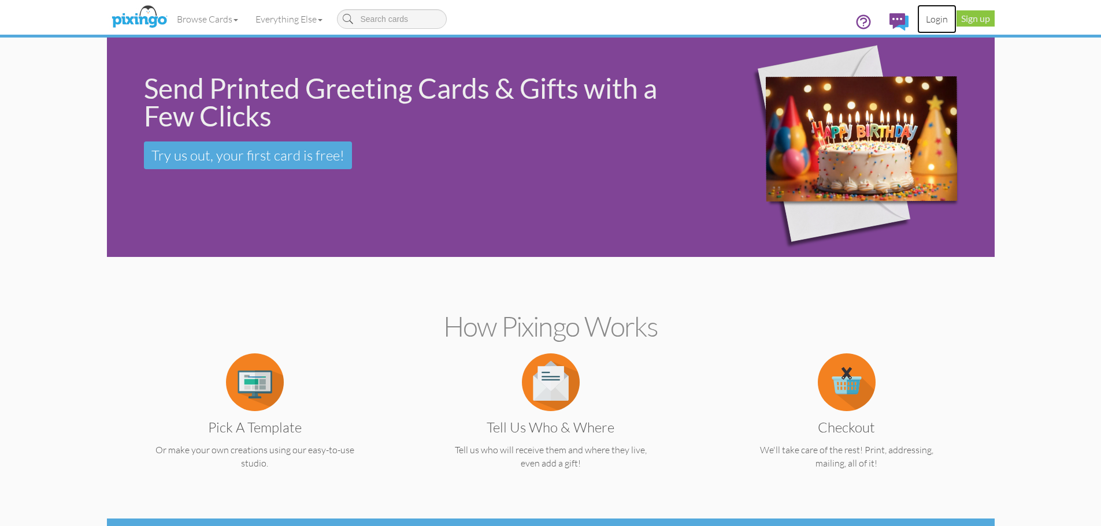
click at [936, 18] on link "Login" at bounding box center [936, 19] width 39 height 29
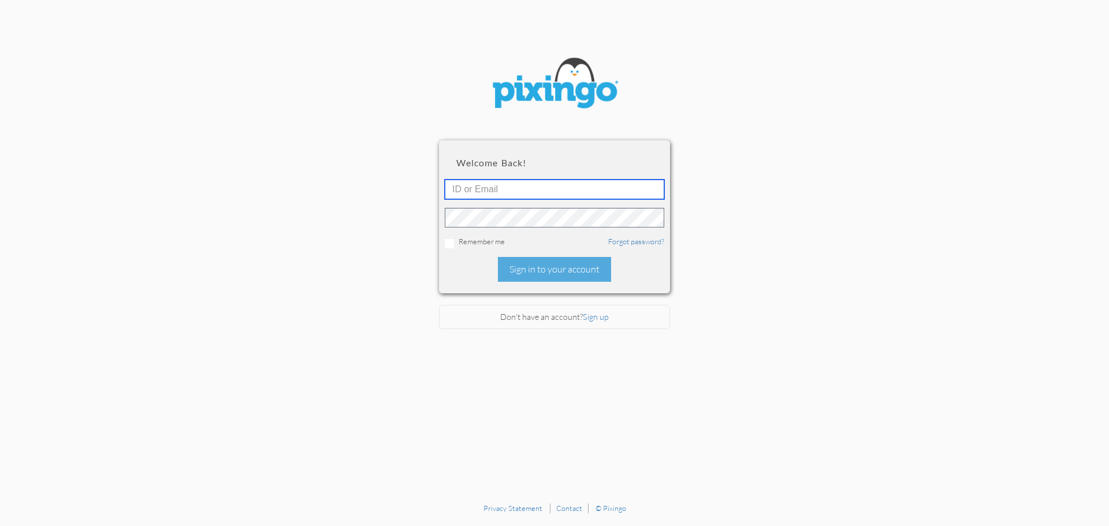
type input "[EMAIL_ADDRESS][DOMAIN_NAME]"
click at [448, 243] on input "checkbox" at bounding box center [449, 243] width 9 height 9
checkbox input "true"
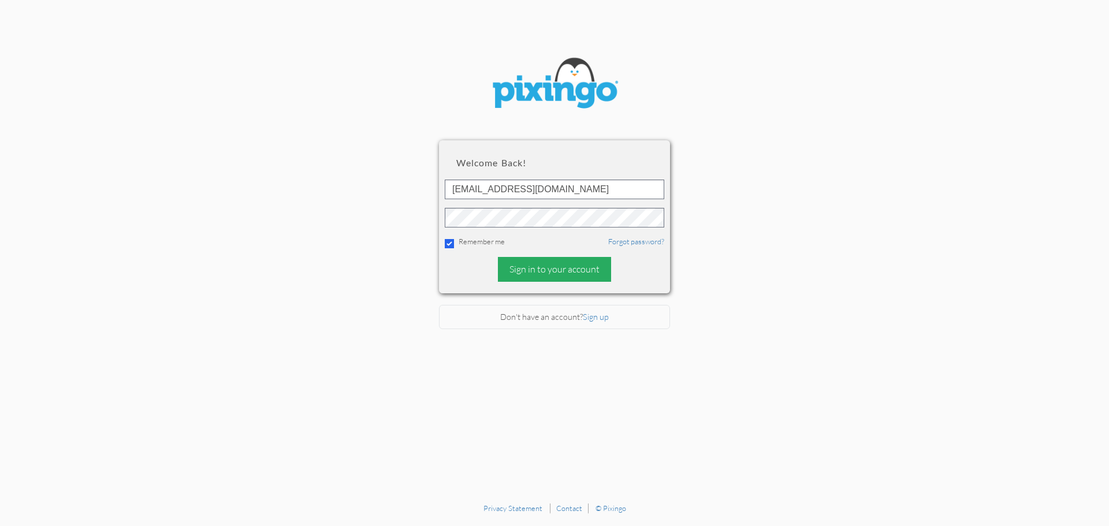
click at [558, 270] on div "Sign in to your account" at bounding box center [554, 269] width 113 height 25
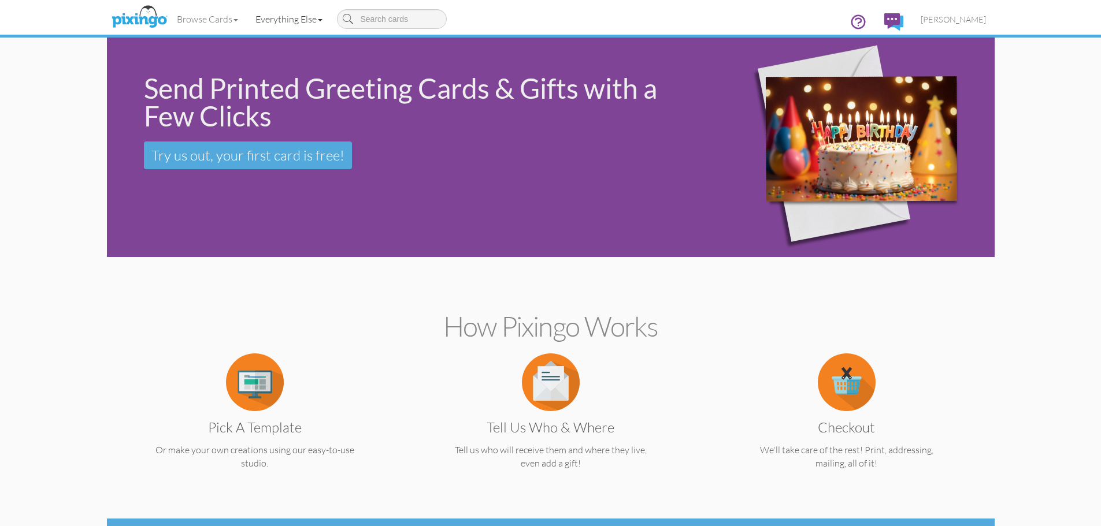
click at [289, 21] on link "Everything Else" at bounding box center [289, 19] width 84 height 29
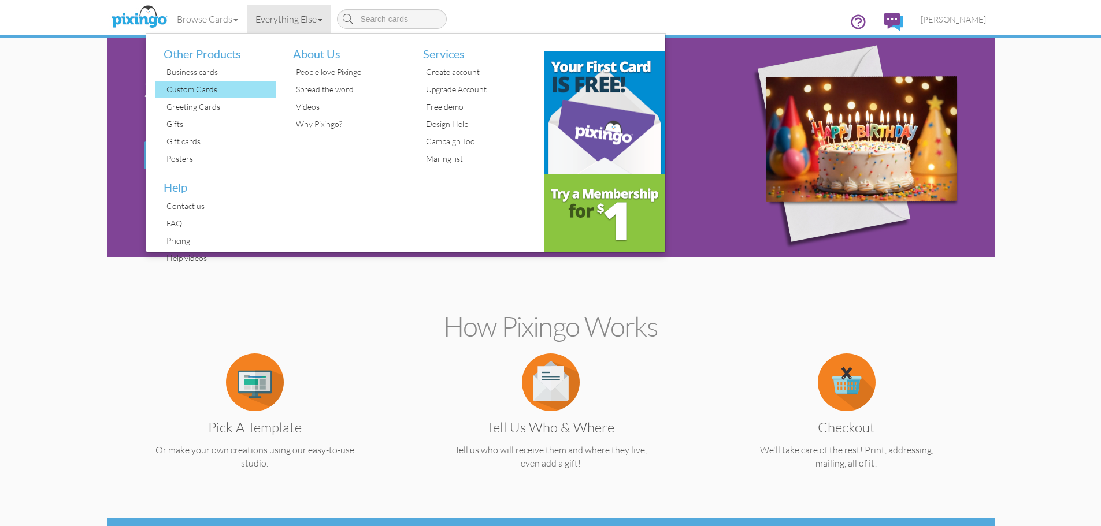
click at [186, 91] on div "Custom Cards" at bounding box center [219, 89] width 113 height 17
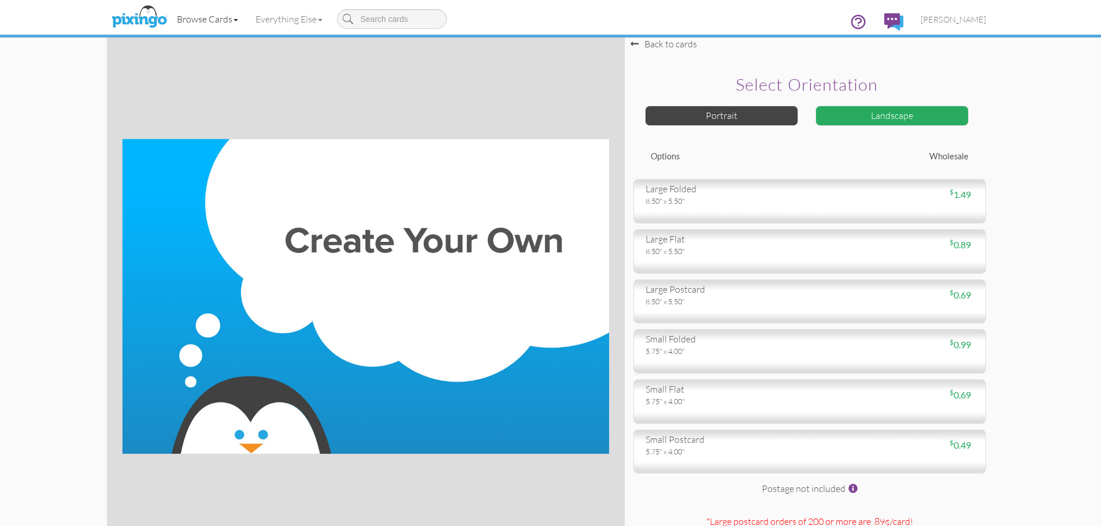
click at [202, 22] on link "Browse Cards" at bounding box center [207, 19] width 79 height 29
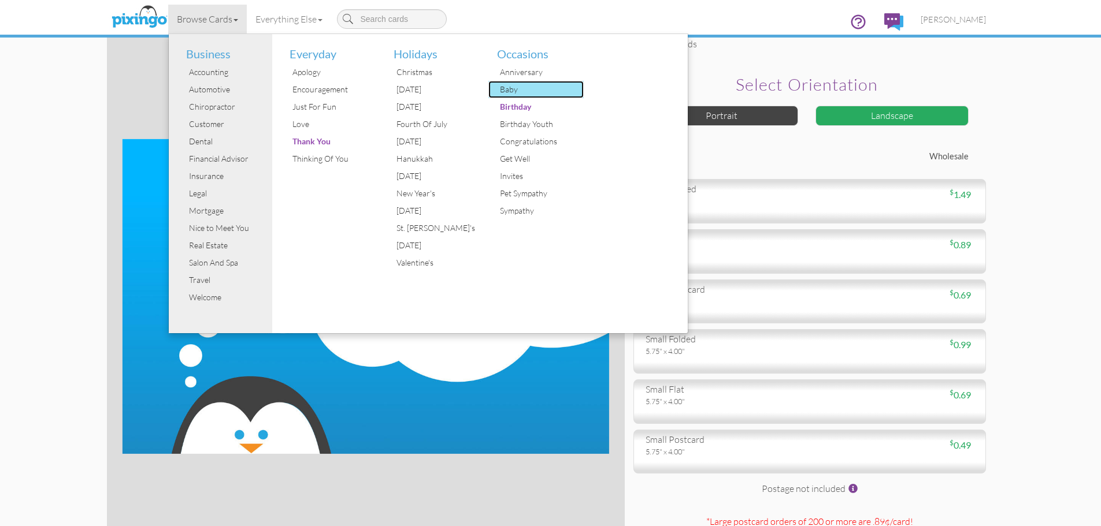
click at [516, 90] on div "Baby" at bounding box center [540, 89] width 87 height 17
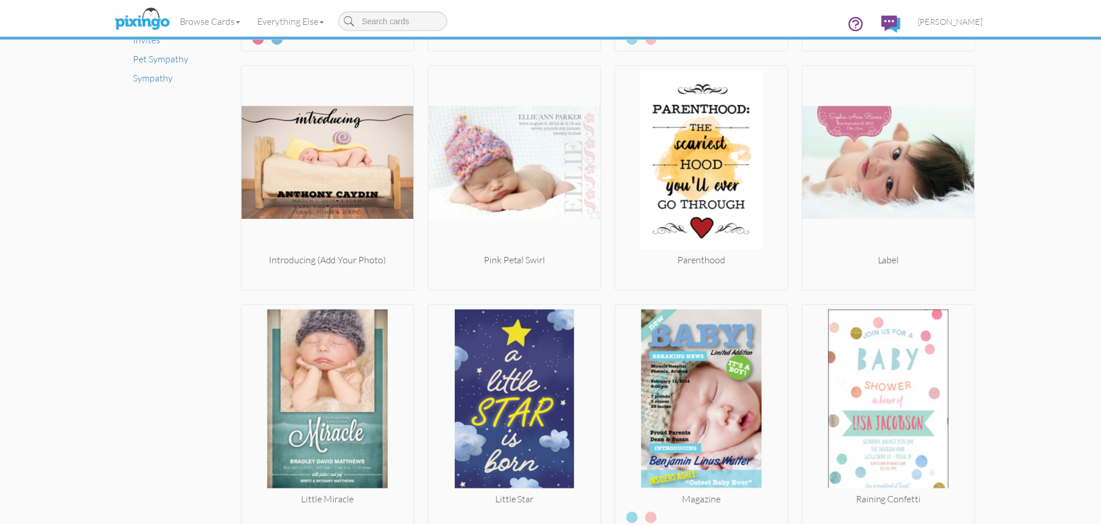
scroll to position [924, 0]
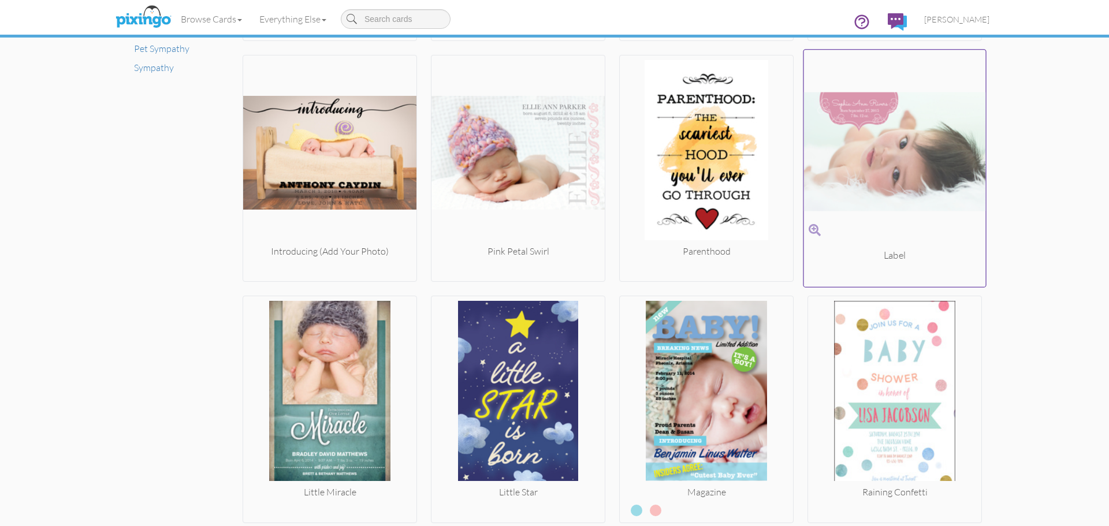
click at [904, 170] on img at bounding box center [895, 152] width 182 height 194
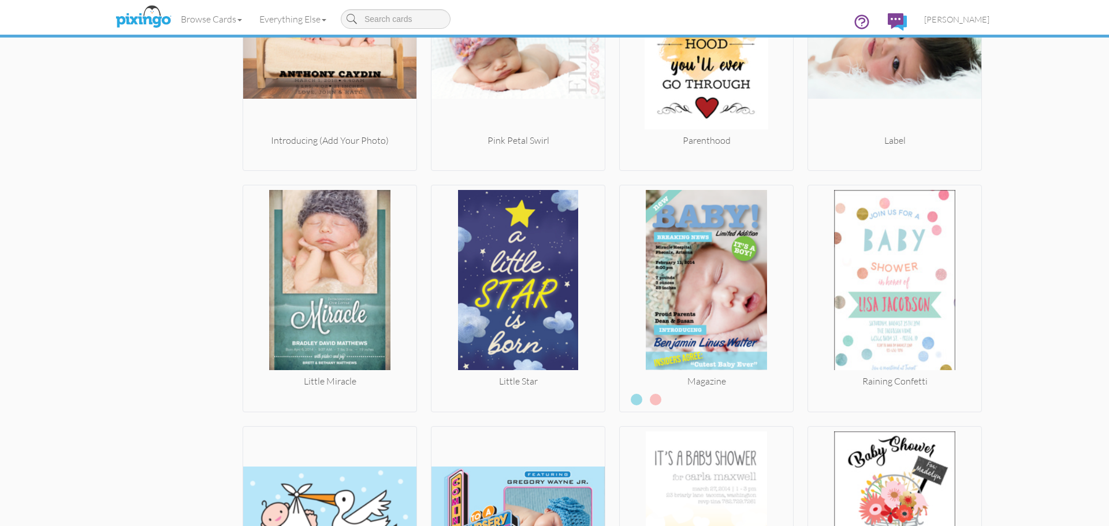
scroll to position [978, 0]
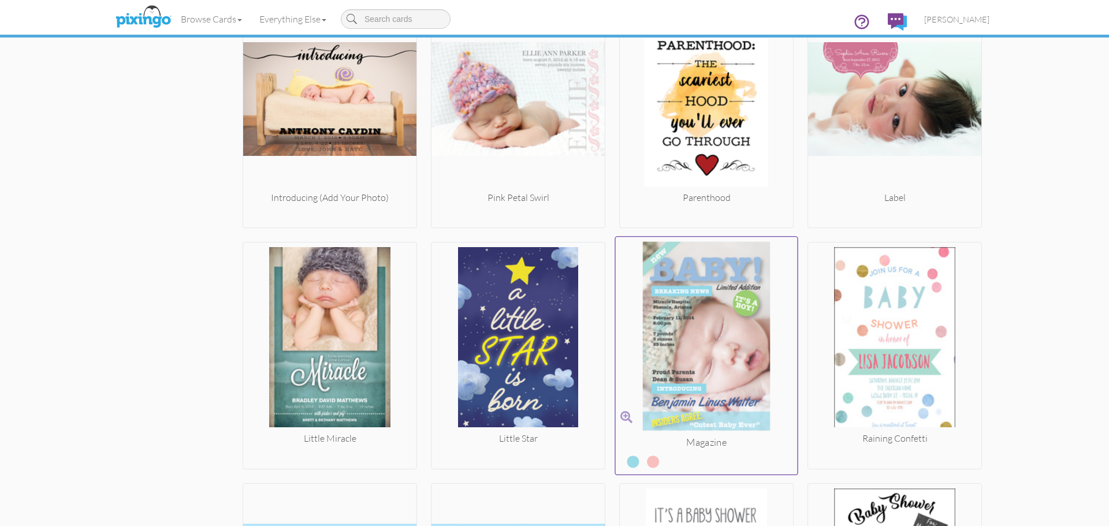
click at [703, 324] on img at bounding box center [707, 339] width 182 height 194
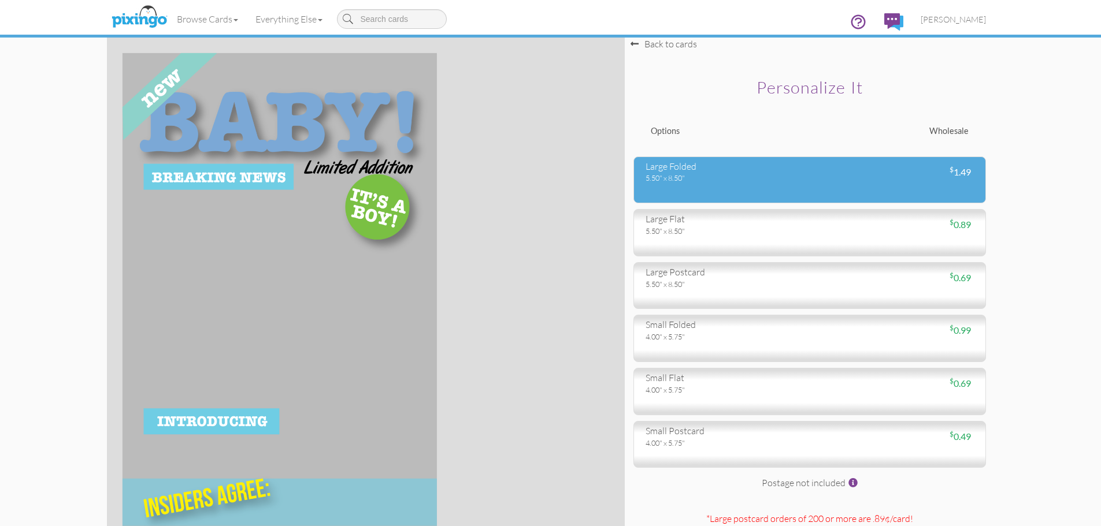
click at [769, 176] on div "5.50" x 8.50"" at bounding box center [722, 178] width 155 height 10
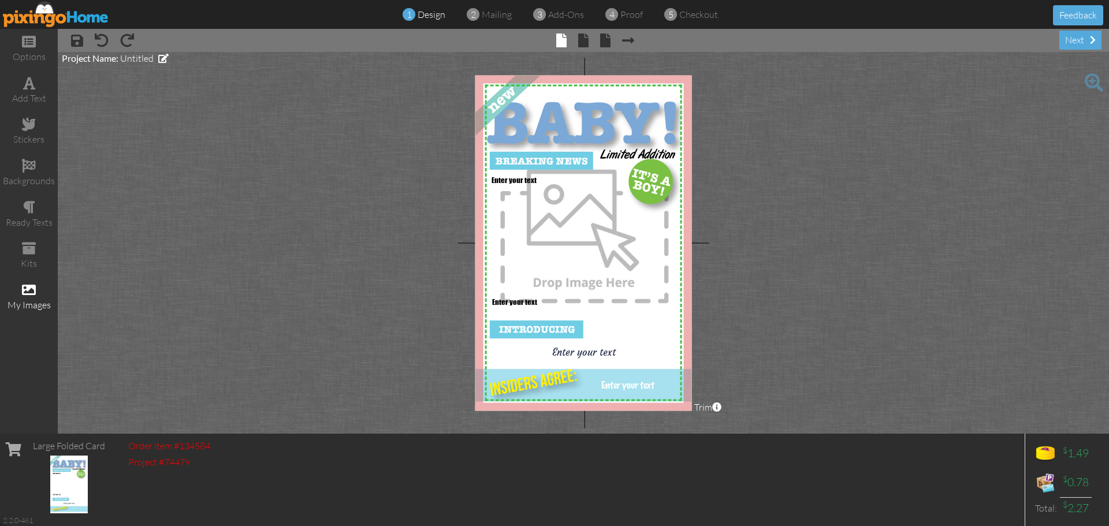
click at [29, 291] on span at bounding box center [29, 290] width 14 height 14
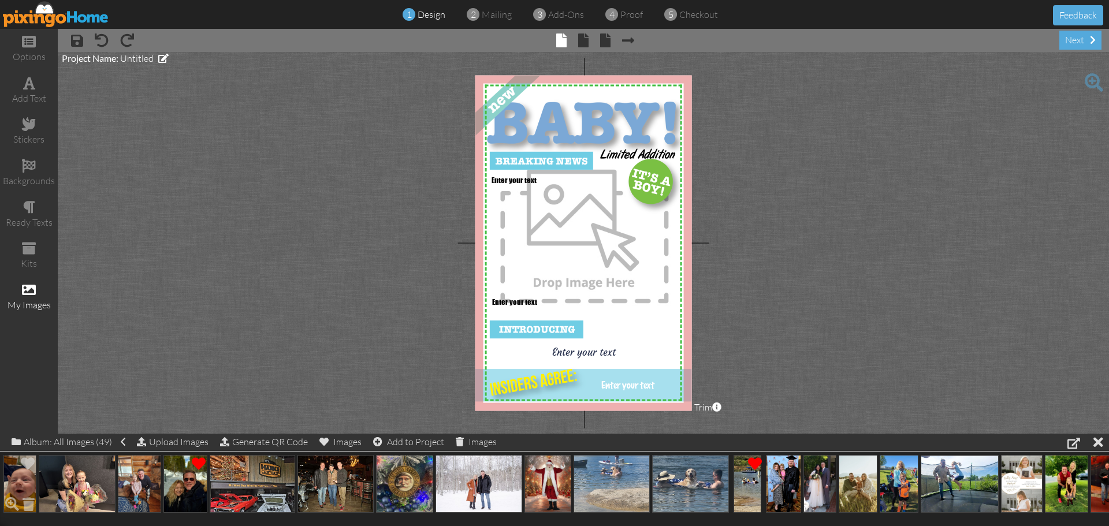
click at [19, 481] on img at bounding box center [19, 484] width 33 height 58
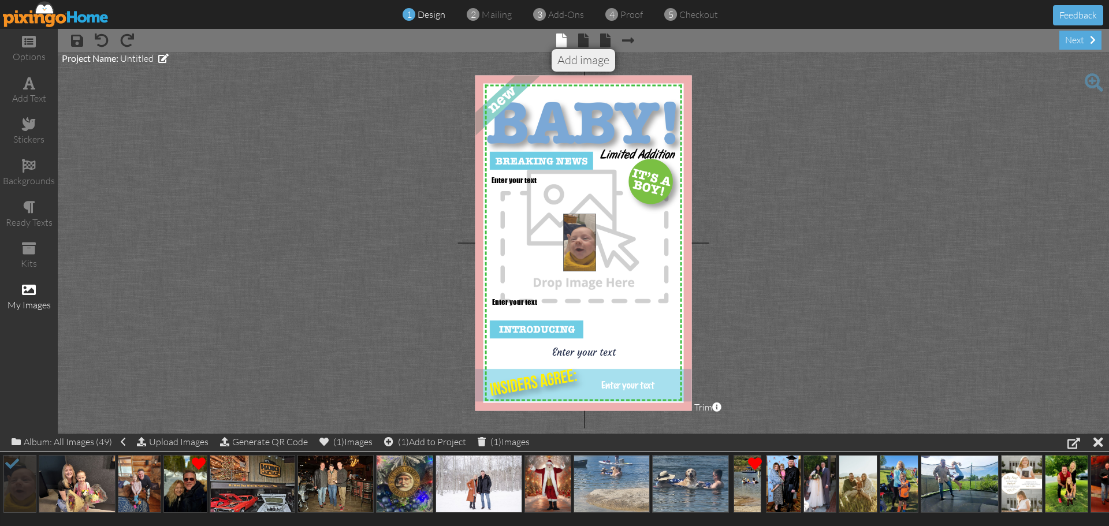
drag, startPoint x: 19, startPoint y: 481, endPoint x: 579, endPoint y: 239, distance: 609.7
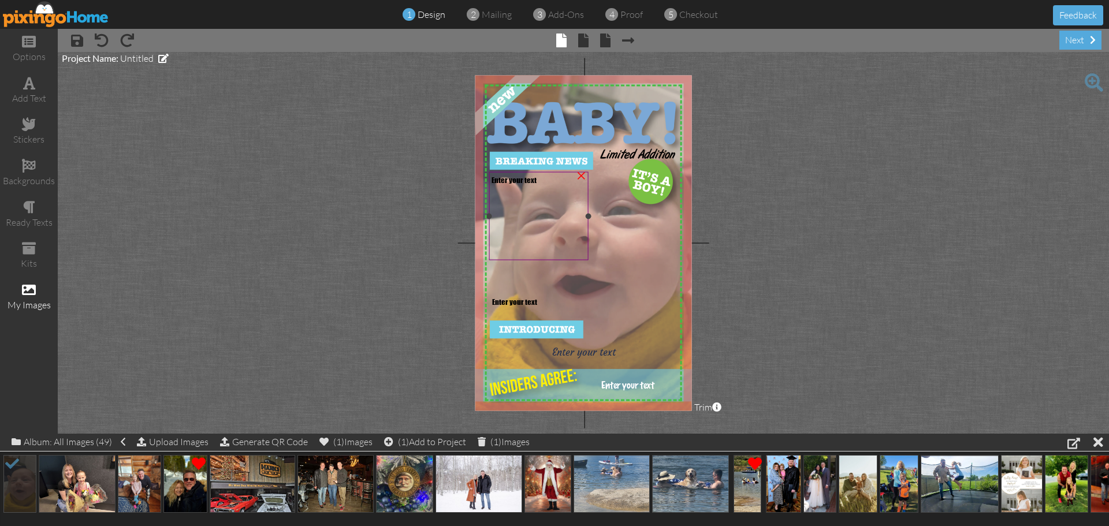
drag, startPoint x: 629, startPoint y: 266, endPoint x: 552, endPoint y: 259, distance: 77.1
click at [552, 259] on div "X X X X X X X X X X X X X X X X X X X X X X X X X X X X X X X X X X X X X X X X…" at bounding box center [583, 243] width 217 height 336
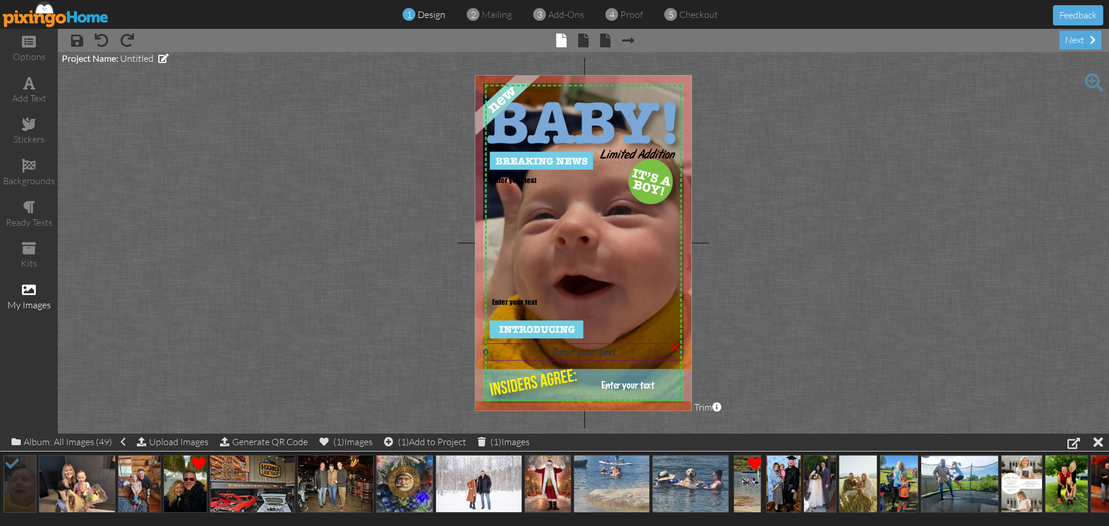
click at [578, 352] on span "Enter your text" at bounding box center [584, 352] width 64 height 12
click at [631, 352] on div "Enter your text" at bounding box center [584, 352] width 192 height 12
click at [597, 351] on span "Enter your text" at bounding box center [584, 352] width 64 height 12
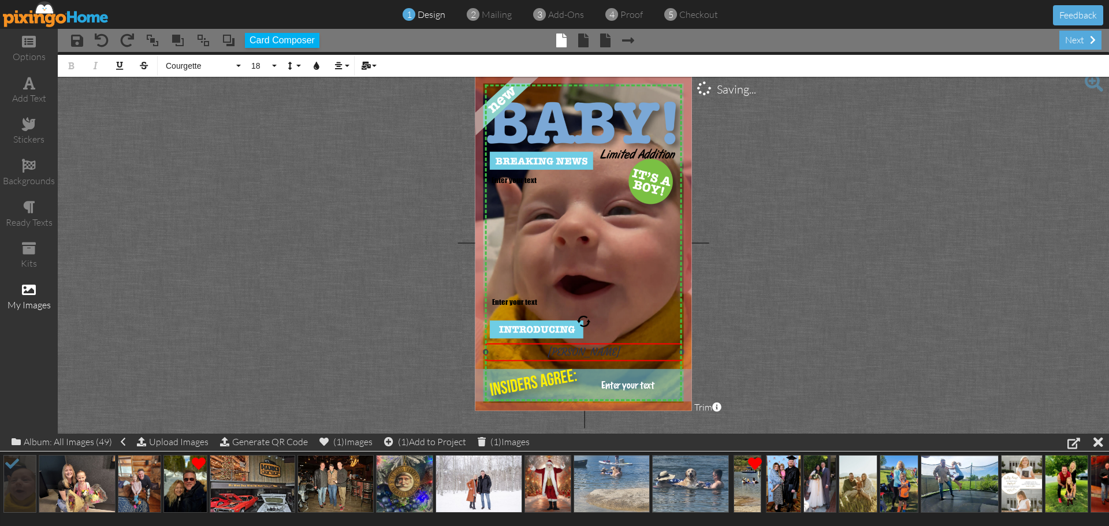
click at [604, 352] on div "[PERSON_NAME]" at bounding box center [584, 352] width 192 height 12
click at [608, 352] on div "[PERSON_NAME]" at bounding box center [584, 352] width 192 height 12
click at [607, 352] on div "[PERSON_NAME]" at bounding box center [584, 352] width 192 height 12
drag, startPoint x: 607, startPoint y: 352, endPoint x: 562, endPoint y: 352, distance: 45.1
click at [562, 352] on div "[PERSON_NAME]" at bounding box center [584, 352] width 192 height 12
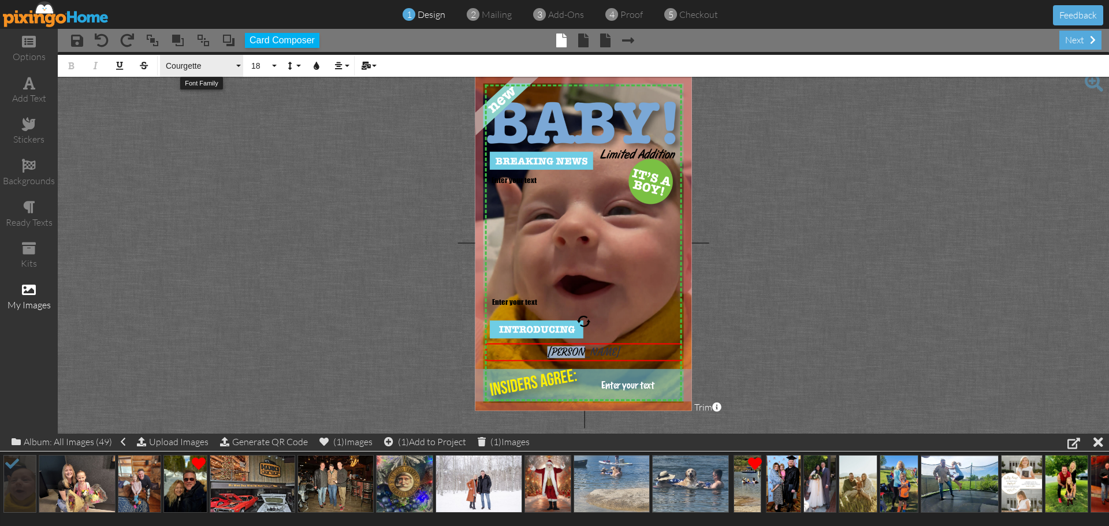
click at [239, 67] on button "Courgette" at bounding box center [201, 66] width 83 height 22
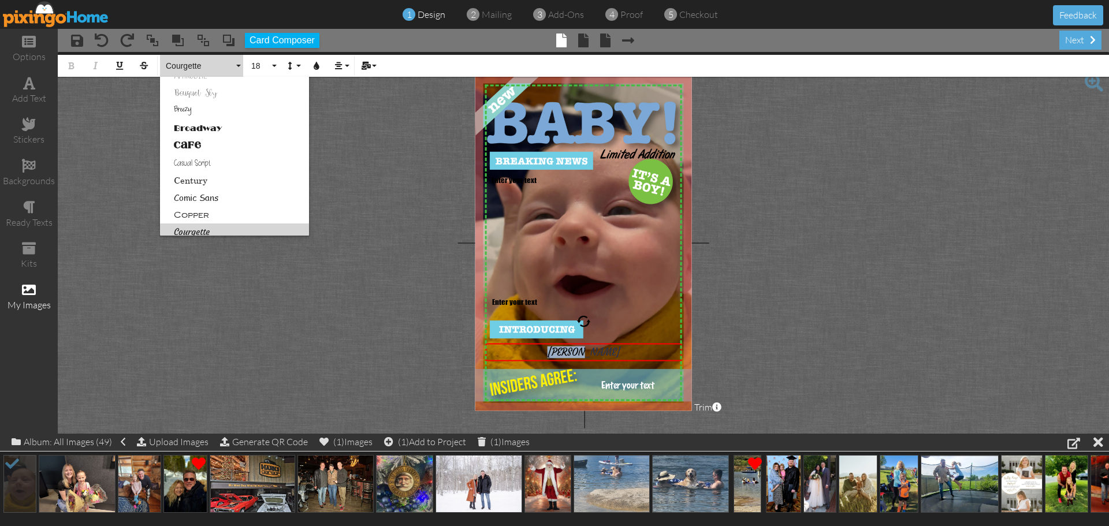
scroll to position [5, 0]
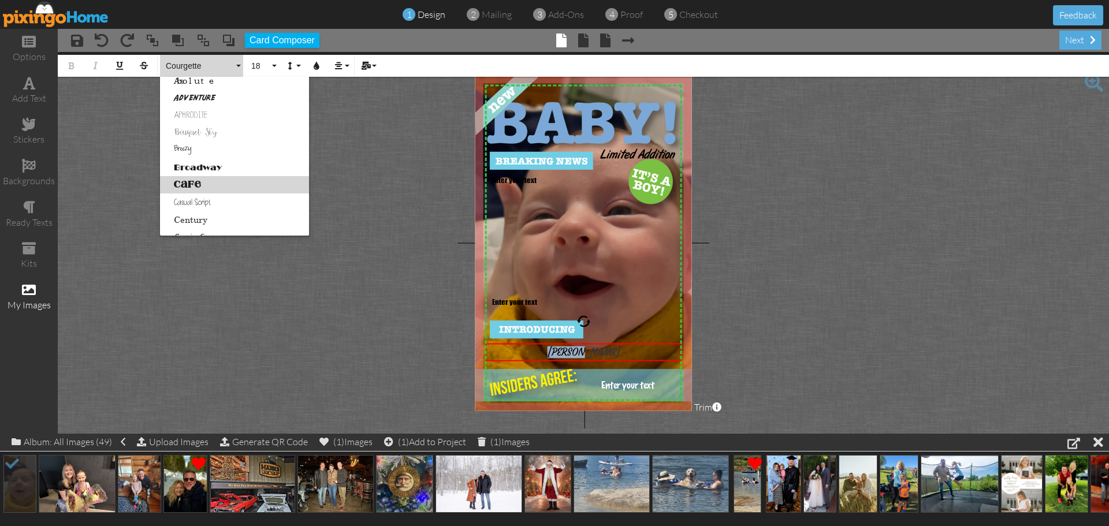
click at [189, 184] on link "Cafe" at bounding box center [234, 184] width 149 height 17
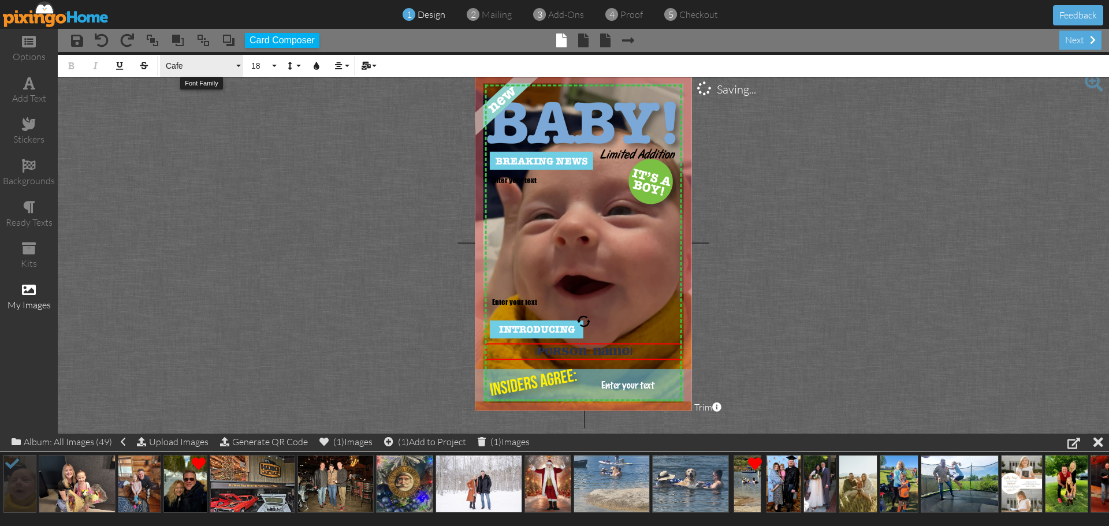
click at [240, 67] on button "Cafe" at bounding box center [201, 66] width 83 height 22
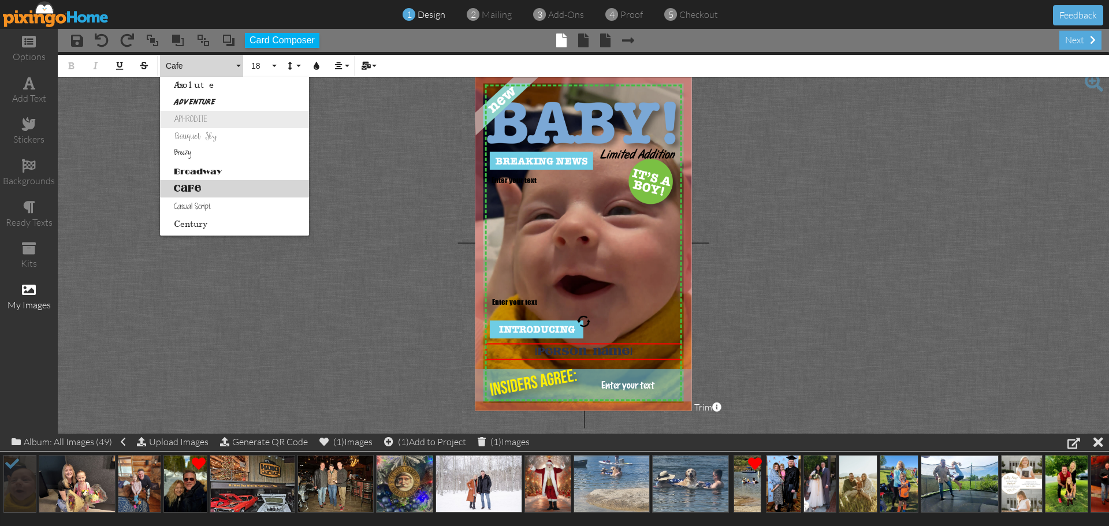
scroll to position [0, 0]
click at [195, 103] on link "Adventure" at bounding box center [234, 102] width 149 height 17
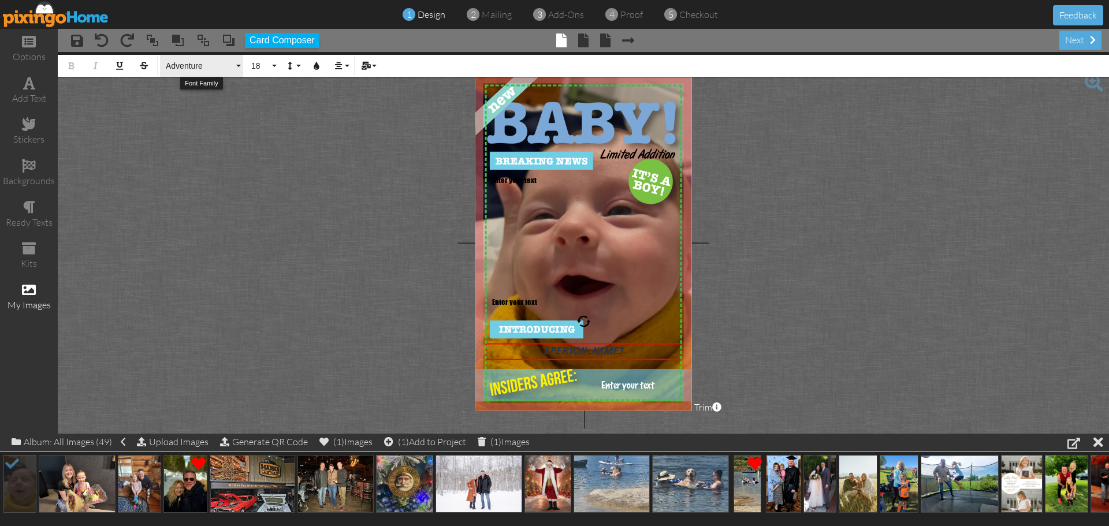
click at [240, 66] on button "Adventure" at bounding box center [201, 66] width 83 height 22
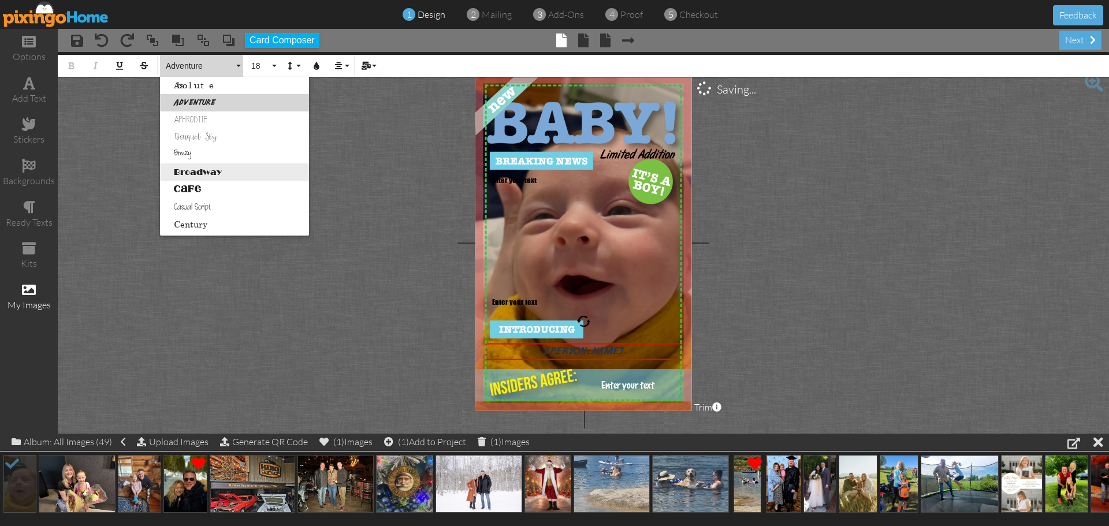
click at [206, 172] on link "Broadway" at bounding box center [234, 171] width 149 height 17
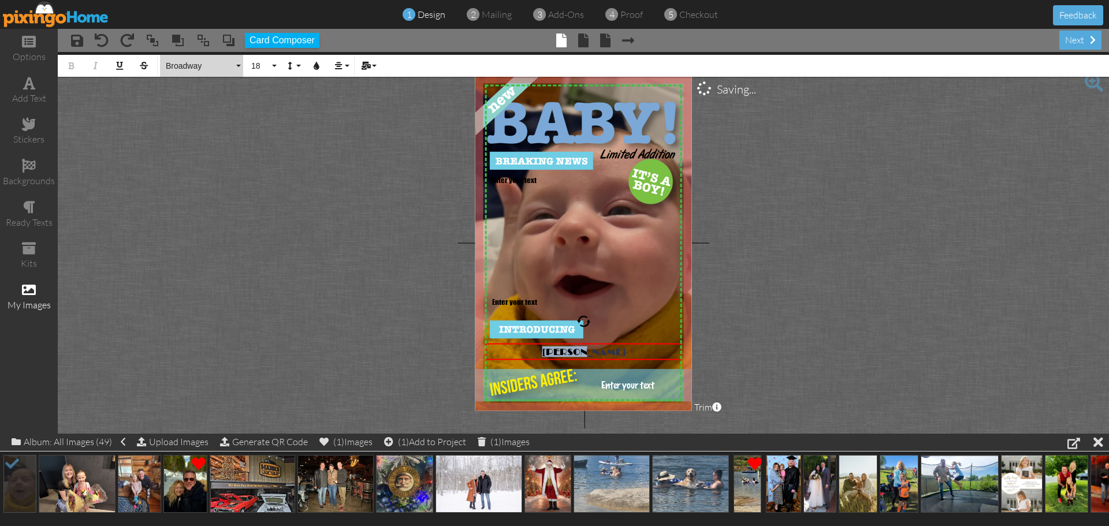
click at [239, 69] on button "Broadway" at bounding box center [201, 66] width 83 height 22
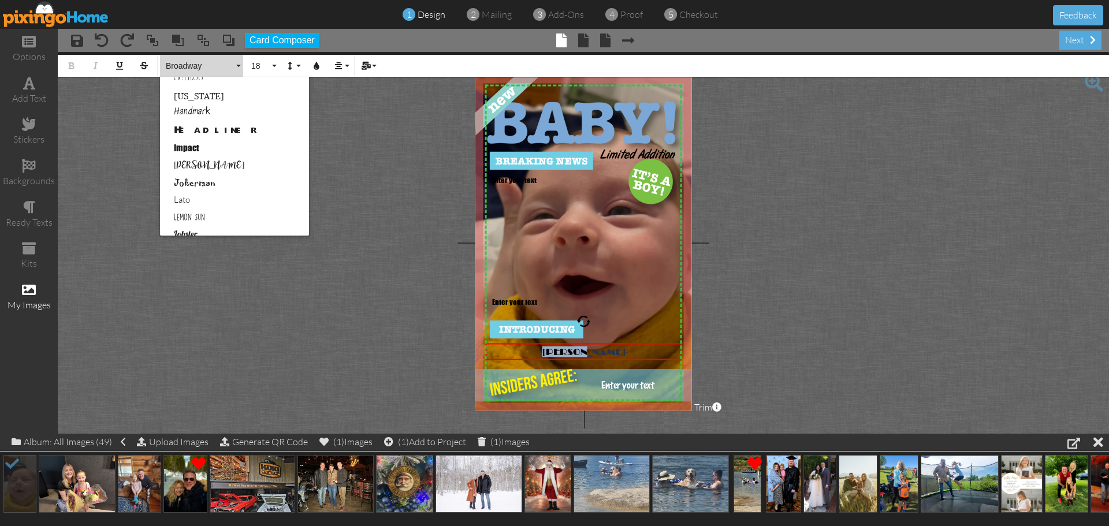
scroll to position [305, 0]
click at [211, 123] on link "Headliner" at bounding box center [234, 126] width 149 height 17
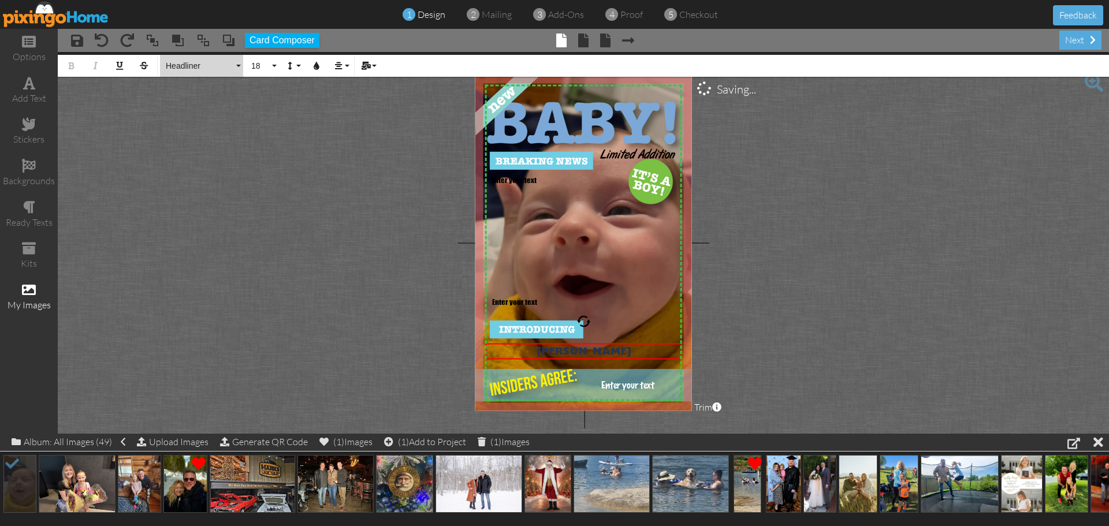
click at [237, 67] on button "Headliner" at bounding box center [201, 66] width 83 height 22
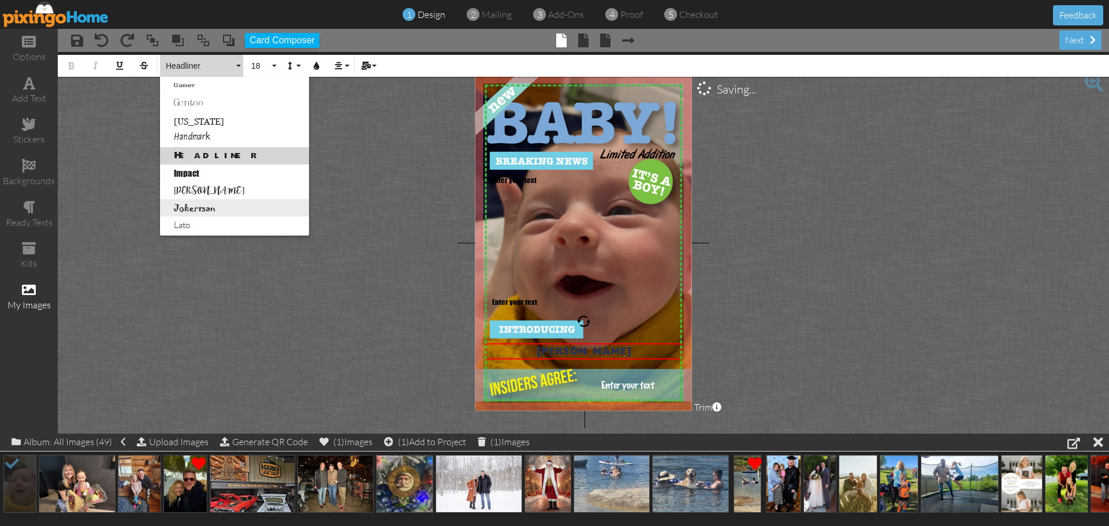
click at [202, 207] on link "Jokerman" at bounding box center [234, 207] width 149 height 17
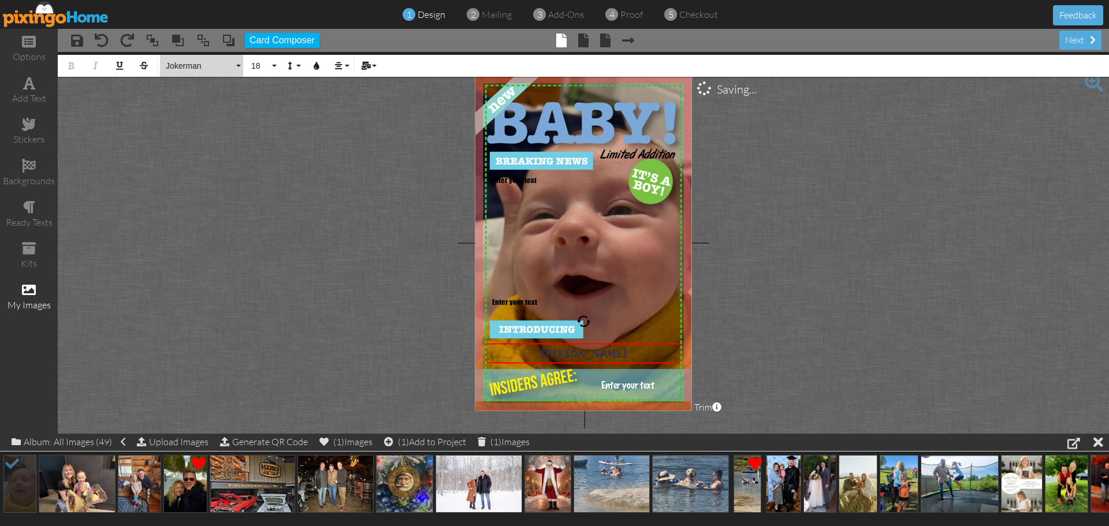
click at [239, 63] on button "Jokerman" at bounding box center [201, 66] width 83 height 22
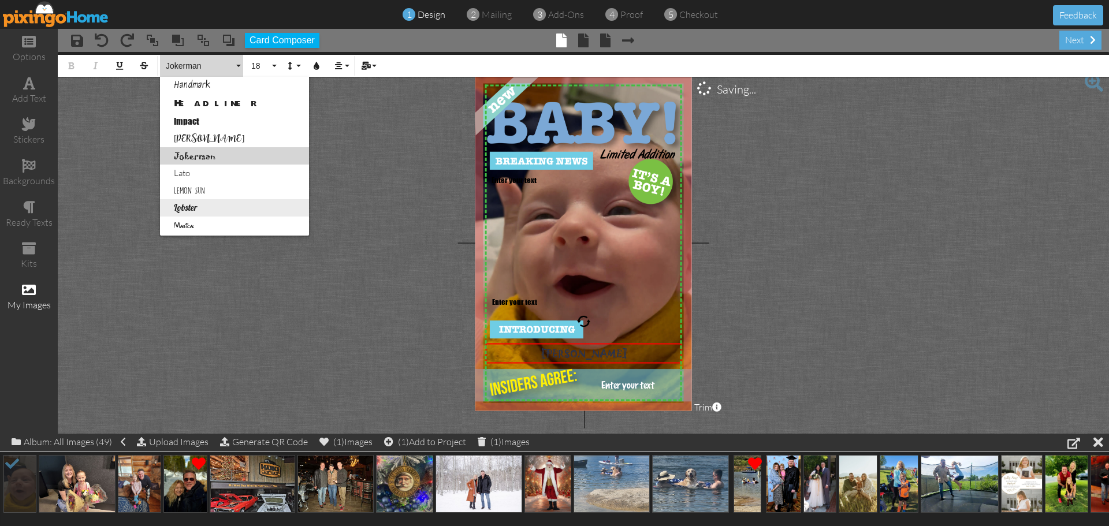
scroll to position [386, 0]
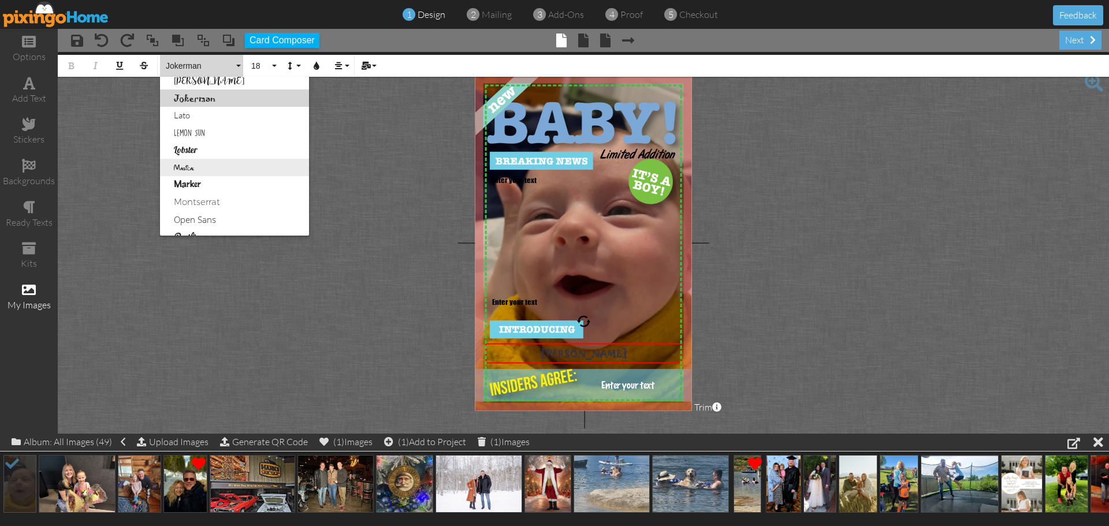
click at [184, 166] on link "Magical" at bounding box center [234, 167] width 149 height 17
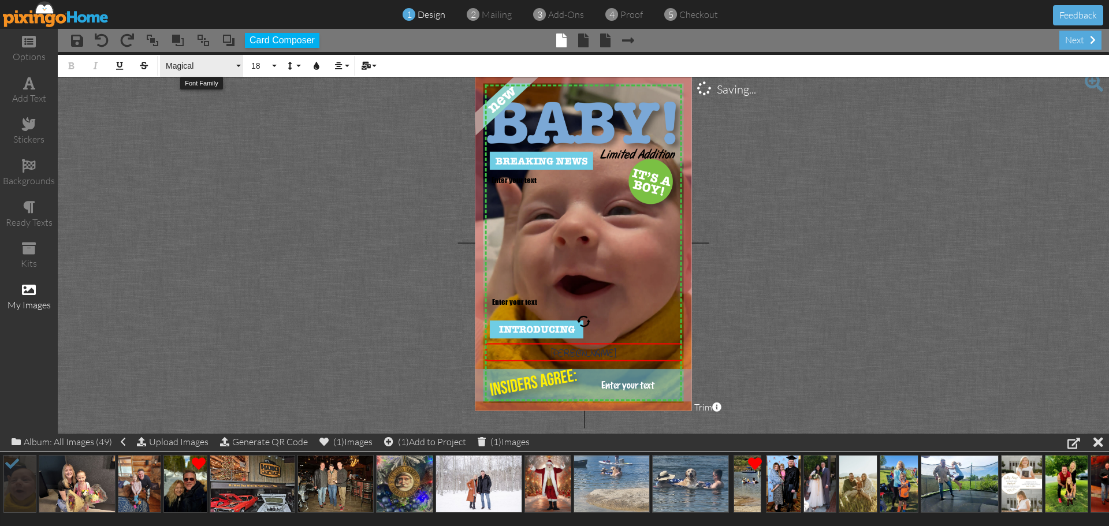
click at [240, 66] on button "Magical" at bounding box center [201, 66] width 83 height 22
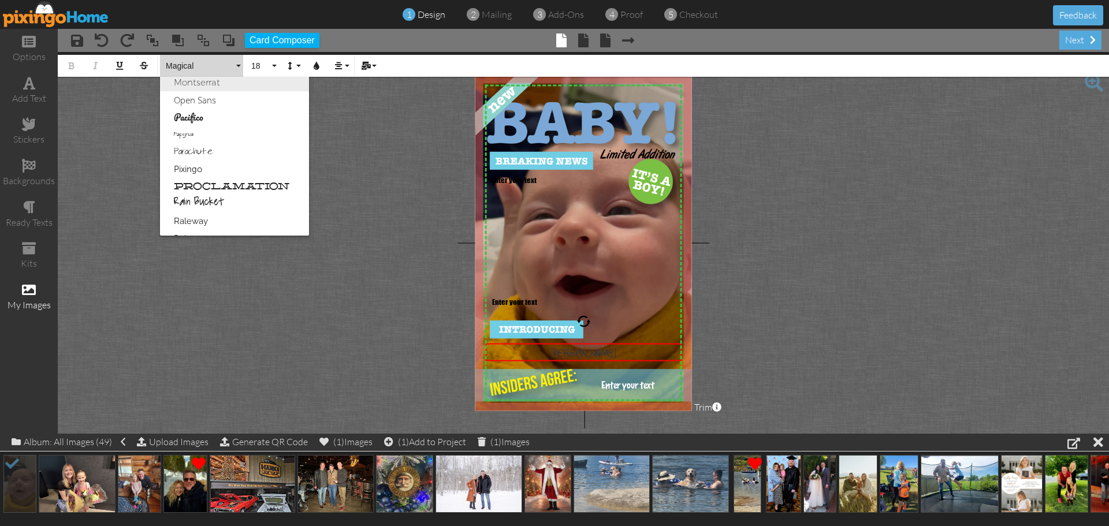
scroll to position [571, 0]
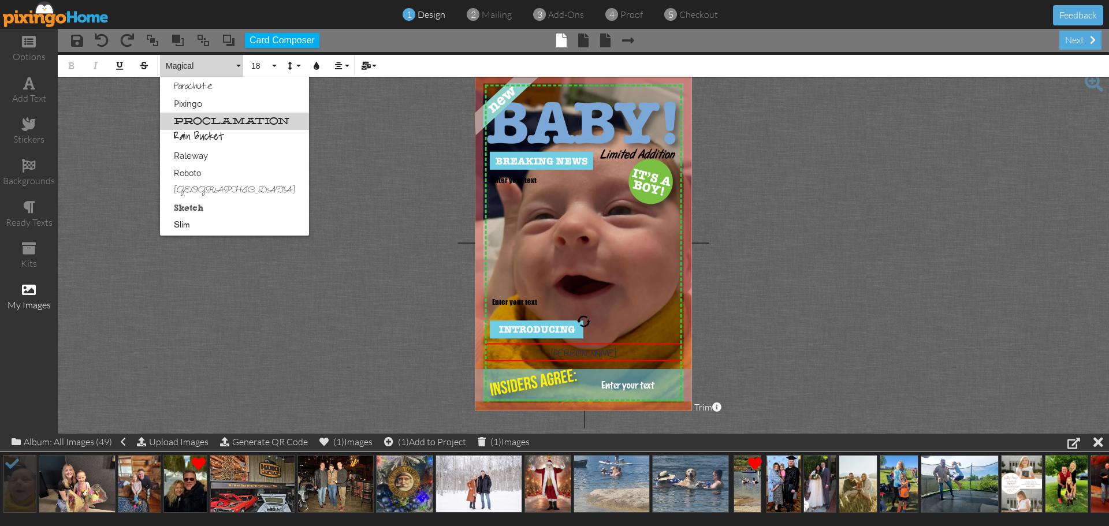
click at [237, 122] on link "Proclamation" at bounding box center [234, 121] width 149 height 17
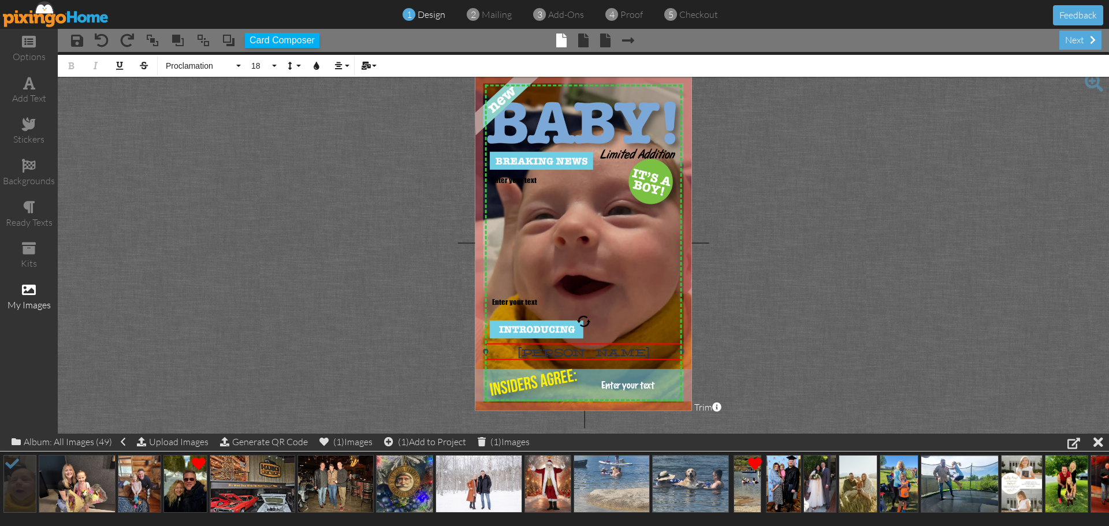
click at [648, 354] on div "[PERSON_NAME]" at bounding box center [584, 352] width 192 height 12
drag, startPoint x: 626, startPoint y: 350, endPoint x: 537, endPoint y: 345, distance: 89.7
click at [537, 345] on div "[PERSON_NAME]" at bounding box center [583, 352] width 197 height 17
click at [337, 66] on icon "button" at bounding box center [338, 66] width 8 height 8
click at [344, 110] on icon at bounding box center [348, 108] width 8 height 9
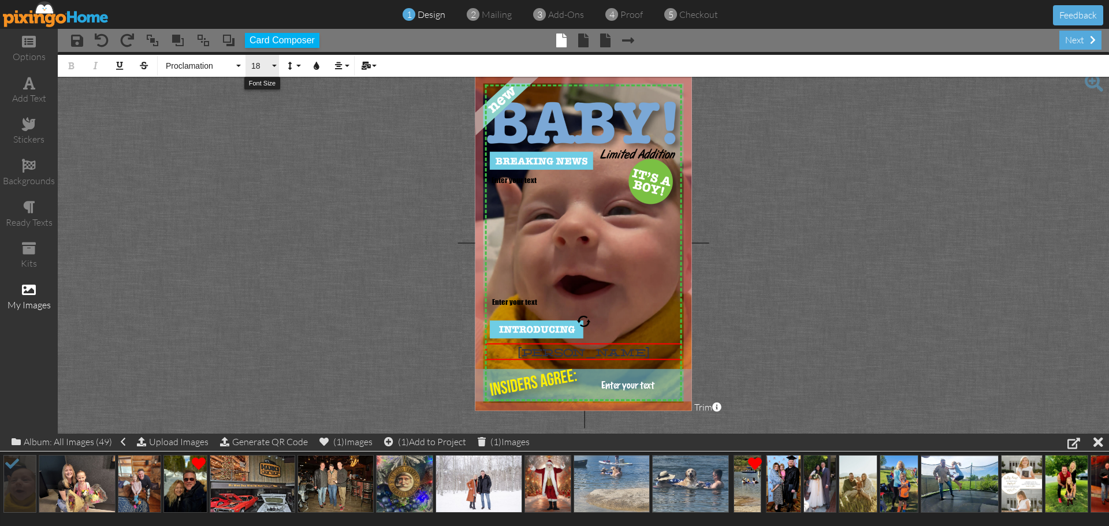
click at [274, 67] on button "18" at bounding box center [263, 66] width 34 height 22
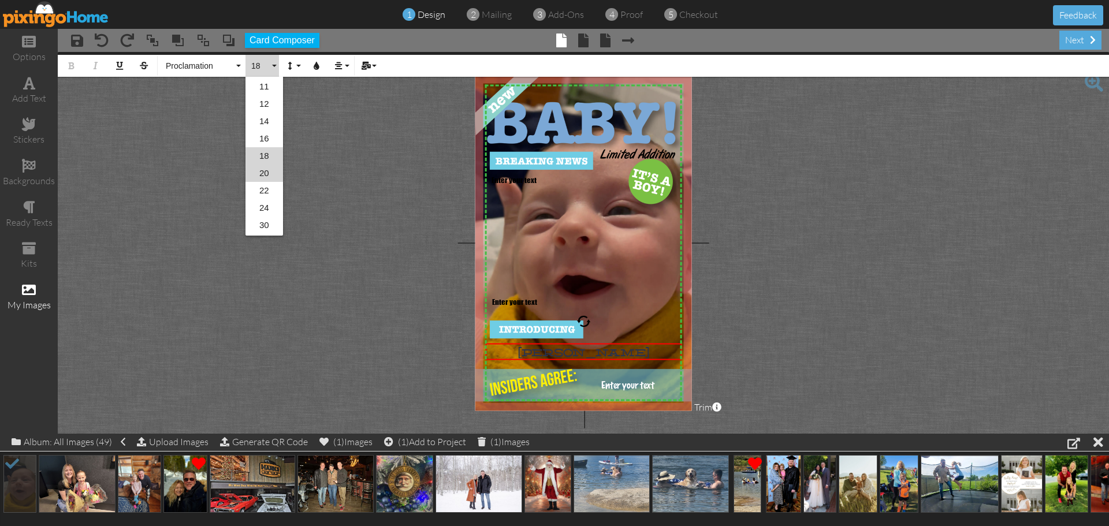
click at [263, 176] on link "20" at bounding box center [265, 173] width 38 height 17
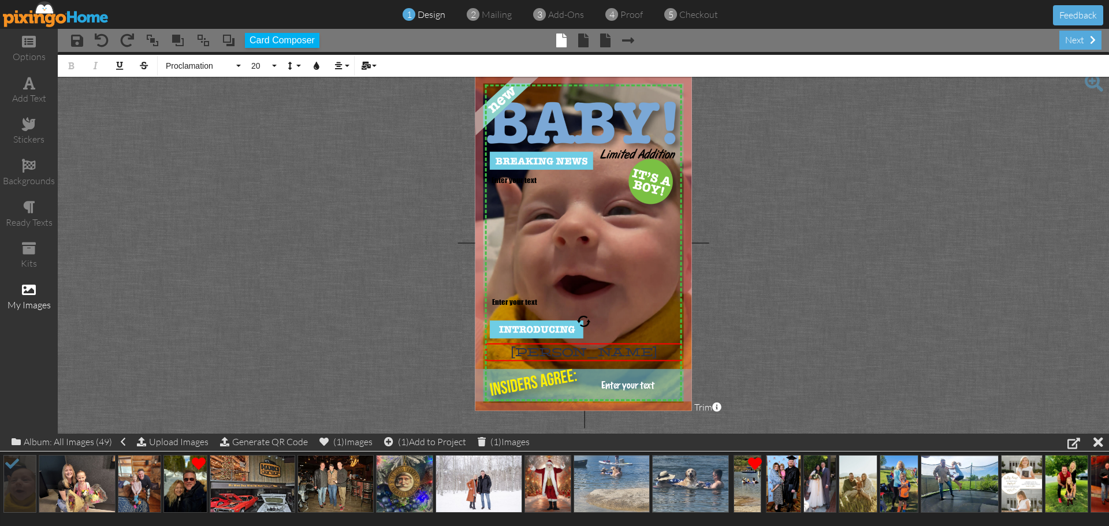
click at [796, 307] on project-studio-wrapper "X X X X X X X X X X X X X X X X X X X X X X X X X X X X X X X X X X X X X X X X…" at bounding box center [583, 243] width 1051 height 382
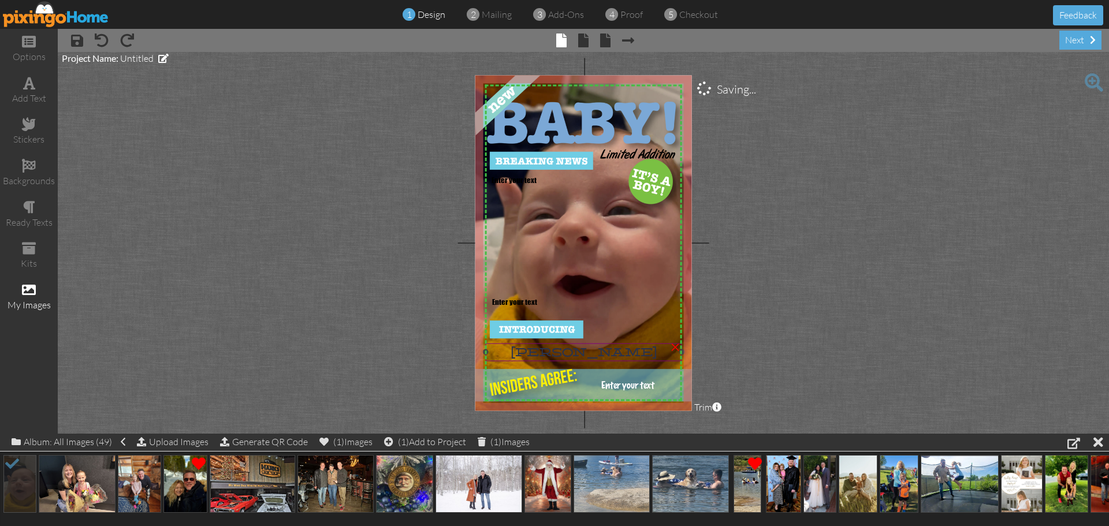
click at [639, 354] on div "[PERSON_NAME]" at bounding box center [584, 352] width 192 height 12
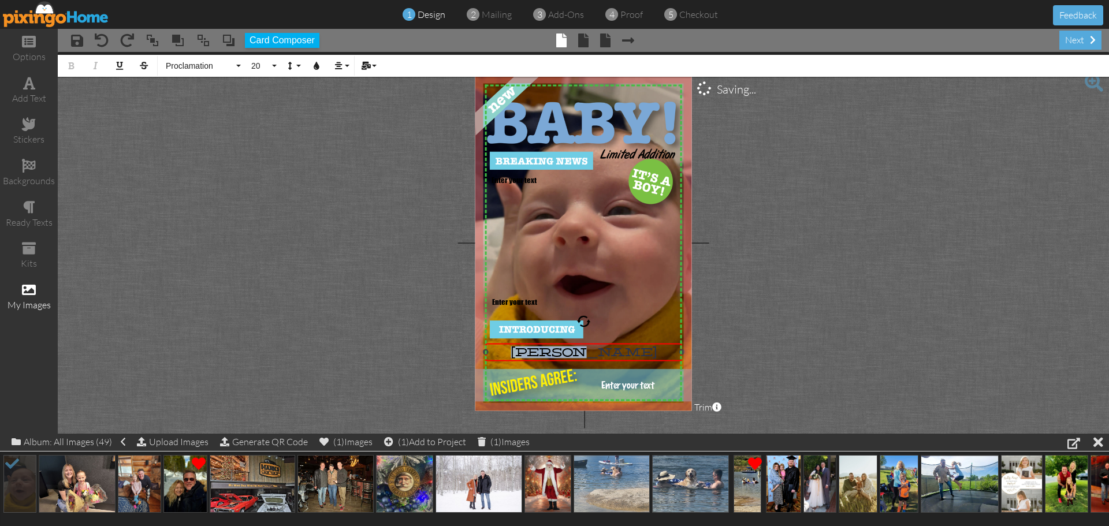
drag, startPoint x: 633, startPoint y: 352, endPoint x: 544, endPoint y: 352, distance: 89.5
click at [544, 352] on div "[PERSON_NAME]" at bounding box center [584, 352] width 192 height 12
click at [316, 66] on icon "button" at bounding box center [317, 66] width 8 height 8
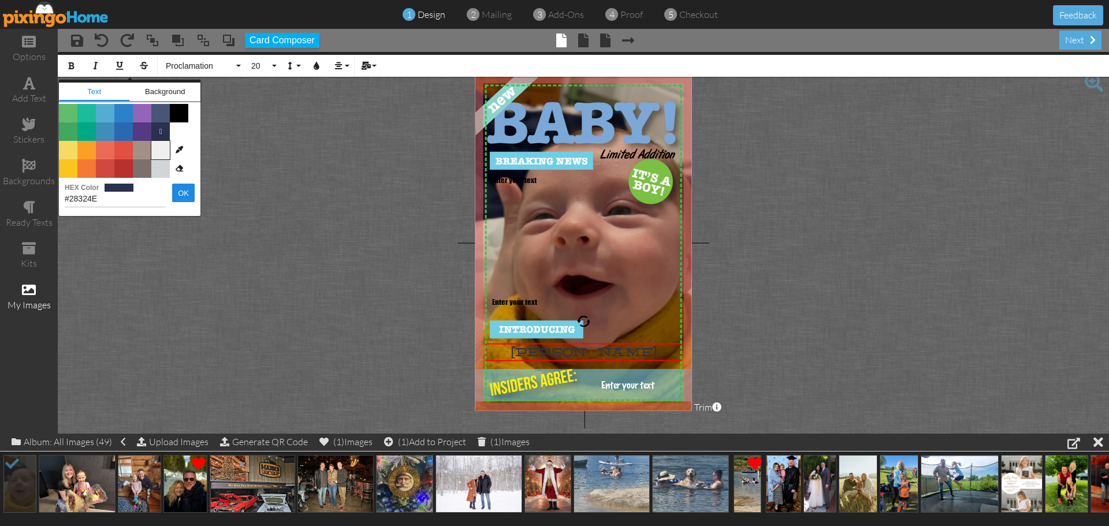
click at [162, 147] on span "Color #EFEFEF" at bounding box center [160, 150] width 18 height 18
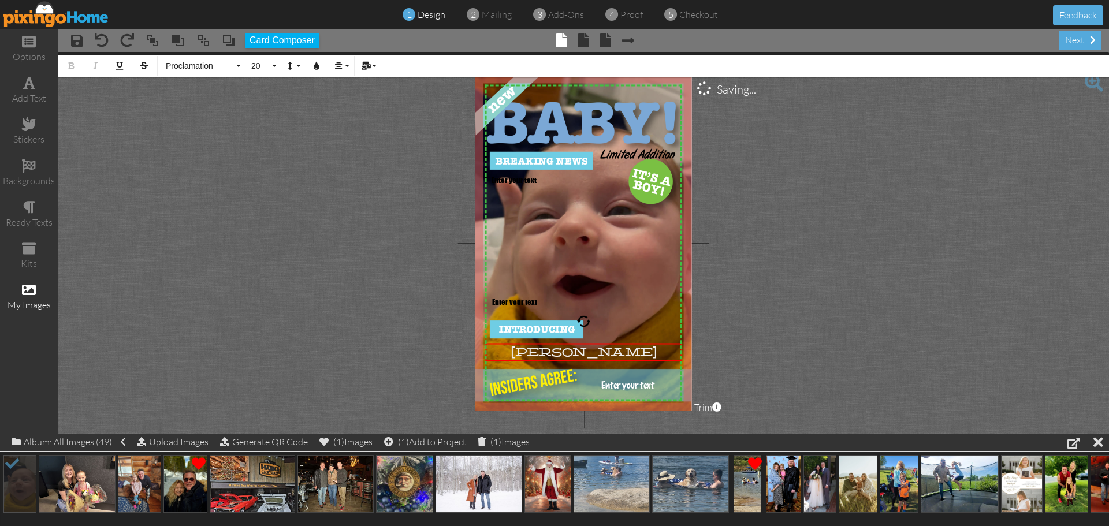
click at [828, 251] on project-studio-wrapper "X X X X X X X X X X X X X X X X X X X X X X X X X X X X X X X X X X X X X X X X…" at bounding box center [583, 243] width 1051 height 382
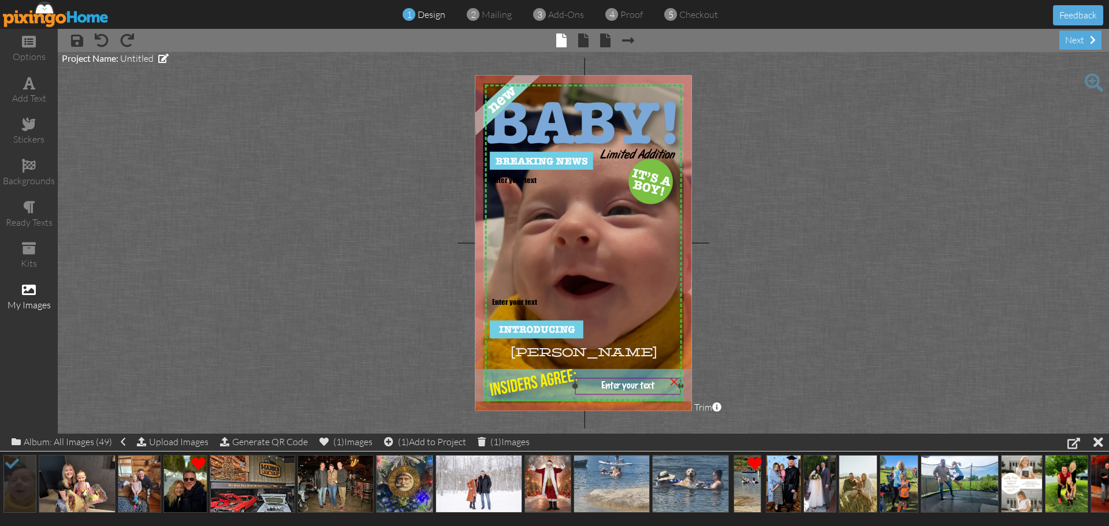
click at [629, 388] on span "Enter your text" at bounding box center [627, 386] width 53 height 10
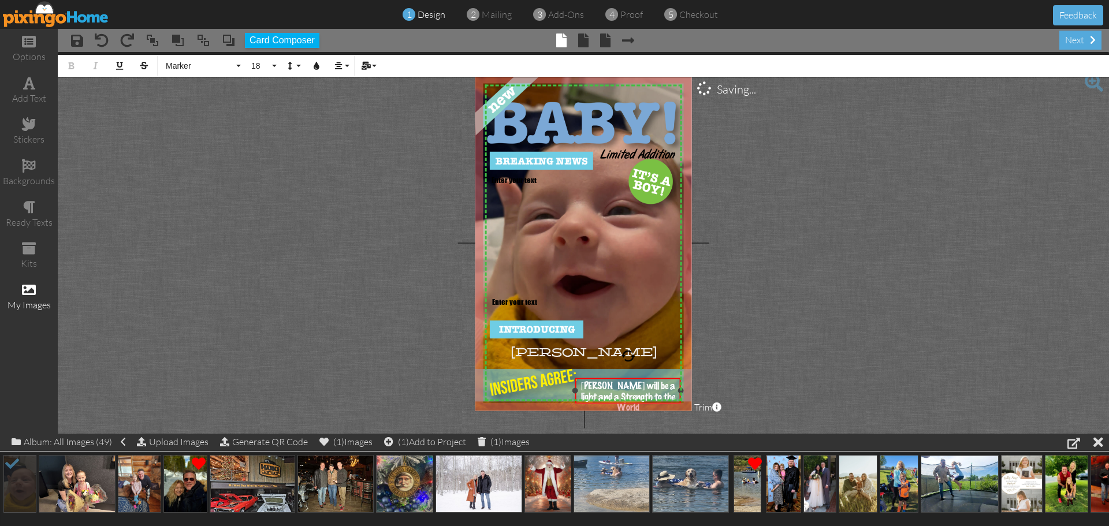
click at [648, 381] on span "[PERSON_NAME] will be a light and a Strength to the World" at bounding box center [628, 397] width 94 height 32
click at [520, 182] on span "Enter your text" at bounding box center [514, 179] width 45 height 10
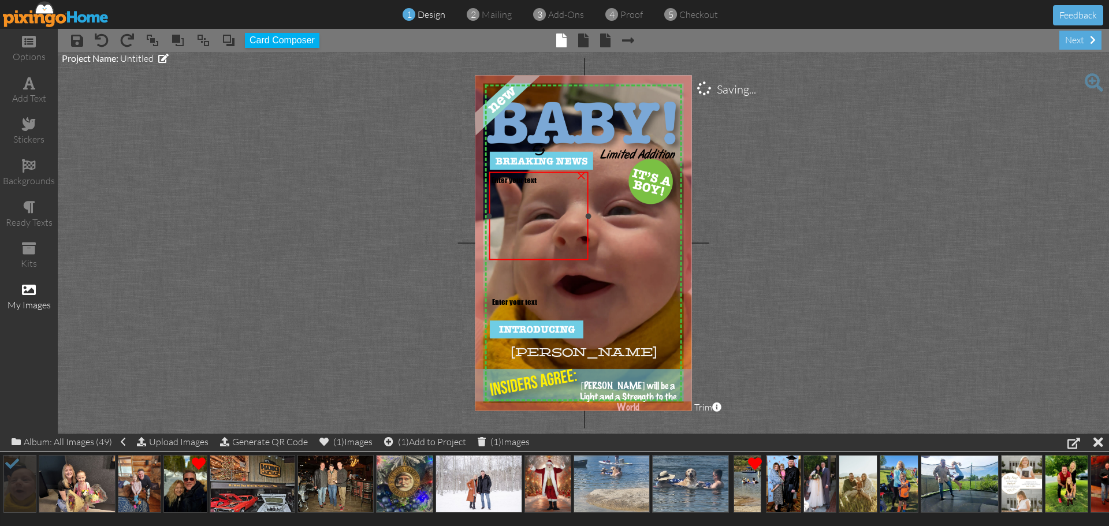
click at [518, 181] on span "Enter your text" at bounding box center [514, 179] width 45 height 10
click at [512, 303] on span "Enter your text" at bounding box center [514, 302] width 45 height 10
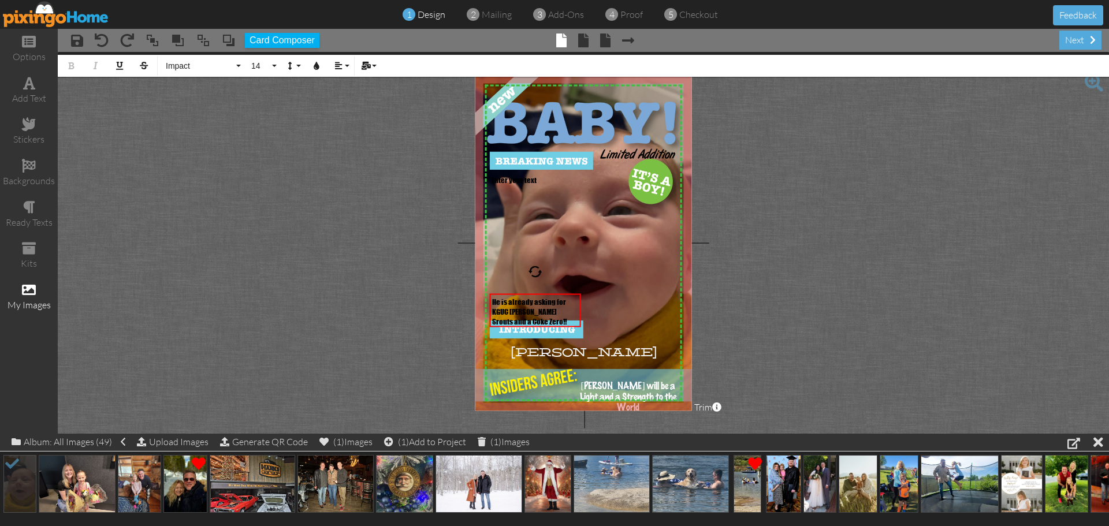
click at [763, 288] on project-studio-wrapper "X X X X X X X X X X X X X X X X X X X X X X X X X X X X X X X X X X X X X X X X…" at bounding box center [583, 243] width 1051 height 382
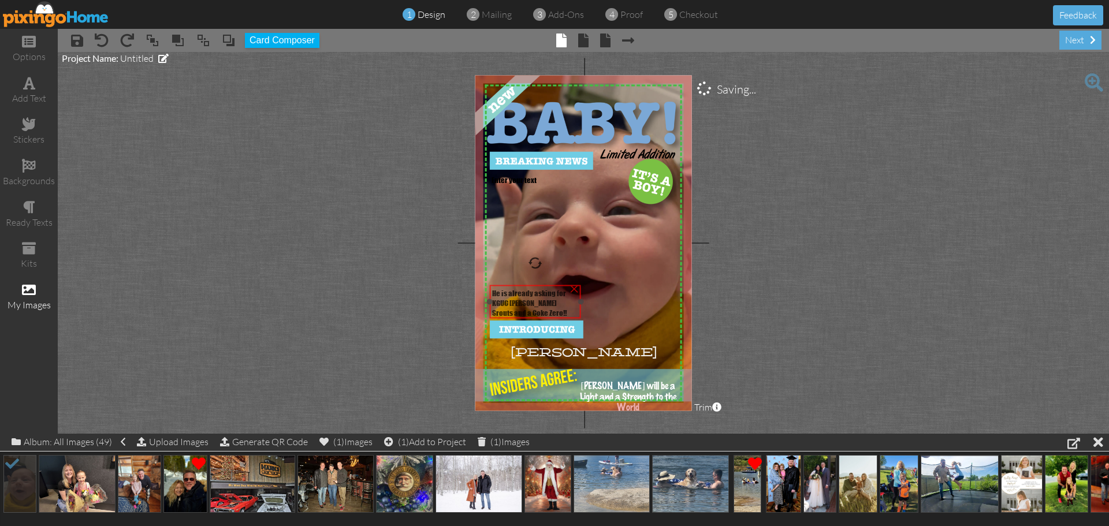
drag, startPoint x: 538, startPoint y: 308, endPoint x: 538, endPoint y: 300, distance: 8.7
click at [538, 300] on span "He is already asking for KGUC [PERSON_NAME] Srouts and a Coke Zero!!" at bounding box center [529, 302] width 75 height 29
click at [775, 281] on project-studio-wrapper "X X X X X X X X X X X X X X X X X X X X X X X X X X X X X X X X X X X X X X X X…" at bounding box center [583, 243] width 1051 height 382
click at [528, 180] on span "Enter your text" at bounding box center [514, 179] width 45 height 10
click at [839, 159] on project-studio-wrapper "X X X X X X X X X X X X X X X X X X X X X X X X X X X X X X X X X X X X X X X X…" at bounding box center [583, 243] width 1051 height 382
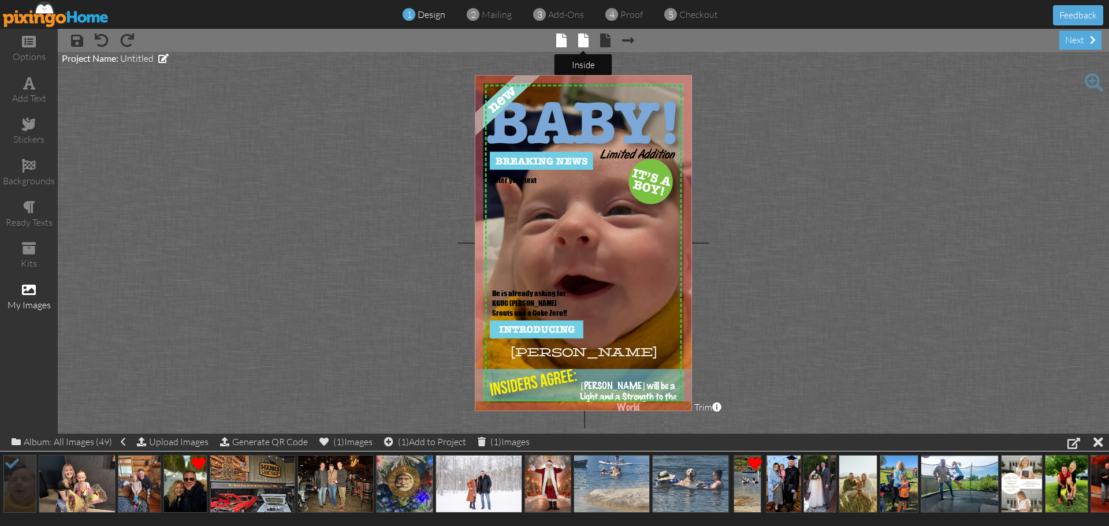
click at [580, 40] on span at bounding box center [583, 41] width 10 height 14
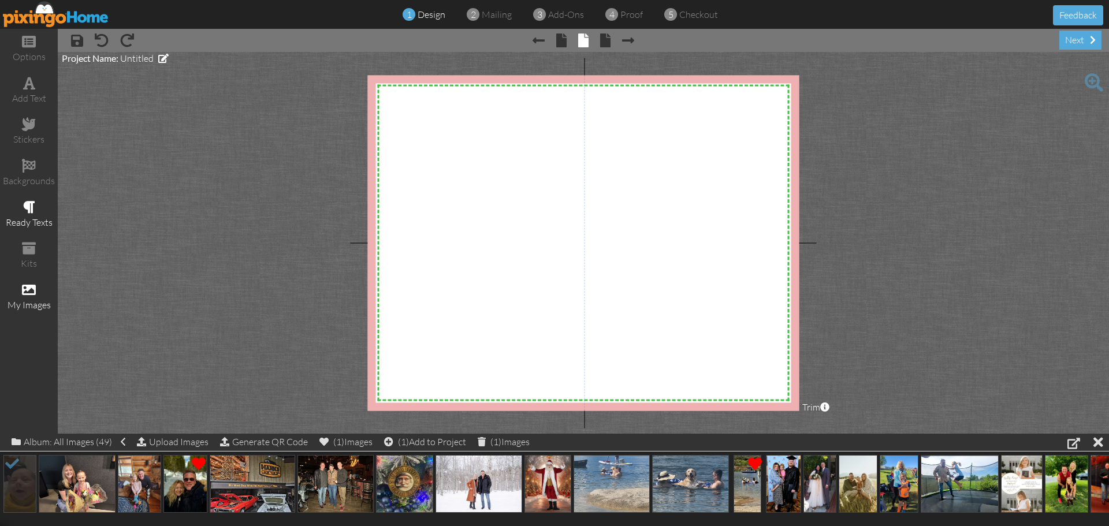
click at [28, 210] on span at bounding box center [29, 207] width 12 height 14
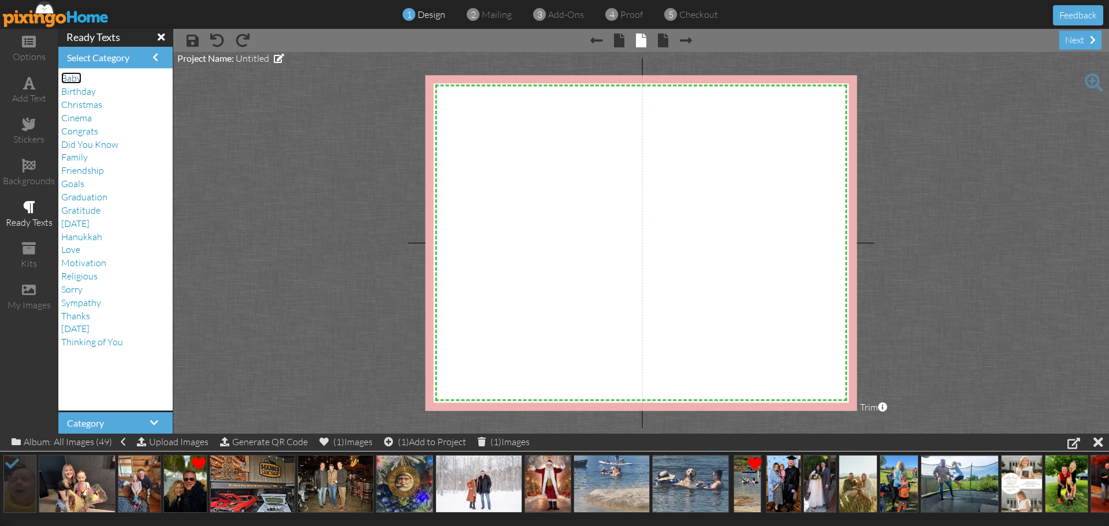
click at [78, 82] on span "Baby" at bounding box center [71, 78] width 20 height 12
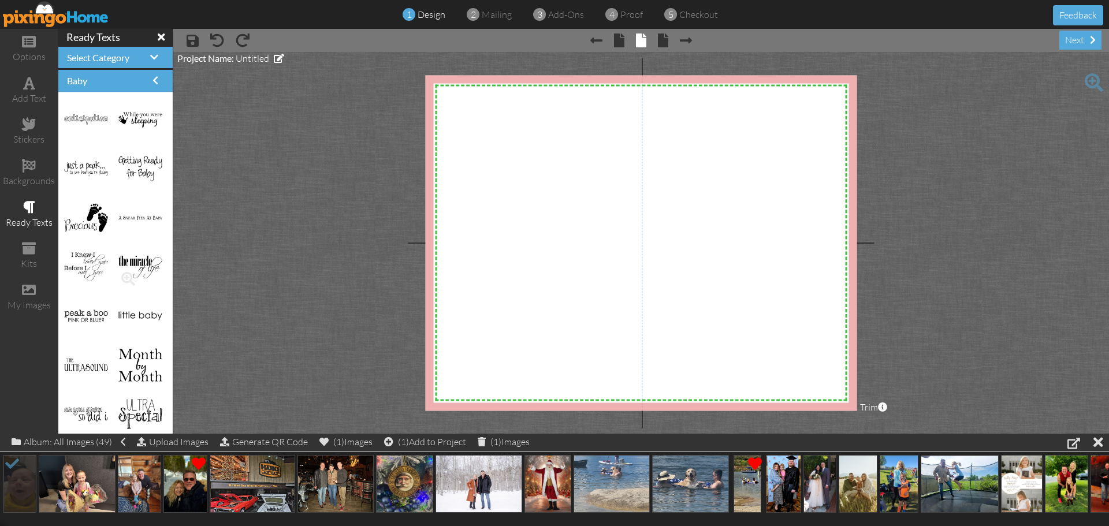
click at [133, 263] on img at bounding box center [139, 267] width 43 height 22
drag, startPoint x: 133, startPoint y: 263, endPoint x: 539, endPoint y: 237, distance: 406.3
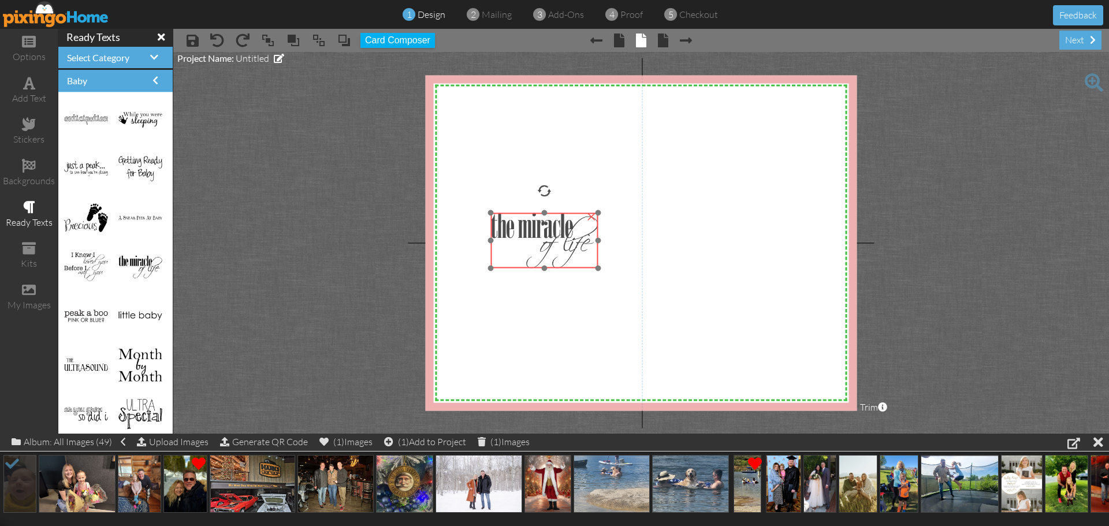
drag, startPoint x: 542, startPoint y: 255, endPoint x: 517, endPoint y: 248, distance: 25.8
click at [517, 248] on img at bounding box center [544, 240] width 108 height 55
drag, startPoint x: 542, startPoint y: 232, endPoint x: 546, endPoint y: 237, distance: 6.6
click at [546, 237] on img at bounding box center [550, 245] width 108 height 55
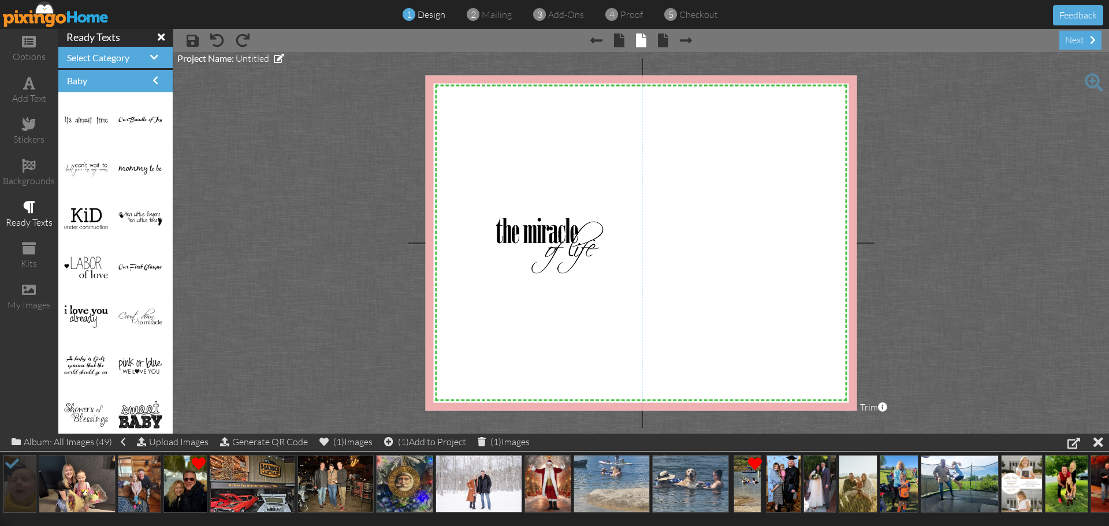
scroll to position [397, 0]
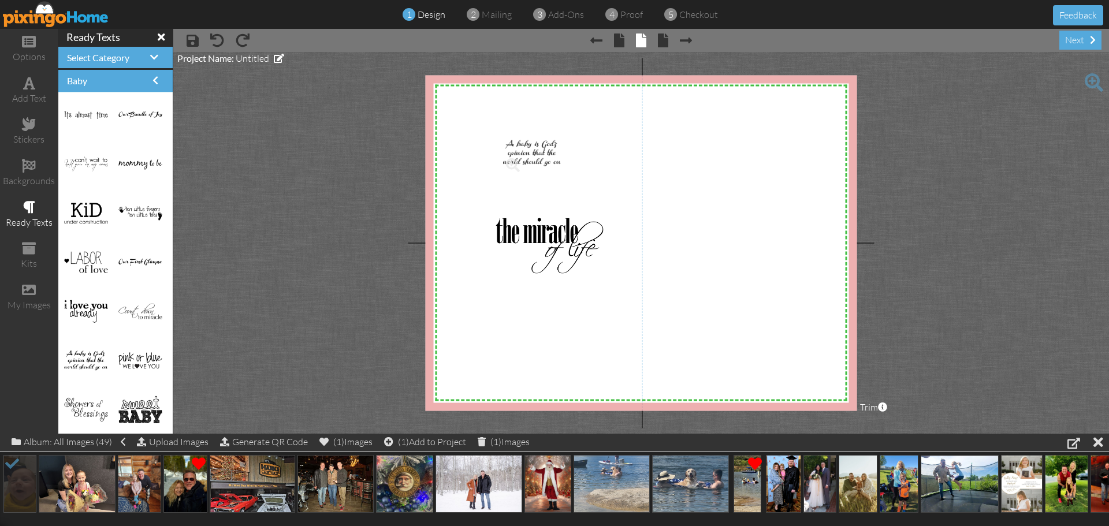
drag, startPoint x: 87, startPoint y: 358, endPoint x: 526, endPoint y: 151, distance: 485.6
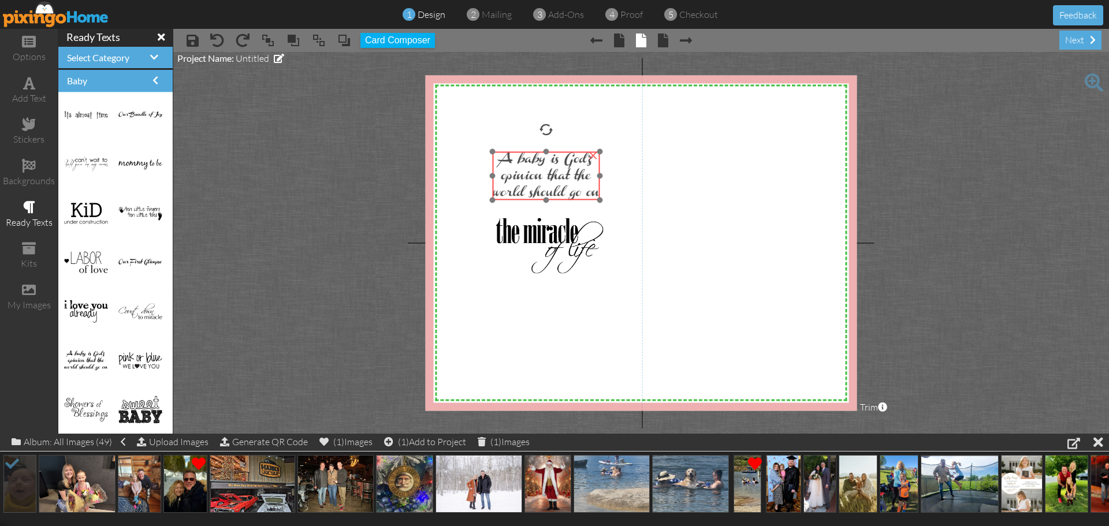
drag, startPoint x: 557, startPoint y: 152, endPoint x: 531, endPoint y: 177, distance: 36.0
click at [545, 172] on img at bounding box center [546, 176] width 108 height 49
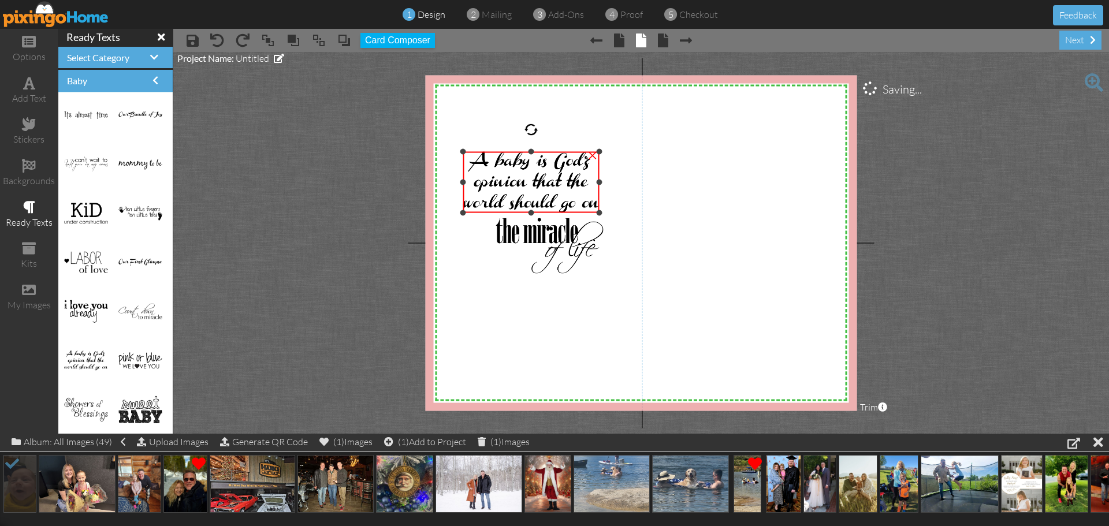
drag, startPoint x: 492, startPoint y: 200, endPoint x: 482, endPoint y: 213, distance: 16.1
click at [482, 213] on div "×" at bounding box center [531, 182] width 136 height 61
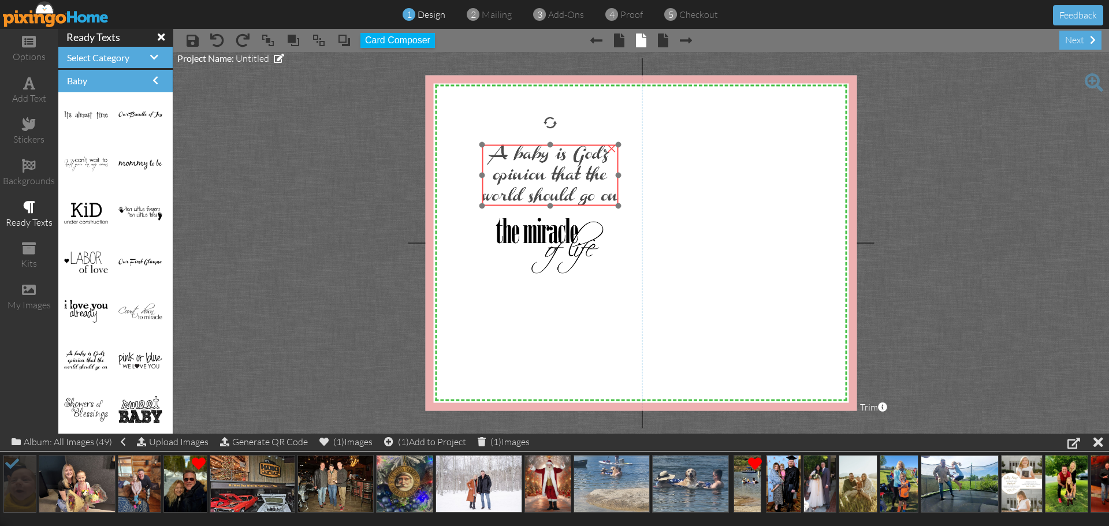
drag, startPoint x: 522, startPoint y: 176, endPoint x: 541, endPoint y: 169, distance: 20.3
click at [541, 169] on img at bounding box center [550, 175] width 136 height 61
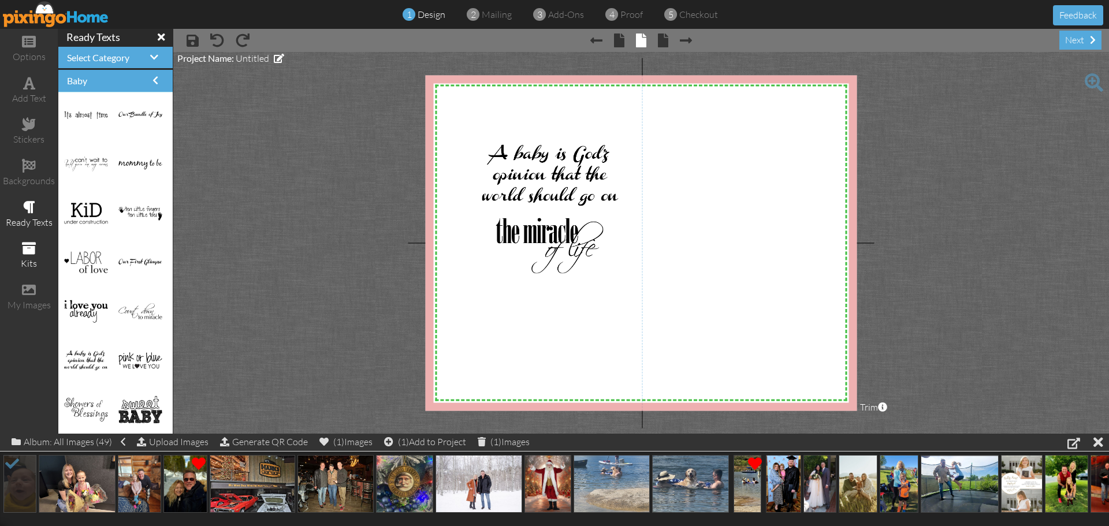
click at [26, 254] on span at bounding box center [29, 248] width 14 height 14
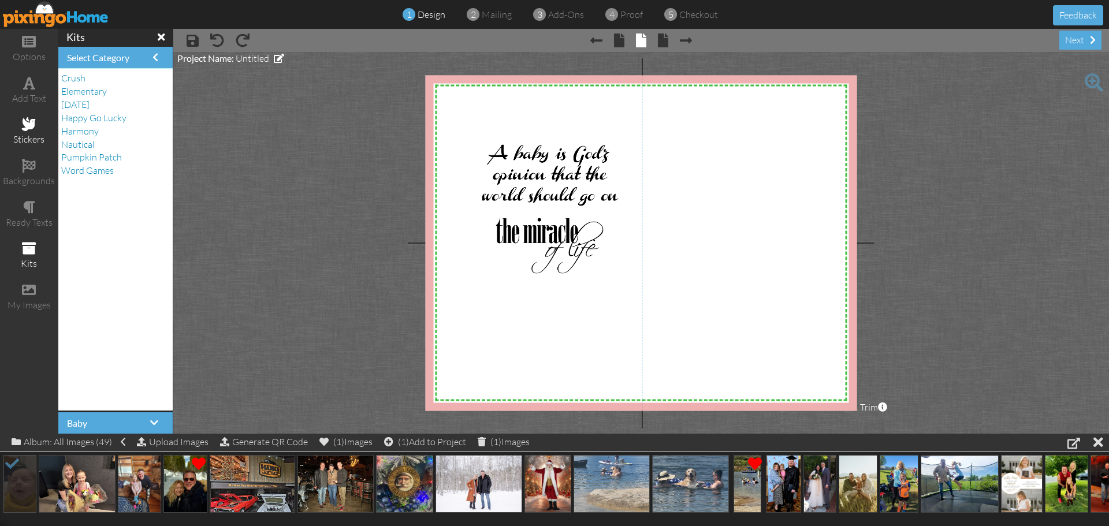
click at [31, 126] on span at bounding box center [29, 124] width 14 height 14
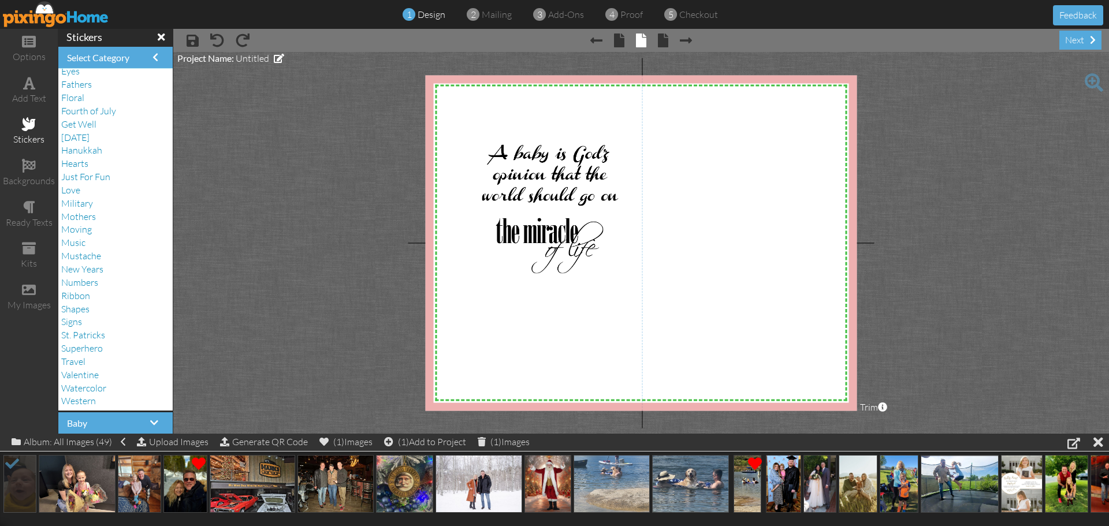
scroll to position [1, 0]
click at [77, 190] on span "Love" at bounding box center [70, 189] width 19 height 12
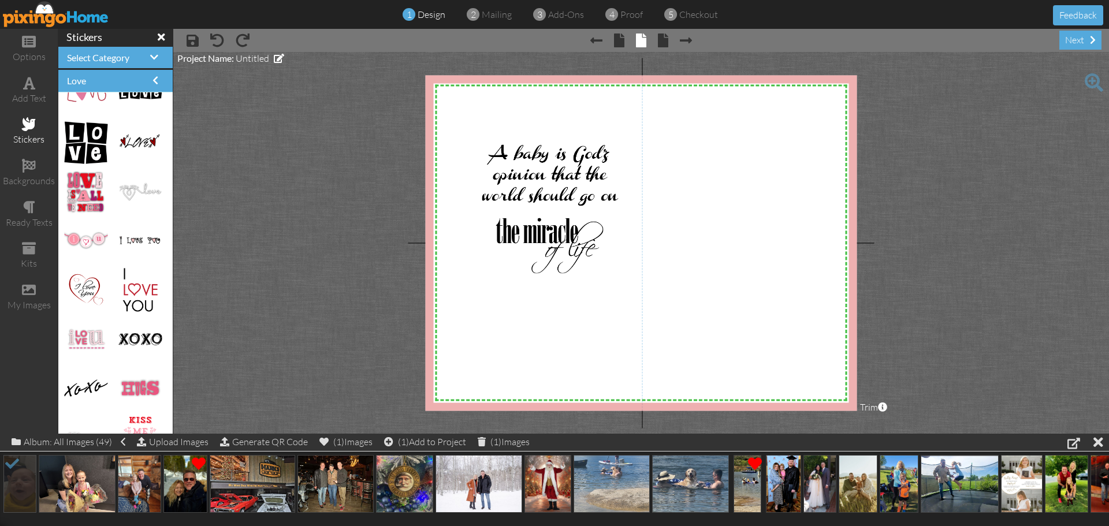
scroll to position [98, 0]
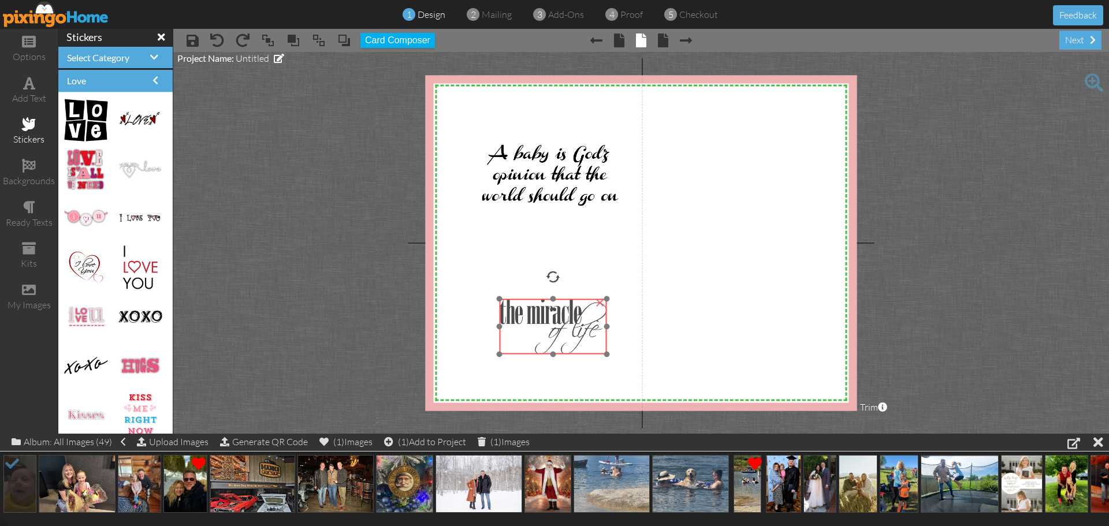
drag, startPoint x: 551, startPoint y: 239, endPoint x: 555, endPoint y: 320, distance: 81.0
click at [555, 320] on img at bounding box center [553, 326] width 108 height 55
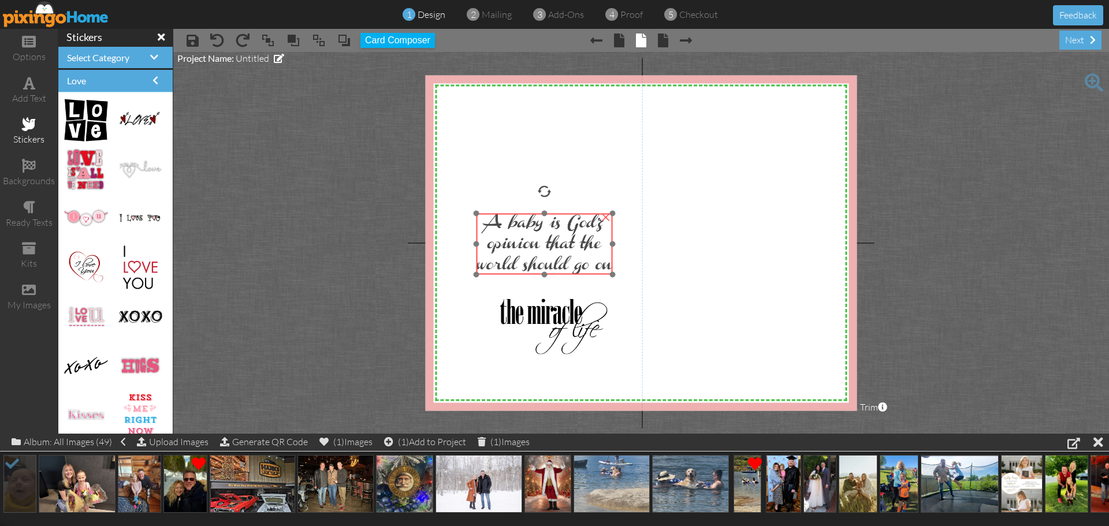
drag, startPoint x: 548, startPoint y: 173, endPoint x: 542, endPoint y: 242, distance: 69.0
click at [542, 242] on img at bounding box center [545, 244] width 136 height 61
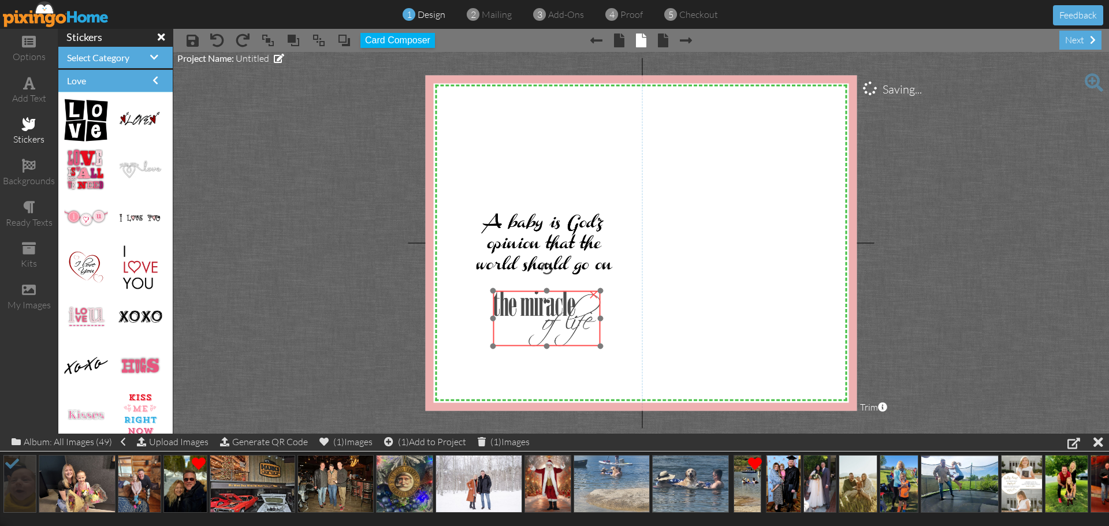
drag, startPoint x: 539, startPoint y: 320, endPoint x: 532, endPoint y: 312, distance: 10.7
click at [532, 312] on img at bounding box center [547, 318] width 108 height 55
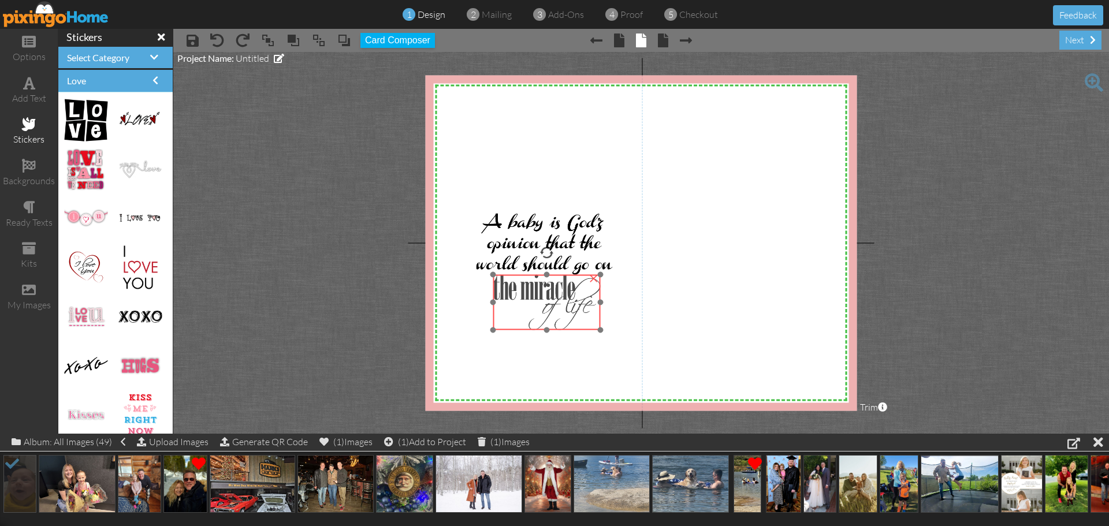
drag, startPoint x: 549, startPoint y: 315, endPoint x: 549, endPoint y: 299, distance: 16.2
click at [549, 299] on img at bounding box center [547, 302] width 108 height 55
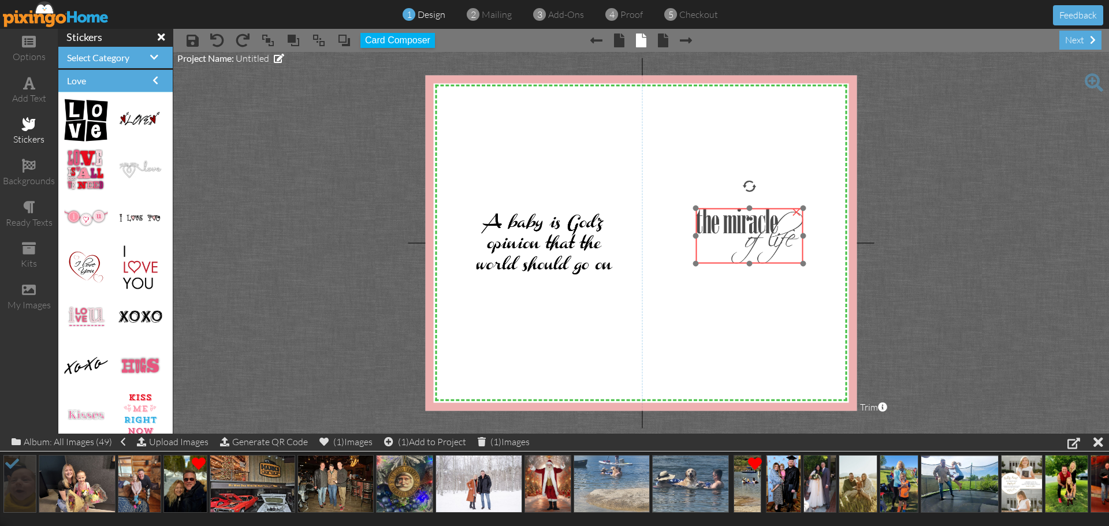
drag, startPoint x: 538, startPoint y: 298, endPoint x: 743, endPoint y: 232, distance: 215.6
click at [746, 232] on img at bounding box center [750, 236] width 108 height 55
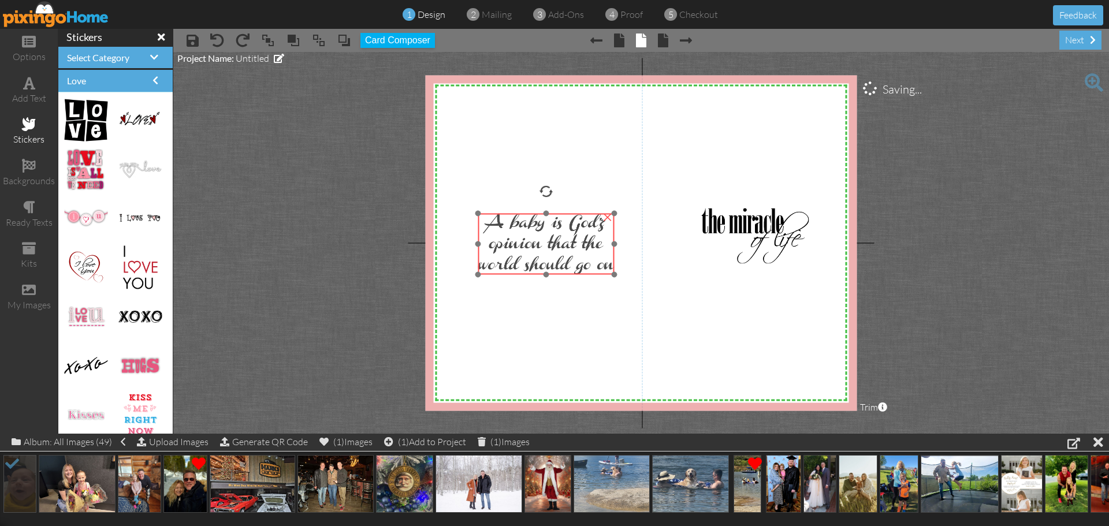
click at [540, 247] on img at bounding box center [546, 244] width 136 height 61
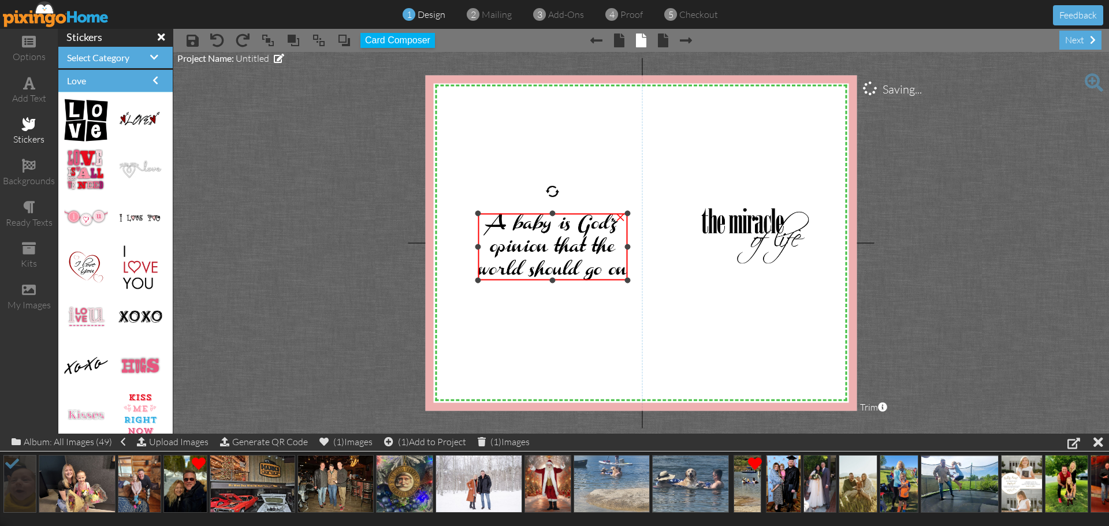
drag, startPoint x: 615, startPoint y: 274, endPoint x: 611, endPoint y: 280, distance: 7.1
click at [611, 280] on div "×" at bounding box center [552, 247] width 149 height 67
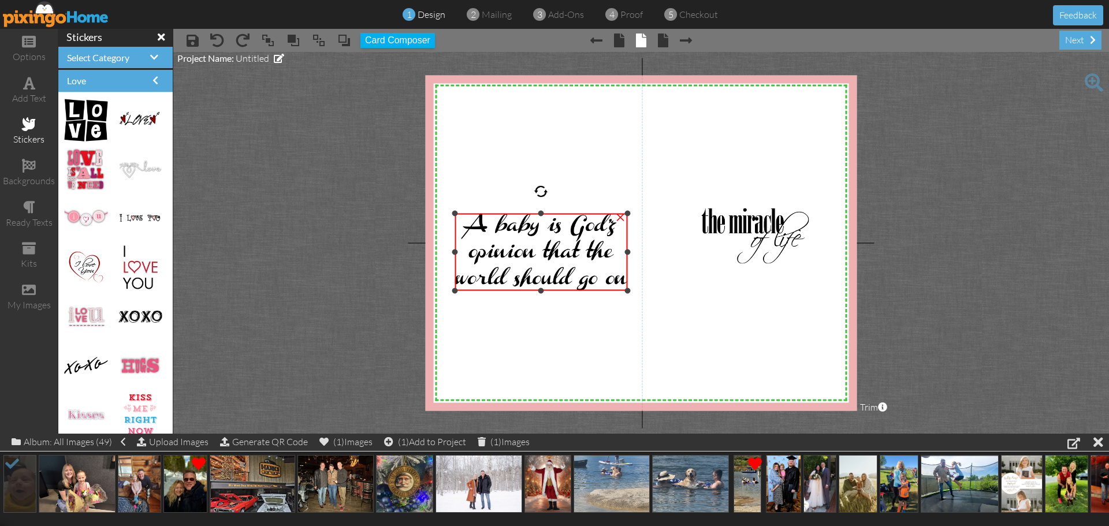
drag, startPoint x: 478, startPoint y: 279, endPoint x: 464, endPoint y: 289, distance: 16.9
click at [464, 289] on div "×" at bounding box center [541, 252] width 172 height 77
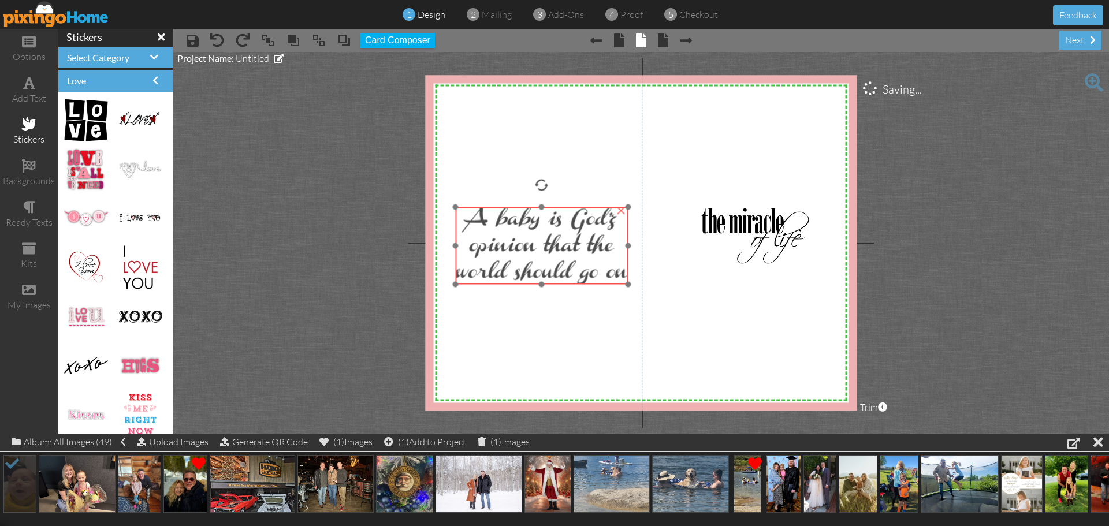
drag, startPoint x: 542, startPoint y: 269, endPoint x: 543, endPoint y: 263, distance: 6.4
click at [543, 263] on img at bounding box center [542, 245] width 172 height 77
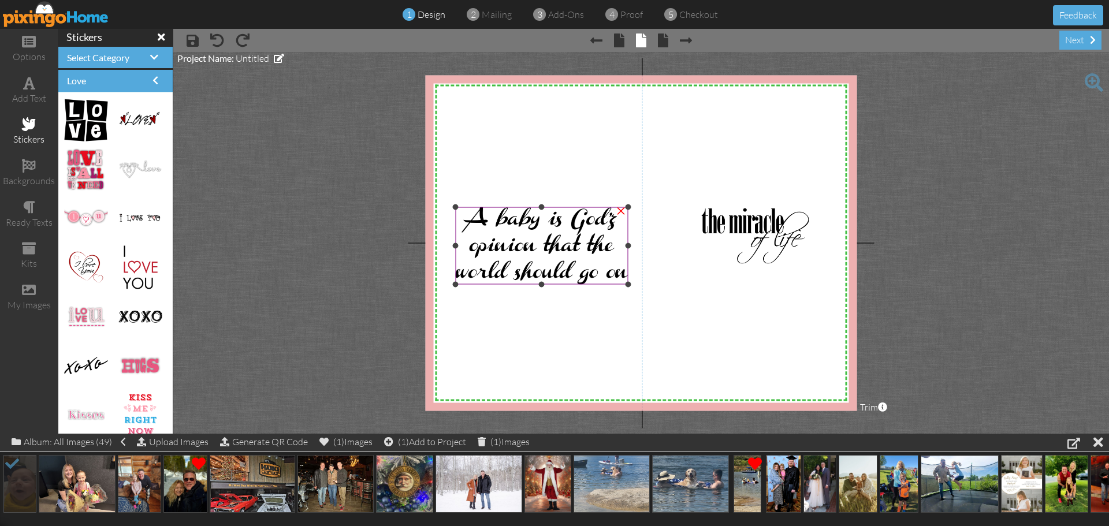
click at [532, 238] on img at bounding box center [542, 245] width 172 height 77
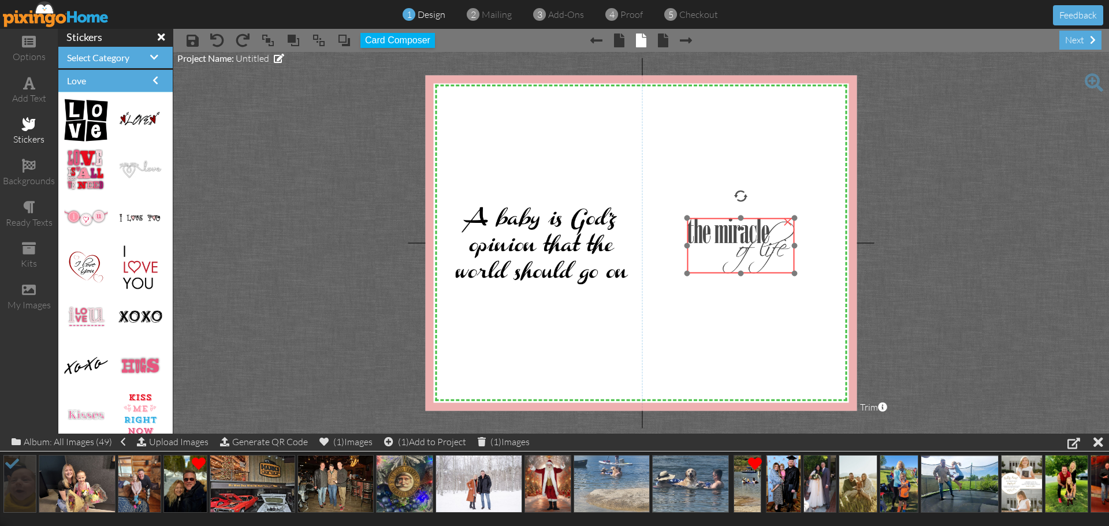
drag, startPoint x: 754, startPoint y: 230, endPoint x: 740, endPoint y: 240, distance: 17.5
click at [740, 240] on img at bounding box center [741, 245] width 108 height 55
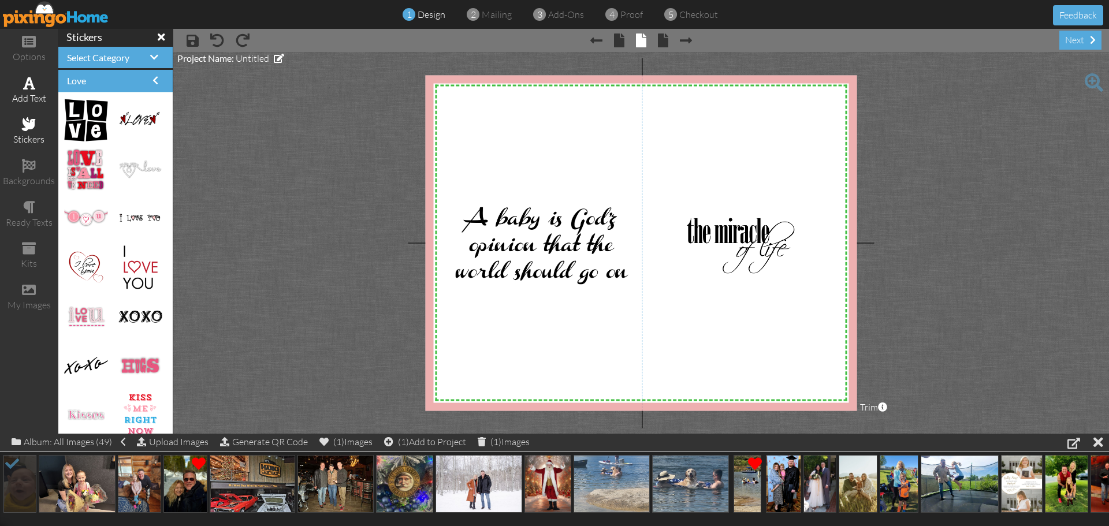
click at [29, 83] on span at bounding box center [29, 83] width 12 height 14
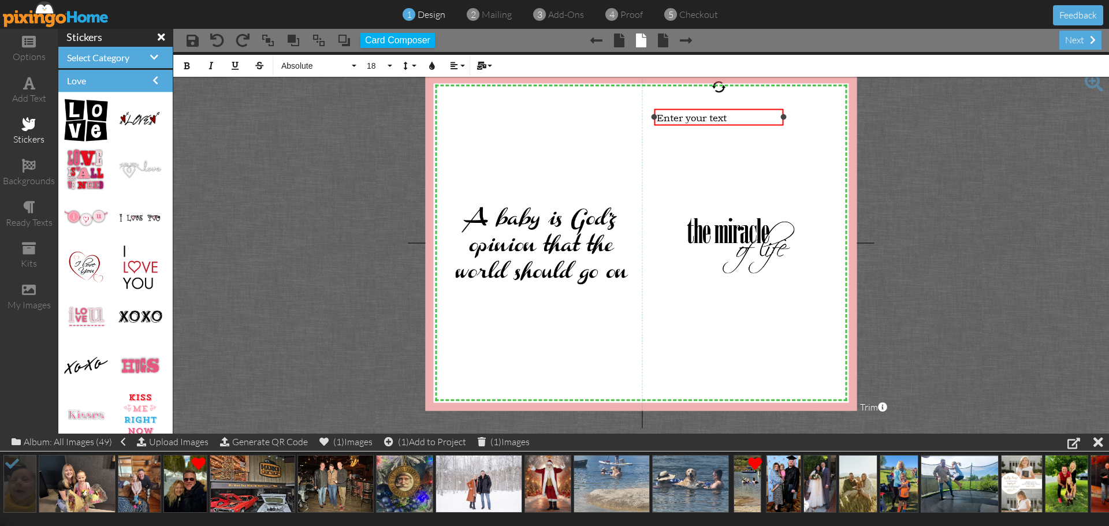
click at [754, 120] on div "Enter your text" at bounding box center [719, 117] width 124 height 12
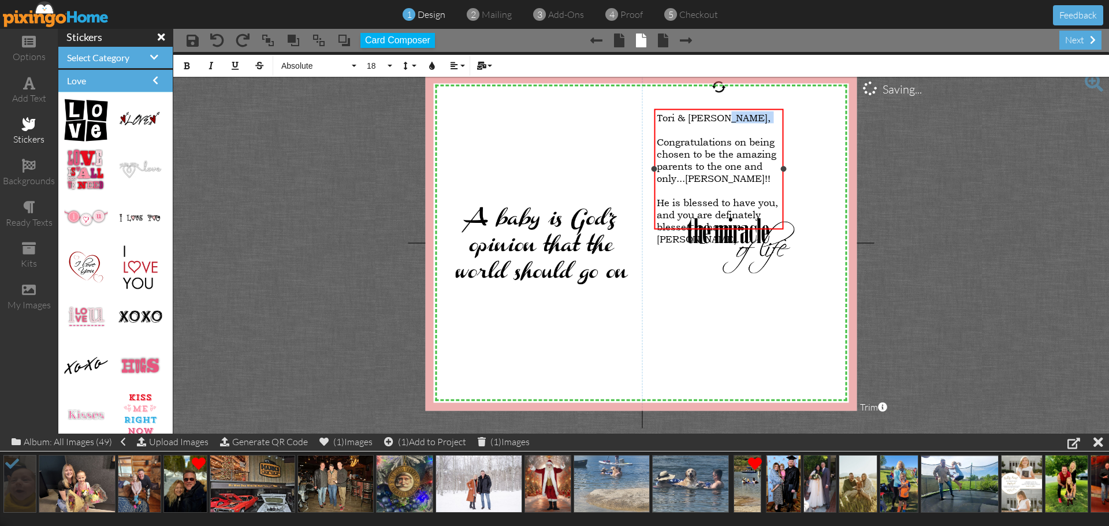
drag, startPoint x: 741, startPoint y: 122, endPoint x: 761, endPoint y: 118, distance: 21.2
click at [761, 118] on div "[PERSON_NAME] & [PERSON_NAME], ​ Congratulations on being chosen to be the amaz…" at bounding box center [719, 177] width 124 height 133
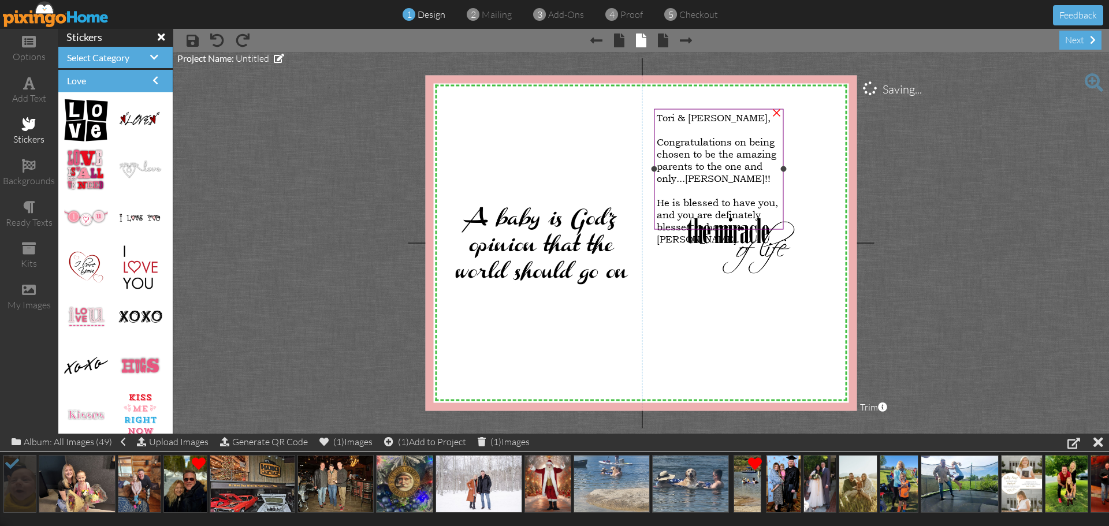
click at [771, 212] on div "He is blessed to have you, and you are definately blessed to have [PERSON_NAME]." at bounding box center [719, 220] width 124 height 49
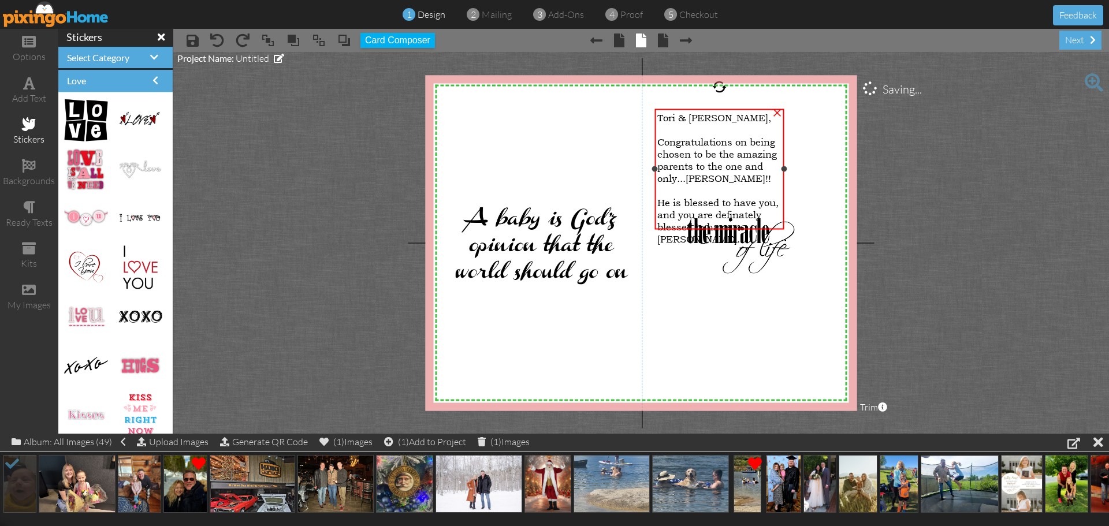
click at [771, 212] on div "He is blessed to have you, and you are definately blessed to have [PERSON_NAME]." at bounding box center [719, 220] width 124 height 49
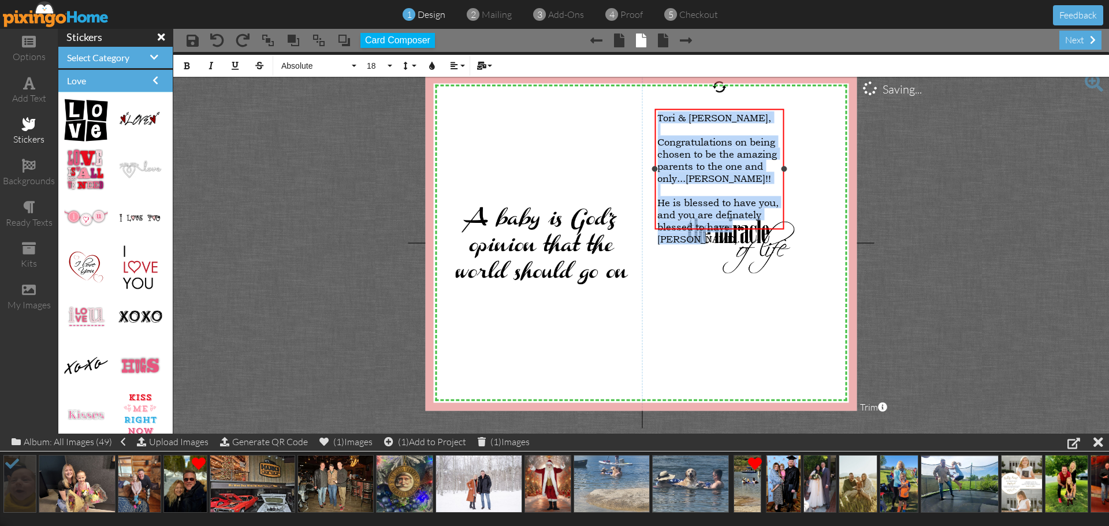
drag, startPoint x: 774, startPoint y: 222, endPoint x: 659, endPoint y: 112, distance: 159.3
click at [659, 112] on div "[PERSON_NAME] & [PERSON_NAME], Congratulations on being chosen to be the amazin…" at bounding box center [719, 177] width 124 height 133
click at [455, 69] on icon "button" at bounding box center [454, 66] width 8 height 8
click at [462, 102] on icon at bounding box center [463, 102] width 8 height 9
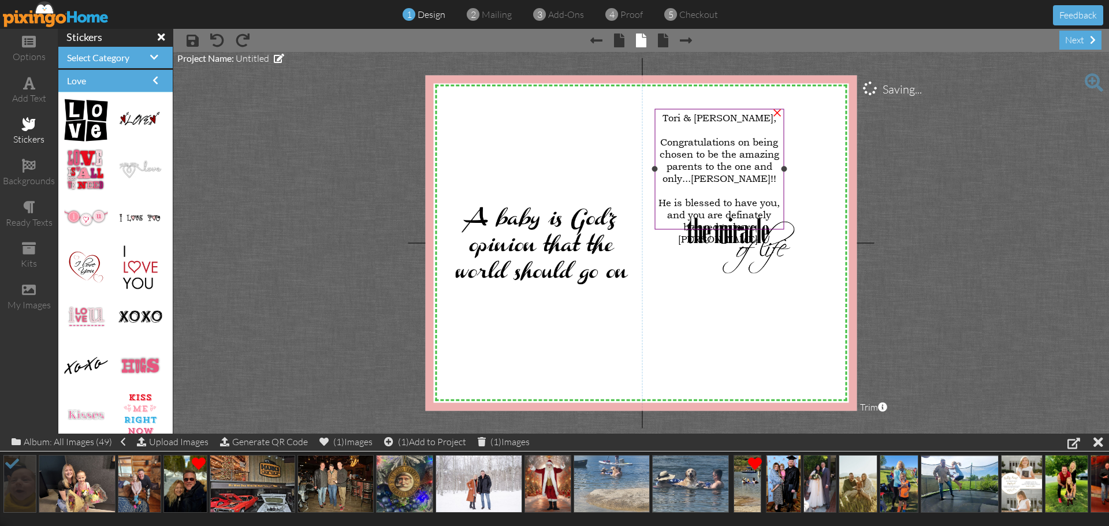
click at [751, 209] on span "He is blessed to have you, and you are definately blessed to have [PERSON_NAME]." at bounding box center [719, 220] width 121 height 49
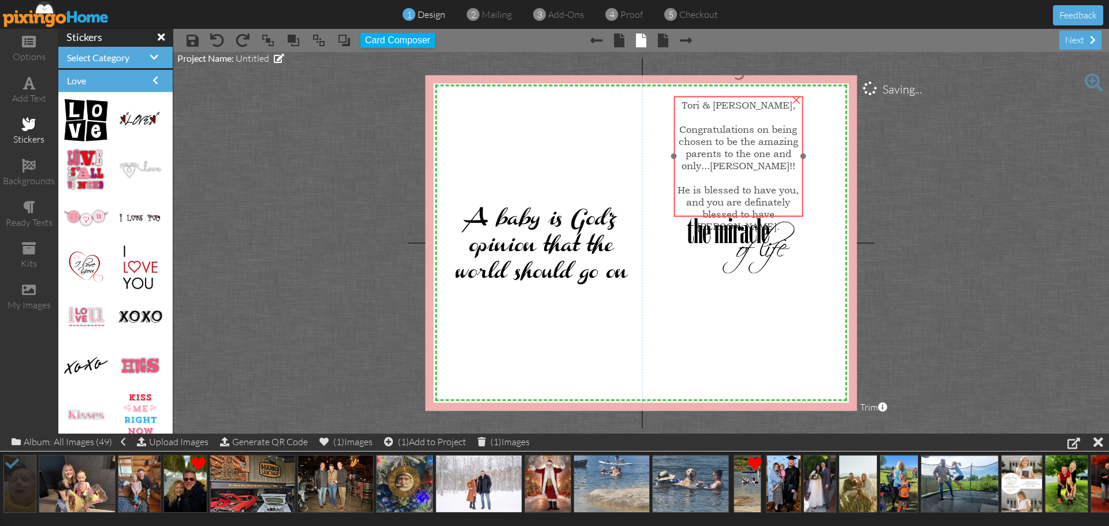
drag, startPoint x: 728, startPoint y: 184, endPoint x: 747, endPoint y: 172, distance: 22.9
click at [747, 172] on div at bounding box center [738, 178] width 124 height 12
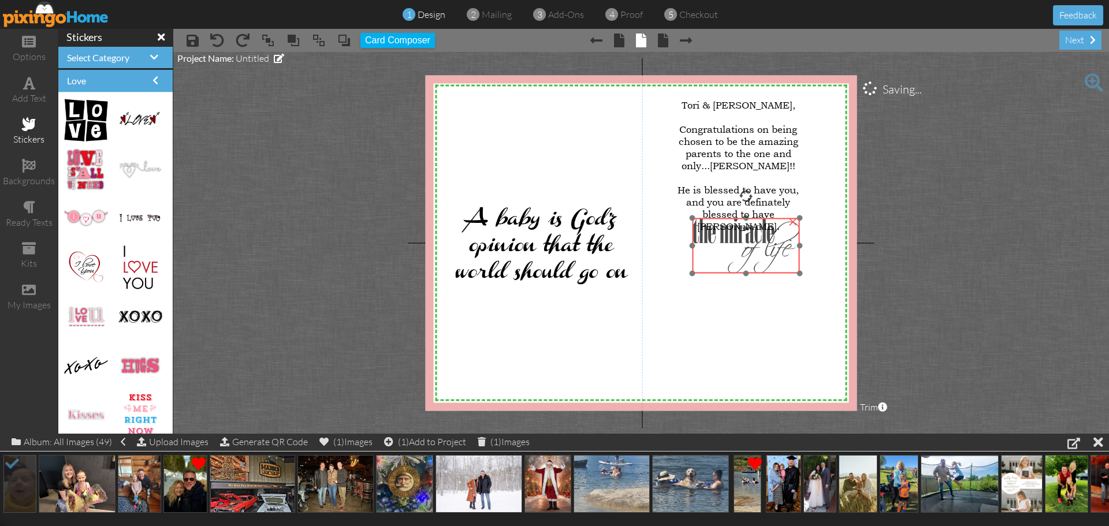
click at [745, 239] on img at bounding box center [746, 245] width 108 height 55
click at [733, 318] on div "X X X X X X X X X X X X X X X X X X X X X X X X X X X X X X X X X X X X X X X X…" at bounding box center [642, 243] width 432 height 336
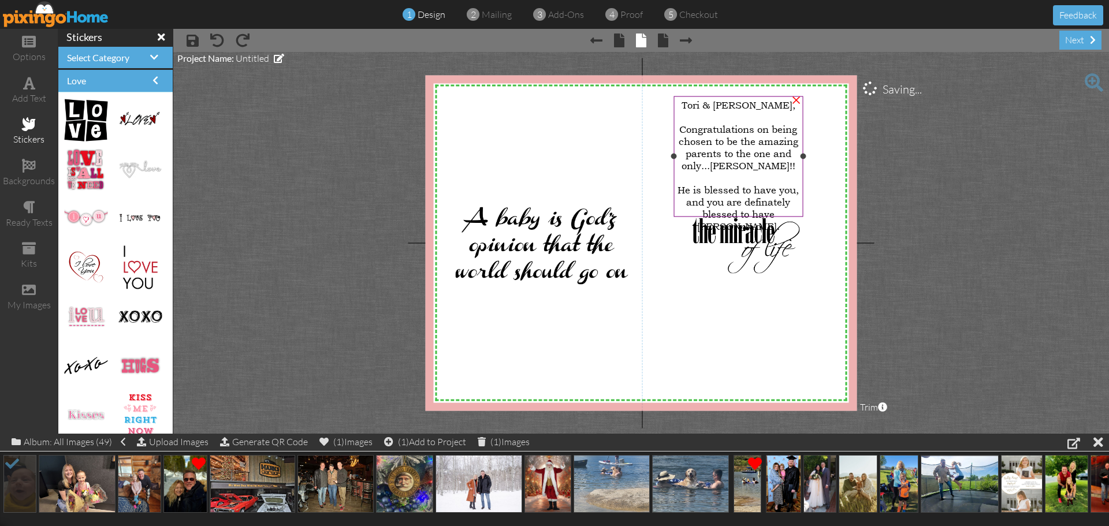
click at [799, 207] on div "He is blessed to have you, and you are definately blessed to have [PERSON_NAME]." at bounding box center [738, 208] width 124 height 49
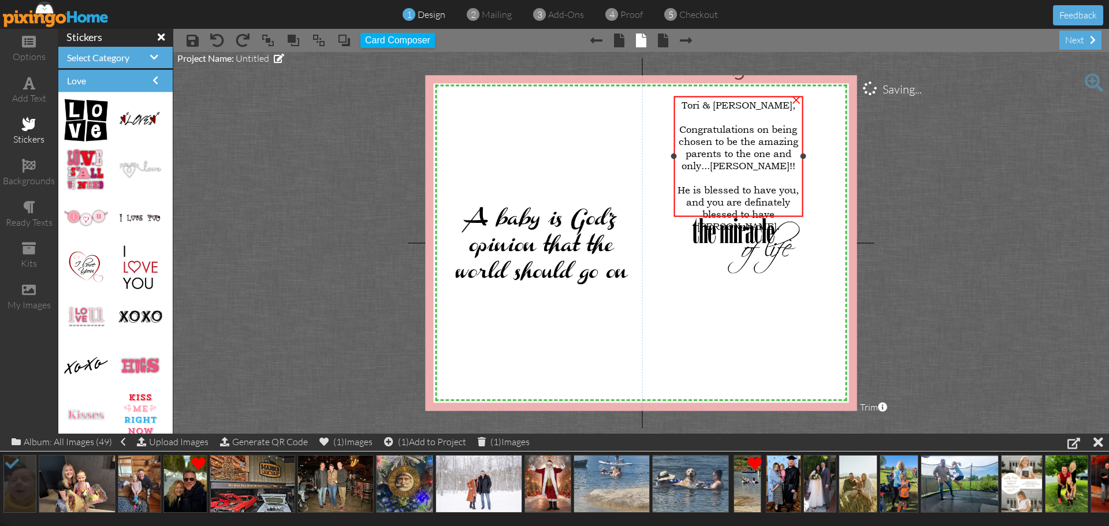
click at [799, 207] on div "He is blessed to have you, and you are definately blessed to have [PERSON_NAME]." at bounding box center [738, 208] width 124 height 49
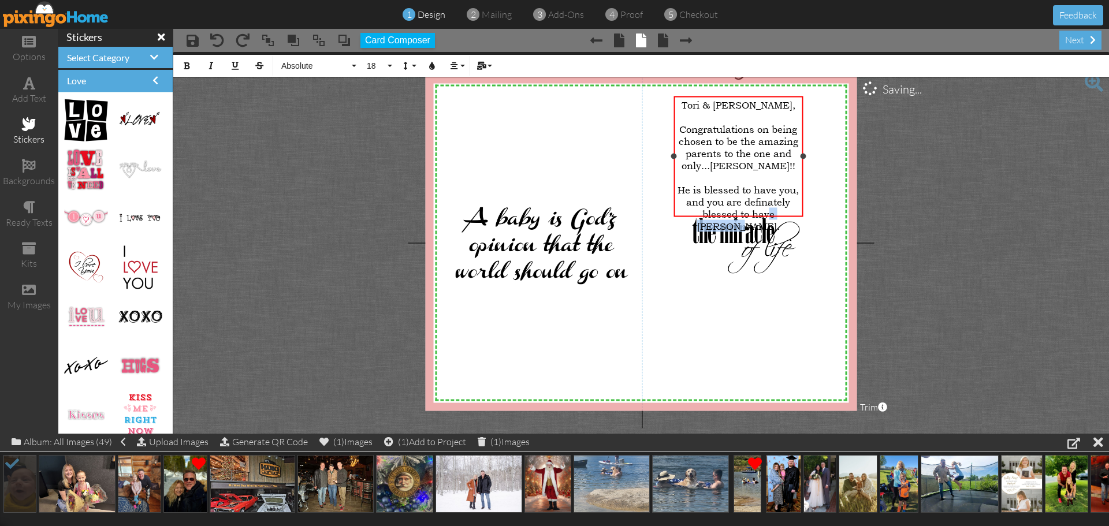
drag, startPoint x: 797, startPoint y: 207, endPoint x: 745, endPoint y: 205, distance: 52.1
click at [745, 205] on div "He is blessed to have you, and you are definately blessed to have [PERSON_NAME]." at bounding box center [738, 208] width 124 height 49
click at [778, 192] on span "He is blessed to have you, and you are definately blessed to have [PERSON_NAME]." at bounding box center [738, 208] width 121 height 49
click at [797, 208] on div "He is blessed to have you, and you are definitely blessed to have [PERSON_NAME]." at bounding box center [738, 208] width 124 height 49
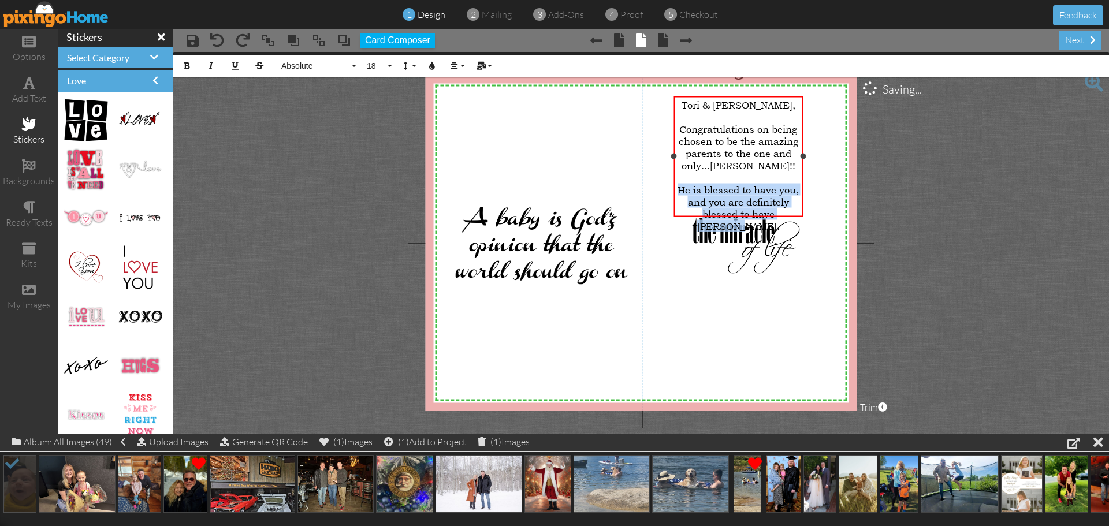
drag, startPoint x: 797, startPoint y: 208, endPoint x: 758, endPoint y: 202, distance: 39.7
click at [758, 202] on div "He is blessed to have you, and you are definitely blessed to have [PERSON_NAME]." at bounding box center [738, 208] width 124 height 49
click at [455, 65] on icon "button" at bounding box center [454, 66] width 8 height 8
click at [464, 101] on icon at bounding box center [463, 102] width 8 height 9
click at [786, 160] on div "Congratulations on being chosen to be the amazing parents to the one and only..…" at bounding box center [738, 147] width 124 height 49
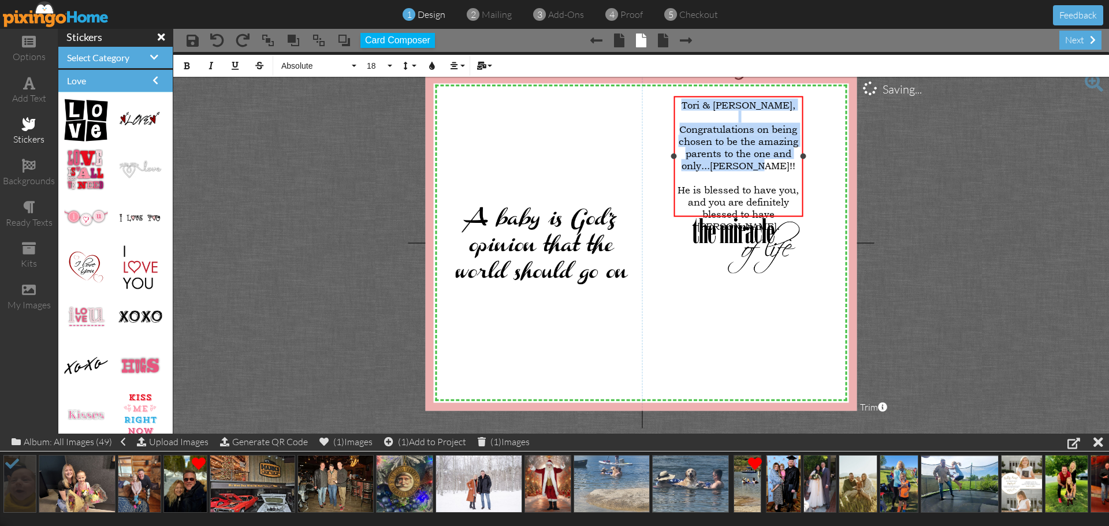
drag, startPoint x: 784, startPoint y: 162, endPoint x: 679, endPoint y: 107, distance: 117.8
click at [679, 107] on div "[PERSON_NAME] & [PERSON_NAME], Congratulations on being chosen to be the amazin…" at bounding box center [738, 165] width 124 height 133
click at [455, 66] on icon "button" at bounding box center [454, 66] width 8 height 8
click at [463, 103] on icon at bounding box center [463, 102] width 8 height 9
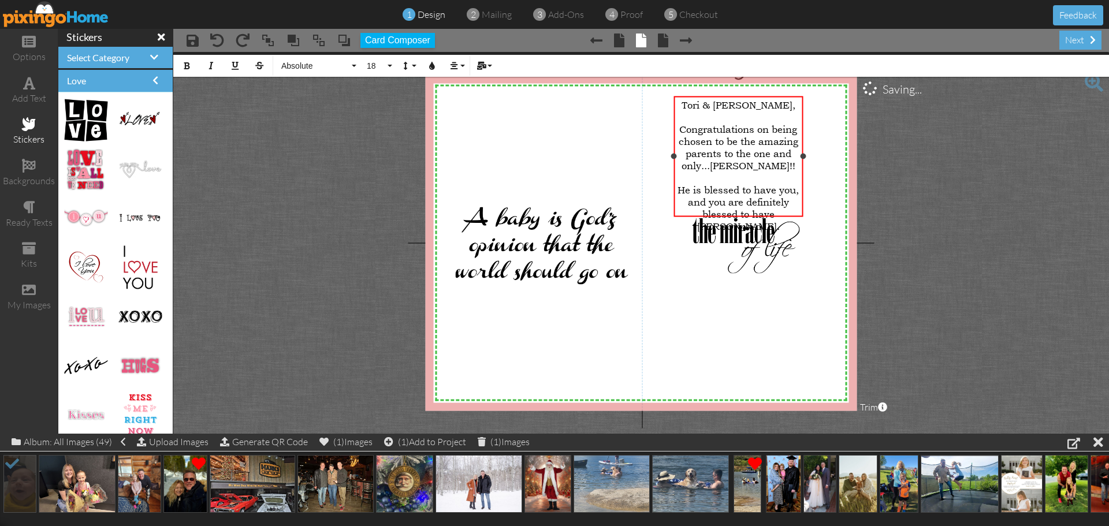
click at [799, 207] on div "He is blessed to have you, and you are definitely blessed to have [PERSON_NAME]." at bounding box center [738, 208] width 124 height 49
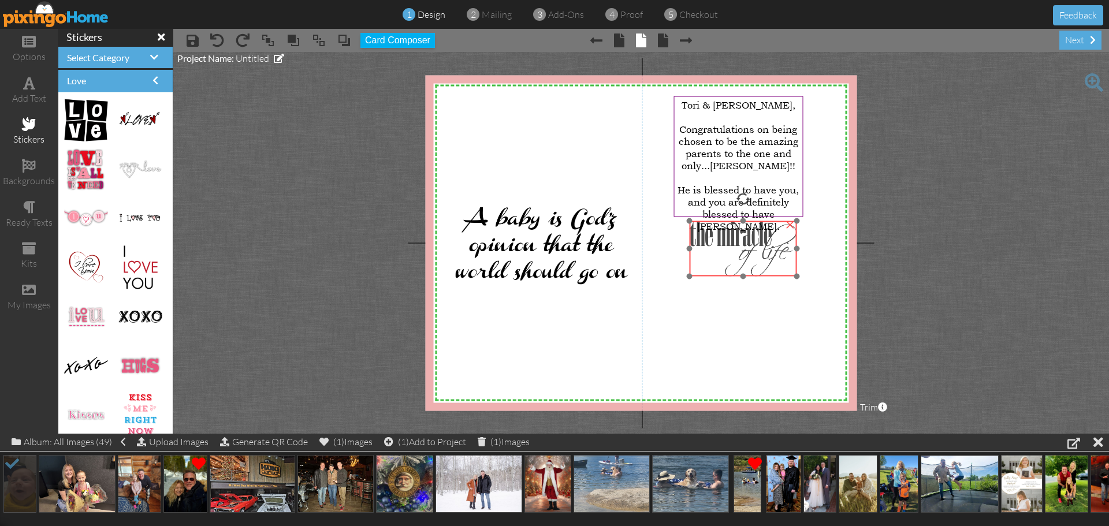
click at [723, 258] on img at bounding box center [743, 248] width 108 height 55
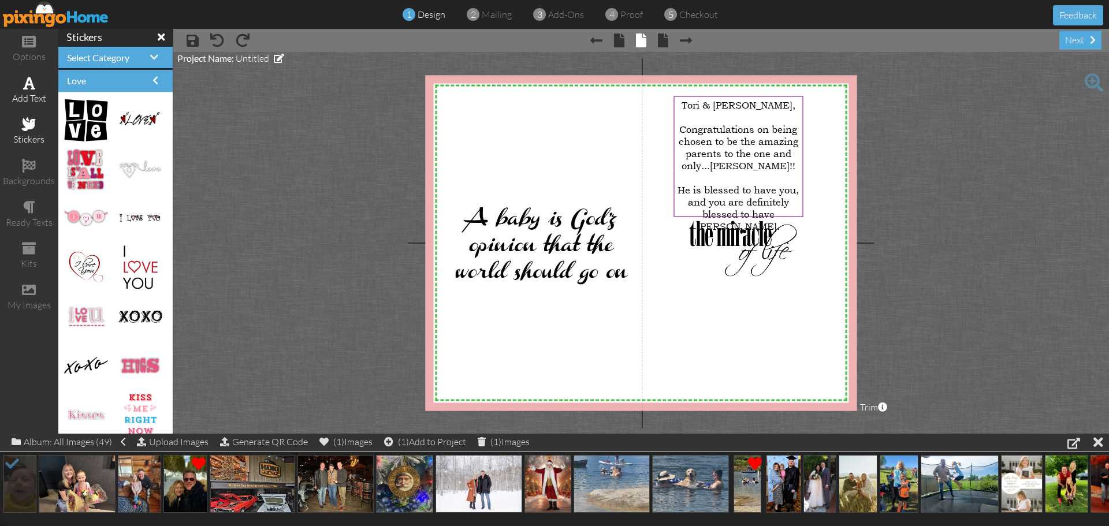
click at [29, 86] on span at bounding box center [29, 83] width 12 height 14
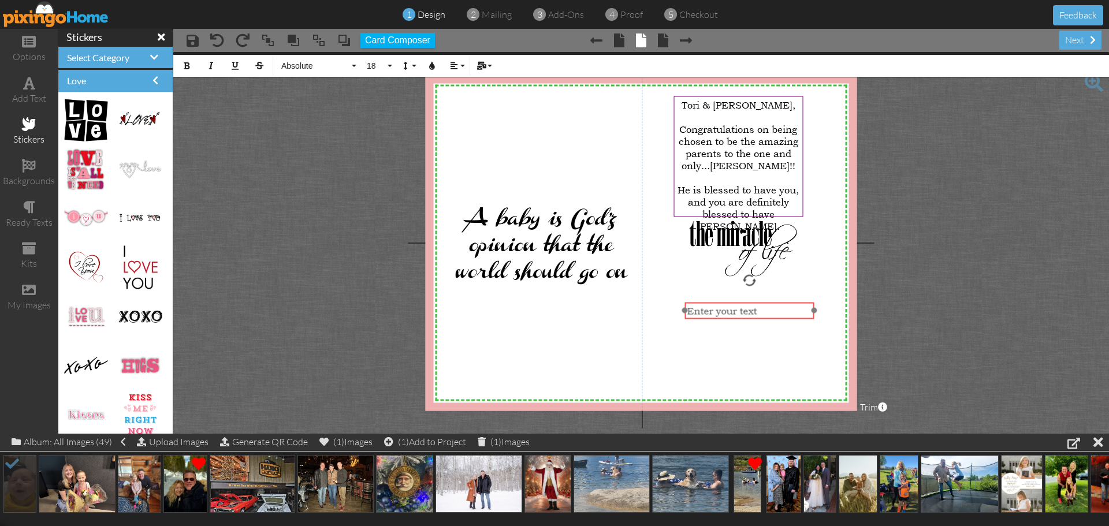
drag, startPoint x: 532, startPoint y: 108, endPoint x: 748, endPoint y: 302, distance: 290.1
click at [748, 302] on div at bounding box center [749, 310] width 135 height 23
click at [775, 312] on div "Enter your text" at bounding box center [749, 311] width 124 height 12
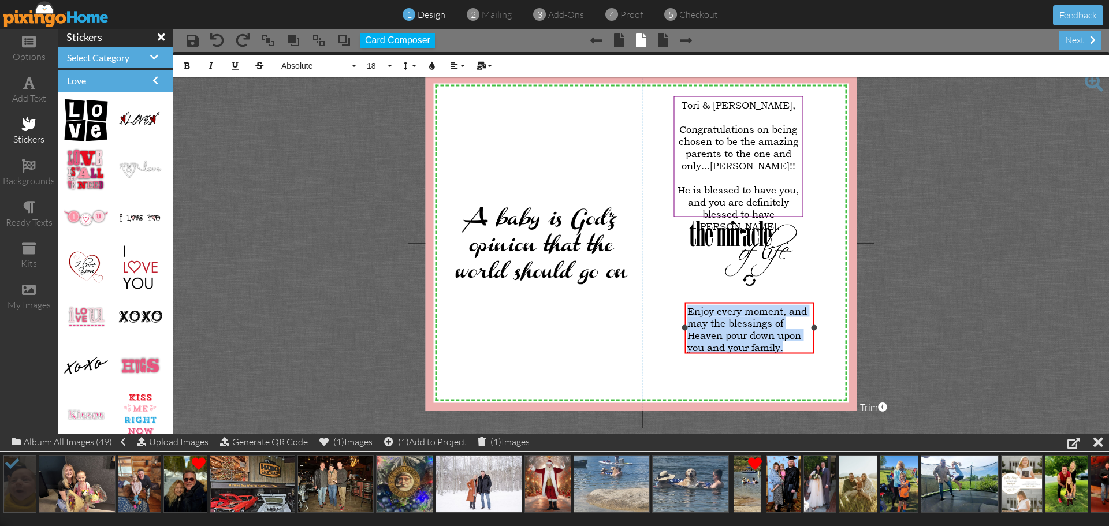
drag, startPoint x: 789, startPoint y: 344, endPoint x: 686, endPoint y: 308, distance: 108.3
click at [686, 308] on div "Enjoy every moment, and may the blessings of Heaven pour down upon you and your…" at bounding box center [749, 329] width 129 height 54
click at [452, 64] on icon "button" at bounding box center [454, 66] width 8 height 8
click at [466, 103] on icon at bounding box center [463, 102] width 8 height 9
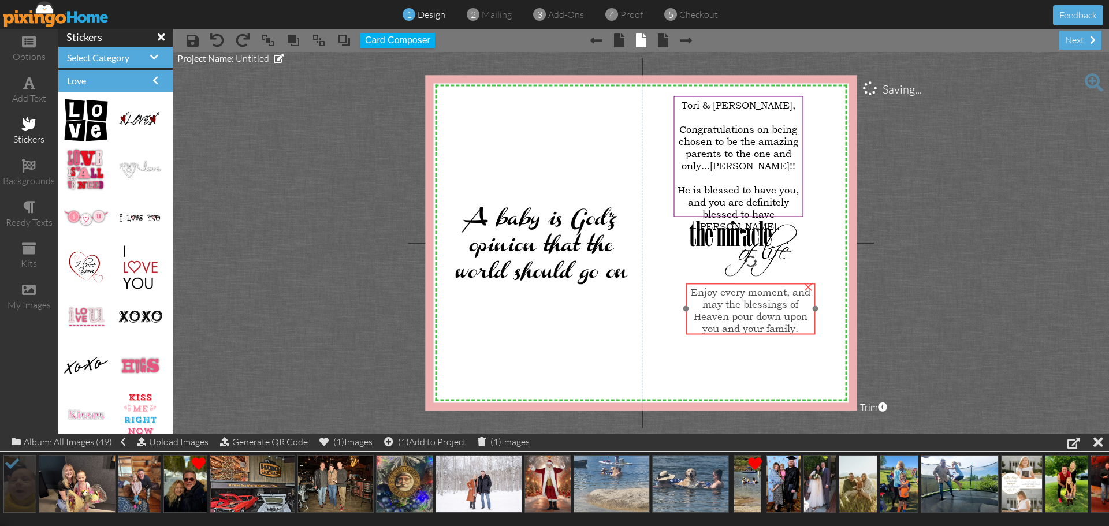
drag, startPoint x: 752, startPoint y: 333, endPoint x: 753, endPoint y: 314, distance: 19.1
click at [753, 314] on span "Enjoy every moment, and may the blessings of Heaven pour down upon you and your…" at bounding box center [751, 310] width 120 height 49
click at [759, 317] on span "Enjoy every moment, and may the blessings of Heaven pour down upon you and your…" at bounding box center [748, 310] width 120 height 49
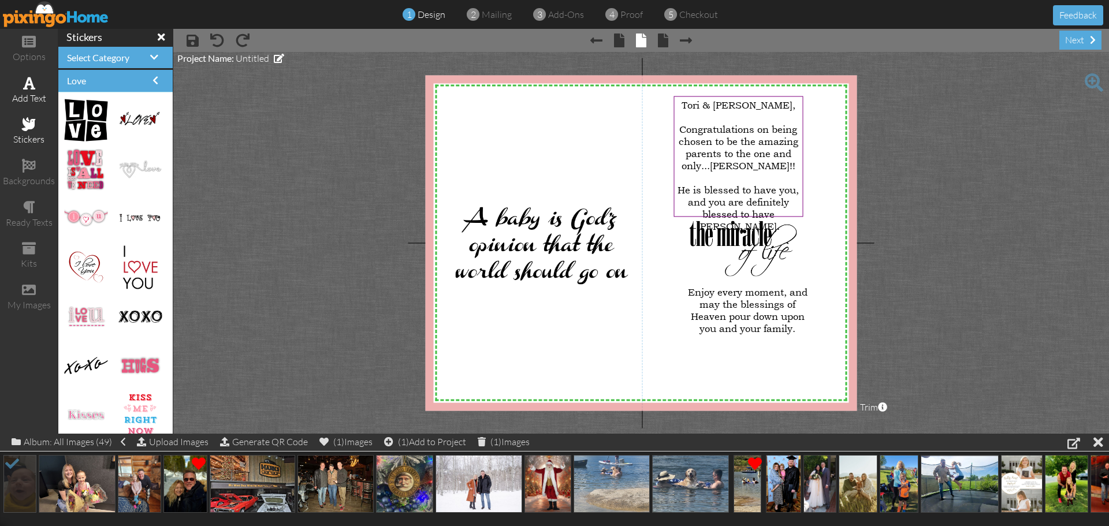
click at [28, 86] on span at bounding box center [29, 83] width 12 height 14
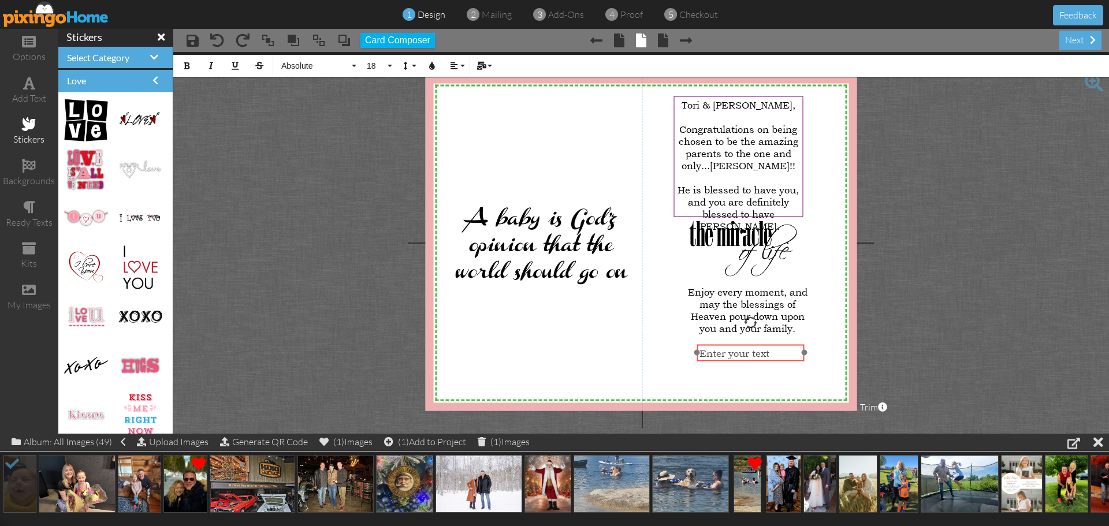
drag, startPoint x: 734, startPoint y: 300, endPoint x: 739, endPoint y: 345, distance: 44.7
click at [739, 345] on div "​ Enter your text ​" at bounding box center [751, 352] width 108 height 17
click at [736, 386] on div "[PERSON_NAME] & [PERSON_NAME]" at bounding box center [750, 383] width 103 height 24
drag, startPoint x: 736, startPoint y: 386, endPoint x: 693, endPoint y: 349, distance: 57.0
click at [693, 349] on div "X X X X X X X X X X X X X X X X X X X X X X X X X X X X X X X X X X X X X X X X…" at bounding box center [642, 243] width 432 height 336
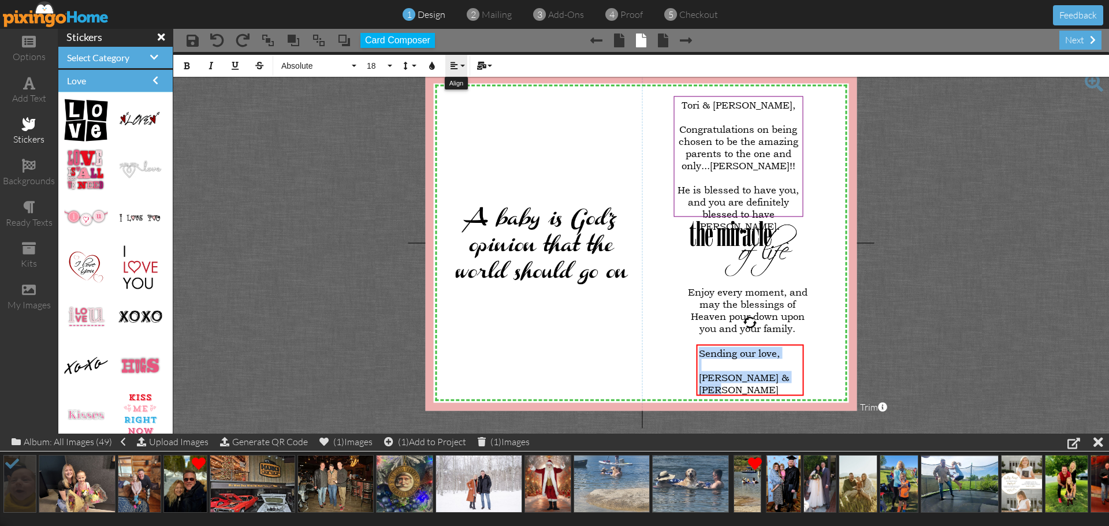
click at [455, 65] on icon "button" at bounding box center [454, 66] width 8 height 8
click at [464, 99] on icon at bounding box center [463, 102] width 8 height 9
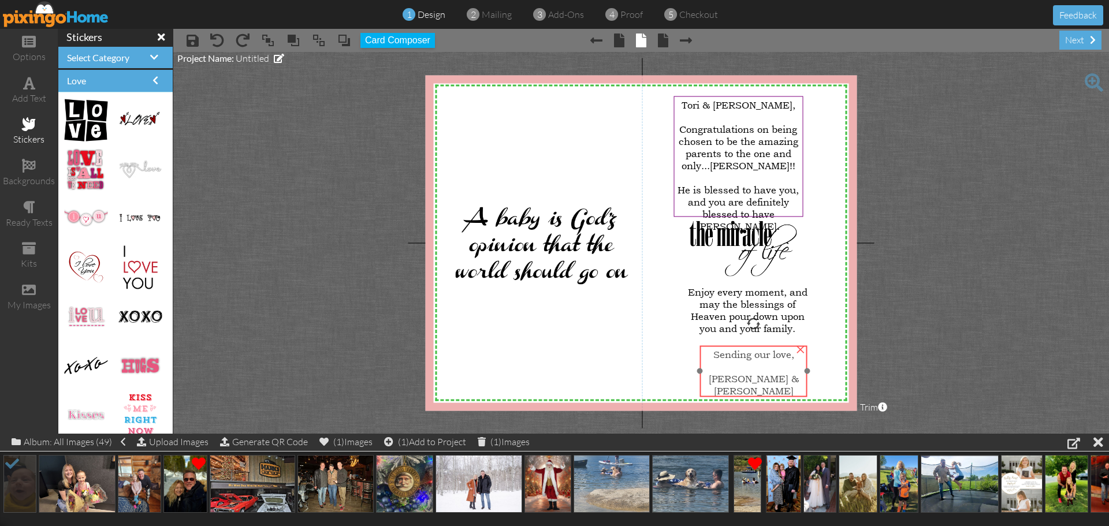
click at [760, 370] on div at bounding box center [753, 366] width 103 height 12
click at [945, 330] on project-studio-wrapper "X X X X X X X X X X X X X X X X X X X X X X X X X X X X X X X X X X X X X X X X…" at bounding box center [641, 243] width 936 height 382
click at [757, 373] on span "[PERSON_NAME] & [PERSON_NAME]" at bounding box center [749, 385] width 90 height 24
click at [942, 350] on project-studio-wrapper "X X X X X X X X X X X X X X X X X X X X X X X X X X X X X X X X X X X X X X X X…" at bounding box center [641, 243] width 936 height 382
click at [682, 126] on span "Congratulations on being chosen to be the amazing parents to the one and only..…" at bounding box center [739, 147] width 120 height 49
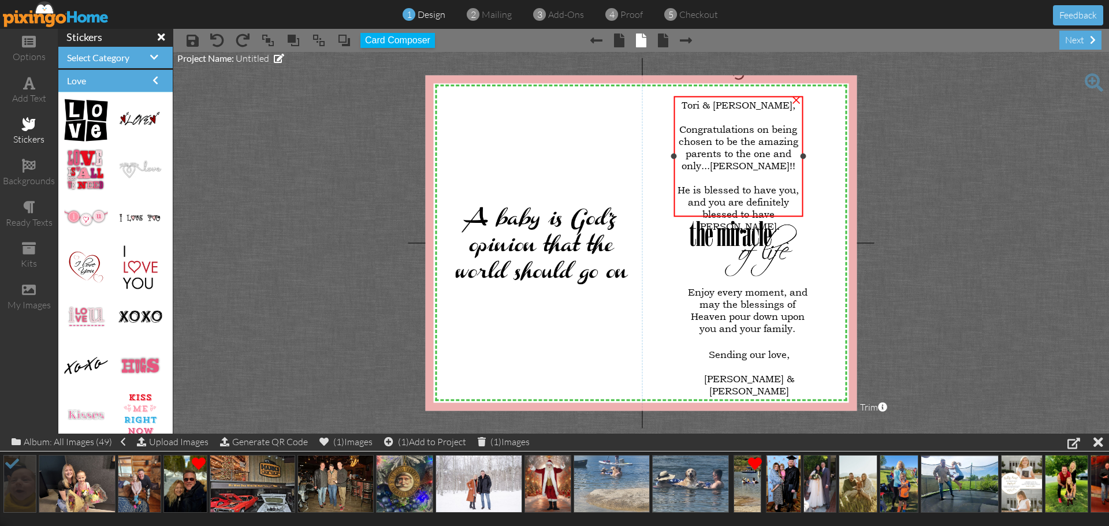
click at [682, 126] on span "Congratulations on being chosen to be the amazing parents to the one and only..…" at bounding box center [739, 147] width 120 height 49
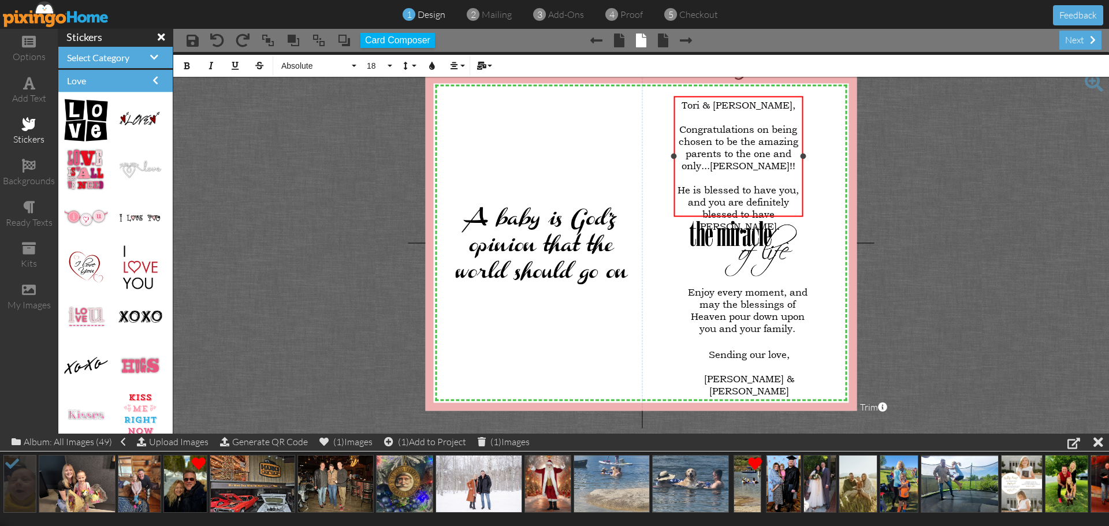
click at [680, 126] on span "Congratulations on being chosen to be the amazing parents to the one and only..…" at bounding box center [739, 147] width 120 height 49
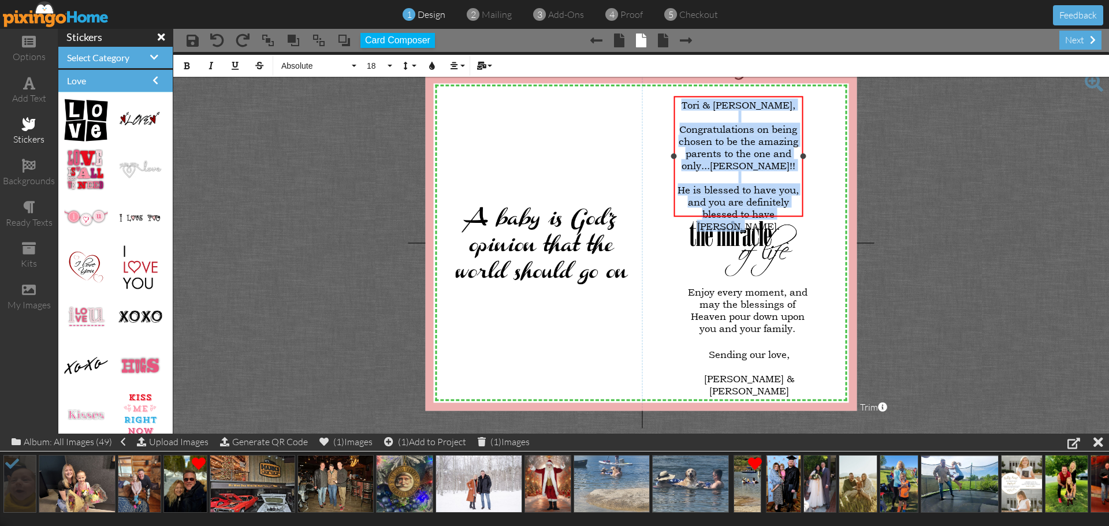
drag, startPoint x: 707, startPoint y: 103, endPoint x: 800, endPoint y: 213, distance: 143.5
click at [800, 213] on div "[PERSON_NAME] & [PERSON_NAME], ​ Congratulations on being chosen to be the amaz…" at bounding box center [738, 165] width 124 height 133
click at [458, 64] on icon "button" at bounding box center [454, 66] width 8 height 8
click at [463, 100] on icon at bounding box center [463, 102] width 8 height 9
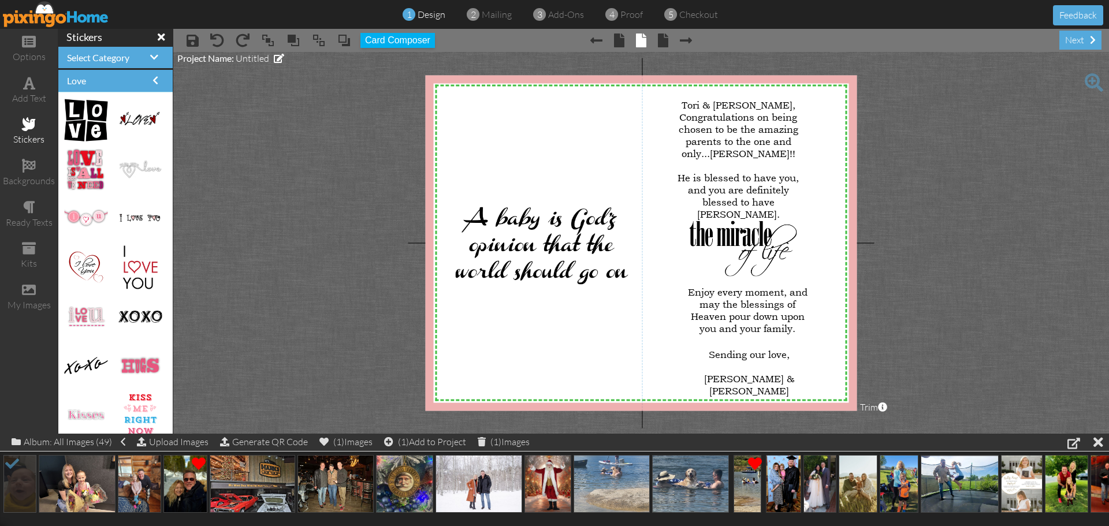
click at [1009, 206] on project-studio-wrapper "X X X X X X X X X X X X X X X X X X X X X X X X X X X X X X X X X X X X X X X X…" at bounding box center [641, 243] width 936 height 382
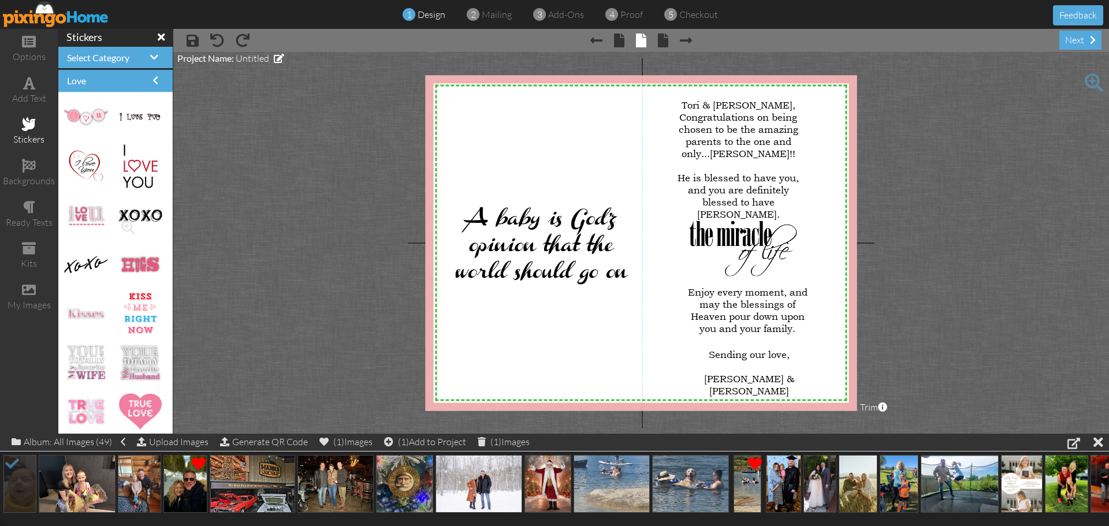
scroll to position [213, 0]
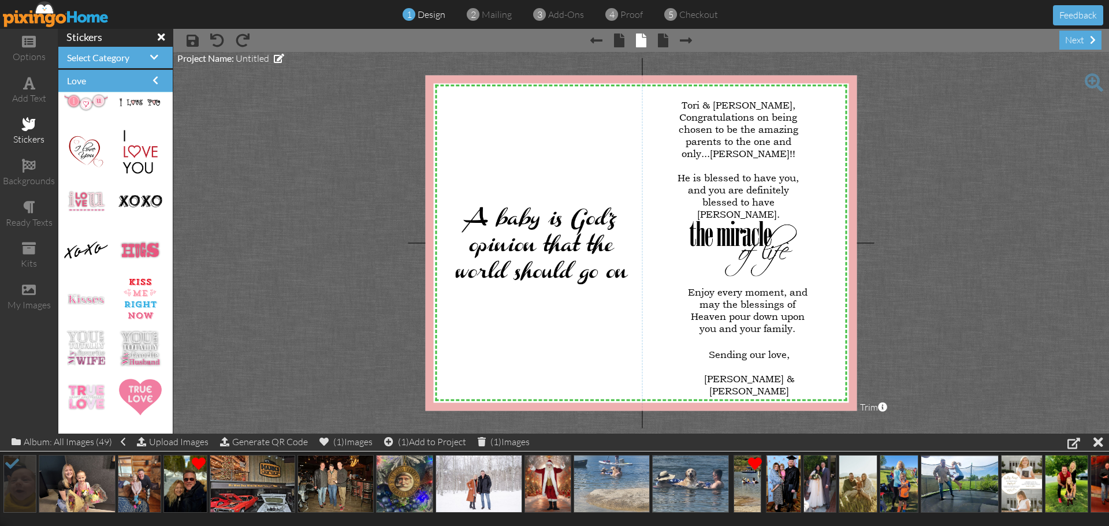
click at [31, 122] on span at bounding box center [29, 124] width 14 height 14
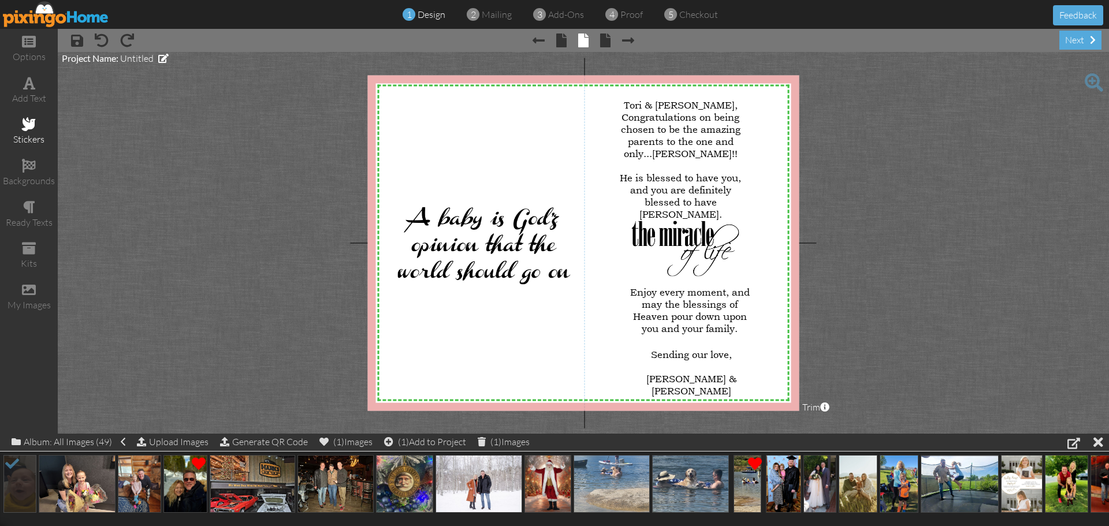
click at [31, 125] on span at bounding box center [29, 124] width 14 height 14
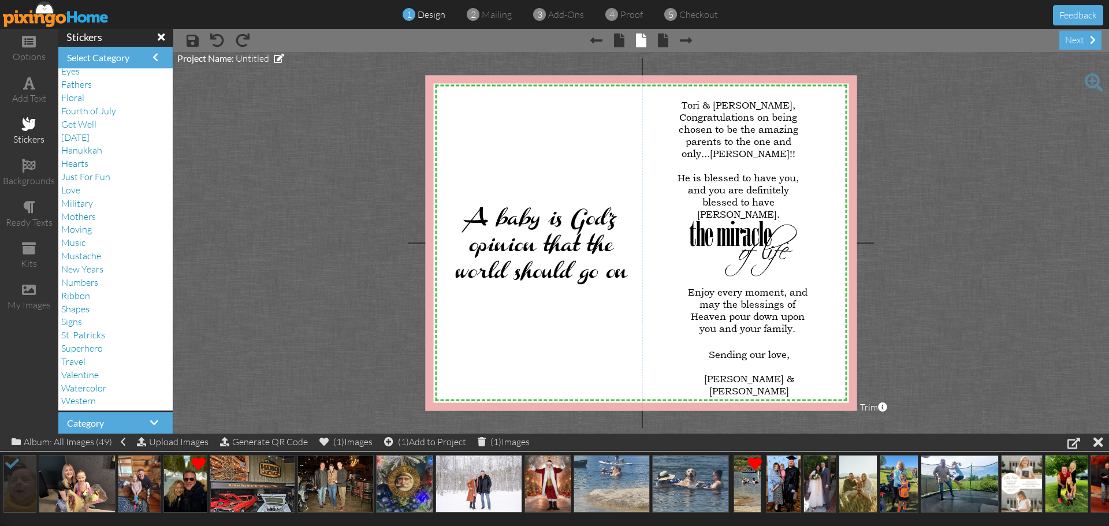
scroll to position [1, 0]
click at [75, 347] on span "Superhero" at bounding box center [82, 347] width 42 height 12
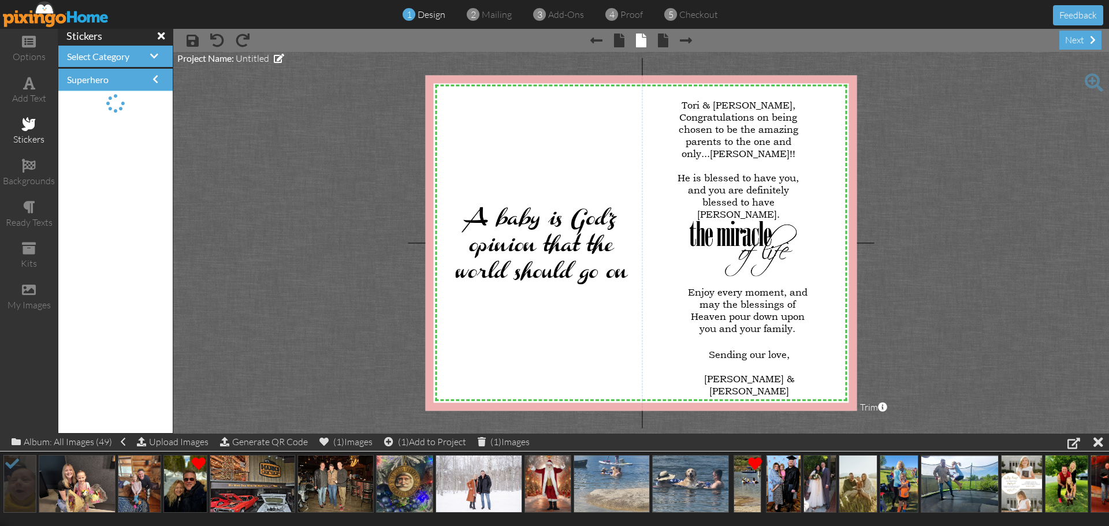
scroll to position [0, 0]
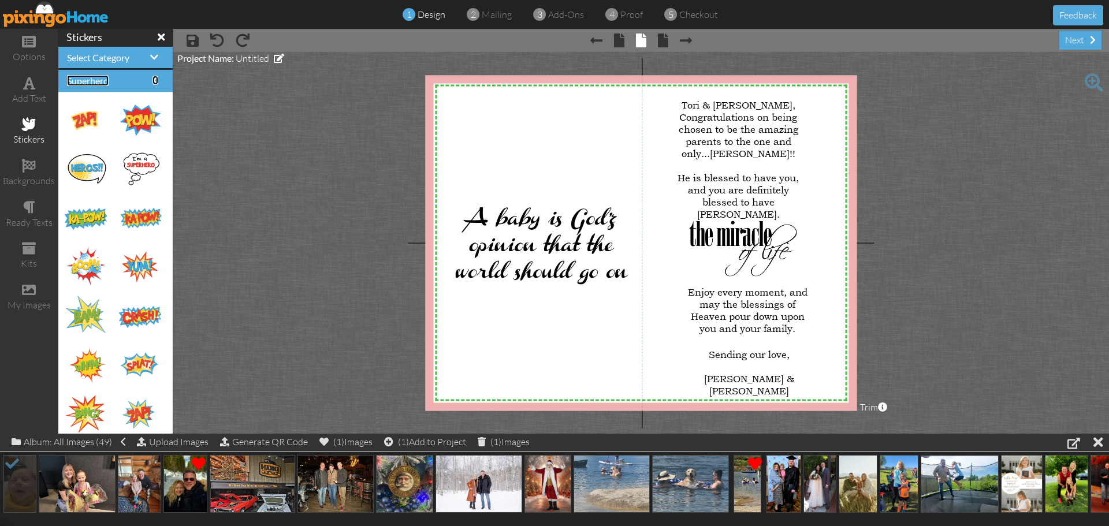
click at [153, 80] on span at bounding box center [156, 80] width 6 height 9
click at [150, 56] on span at bounding box center [154, 57] width 8 height 9
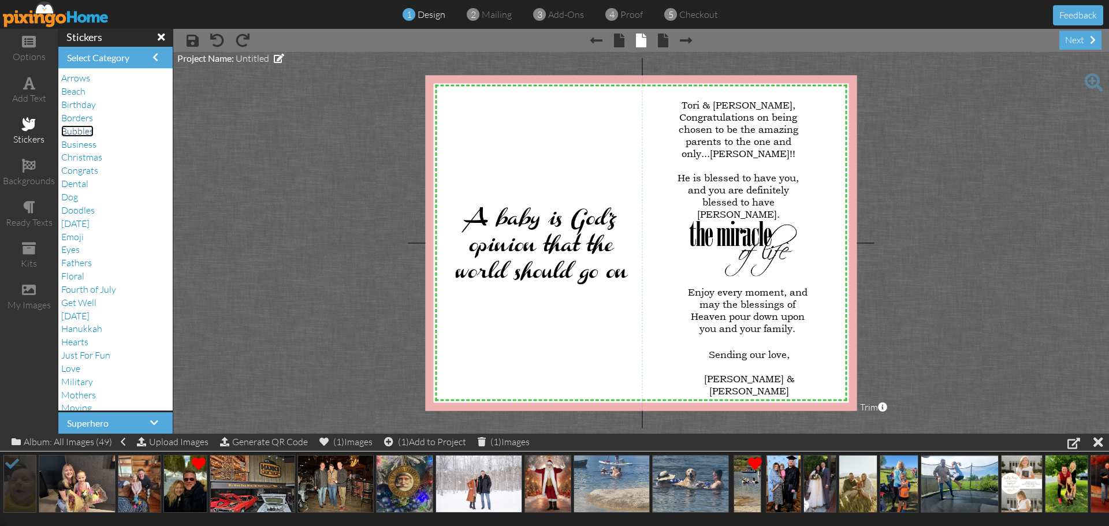
click at [88, 131] on span "Bubbles" at bounding box center [77, 131] width 32 height 12
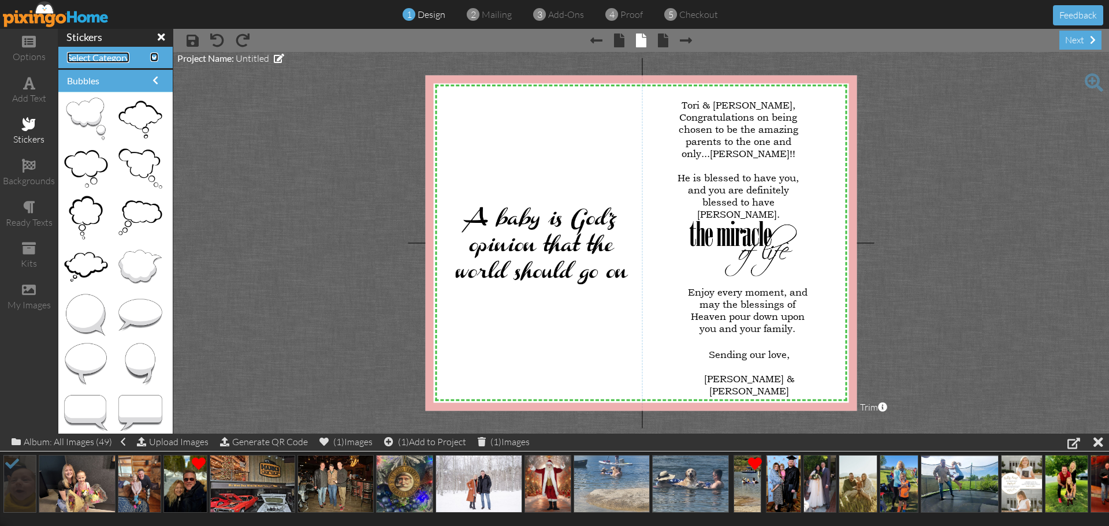
click at [150, 58] on span at bounding box center [154, 57] width 8 height 9
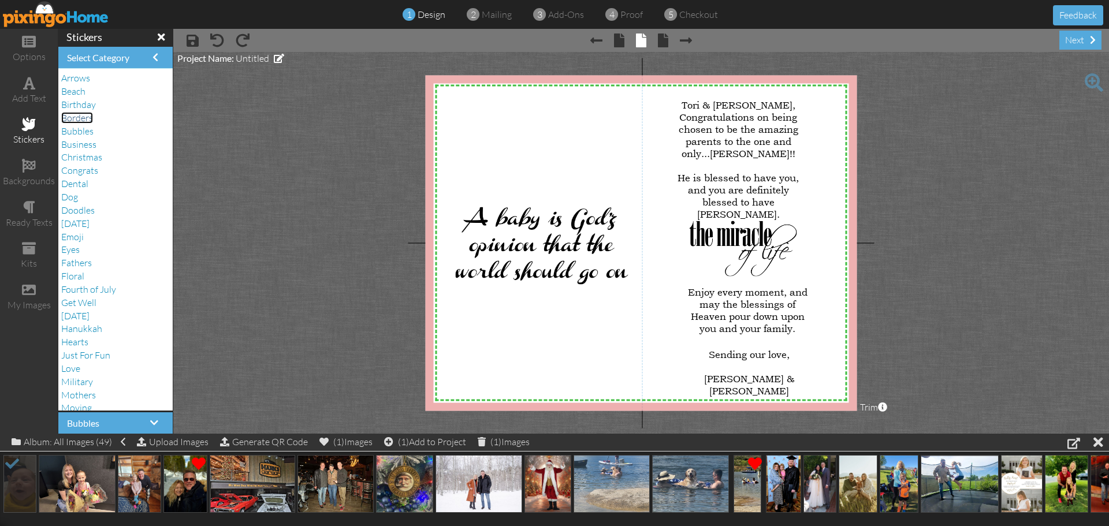
click at [79, 116] on span "Borders" at bounding box center [77, 118] width 32 height 12
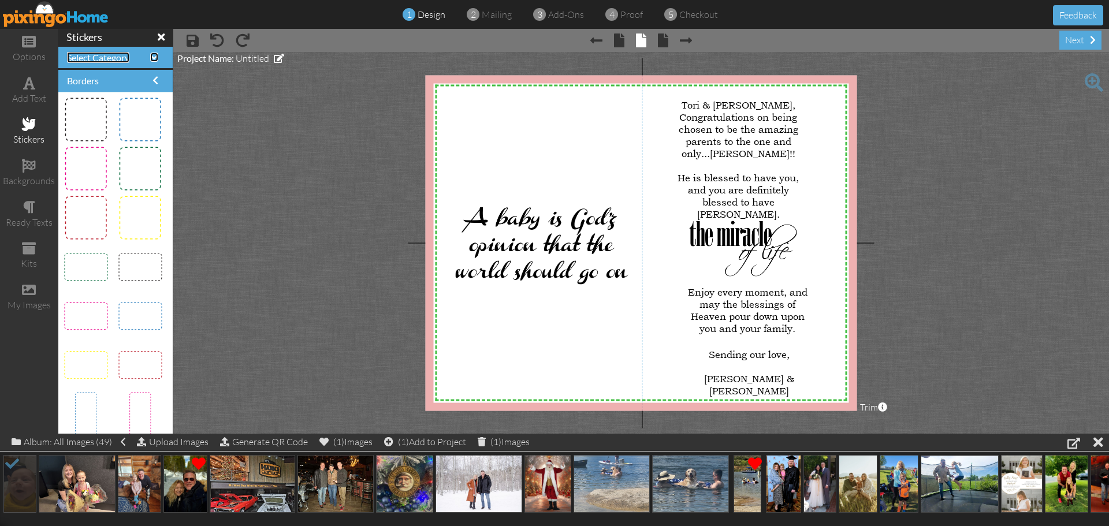
click at [150, 58] on span at bounding box center [154, 57] width 8 height 9
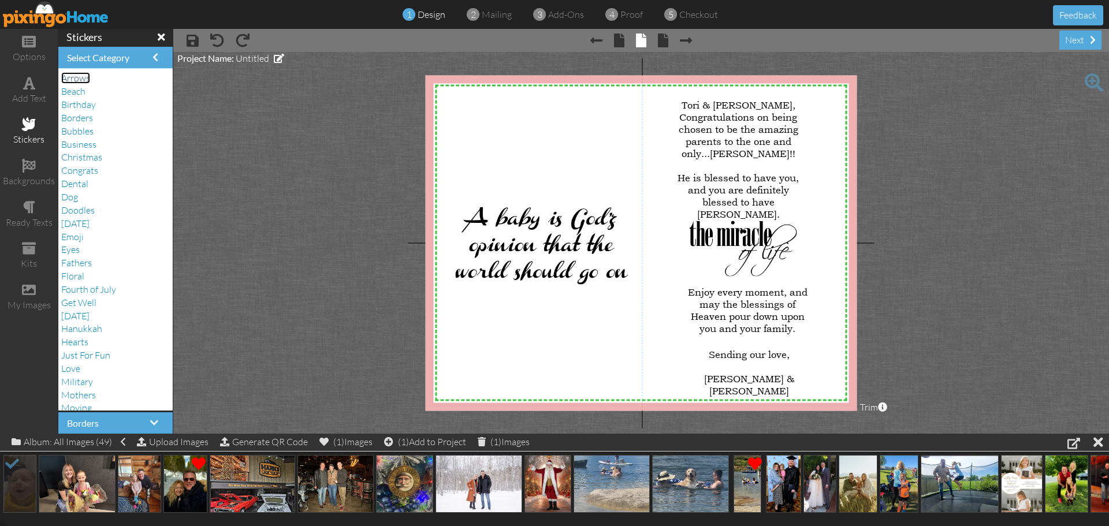
click at [81, 79] on span "Arrows" at bounding box center [75, 78] width 29 height 12
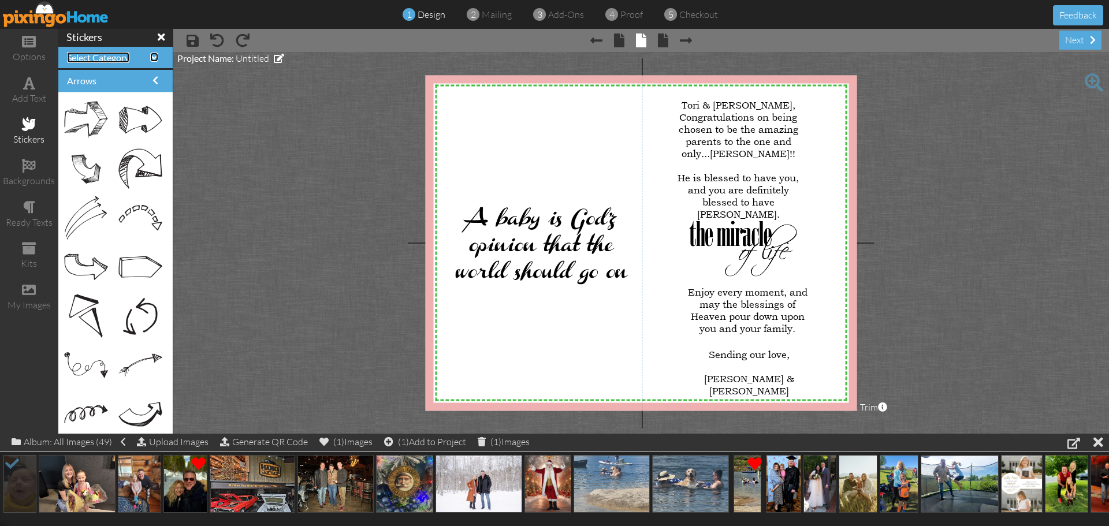
click at [150, 57] on span at bounding box center [154, 57] width 8 height 9
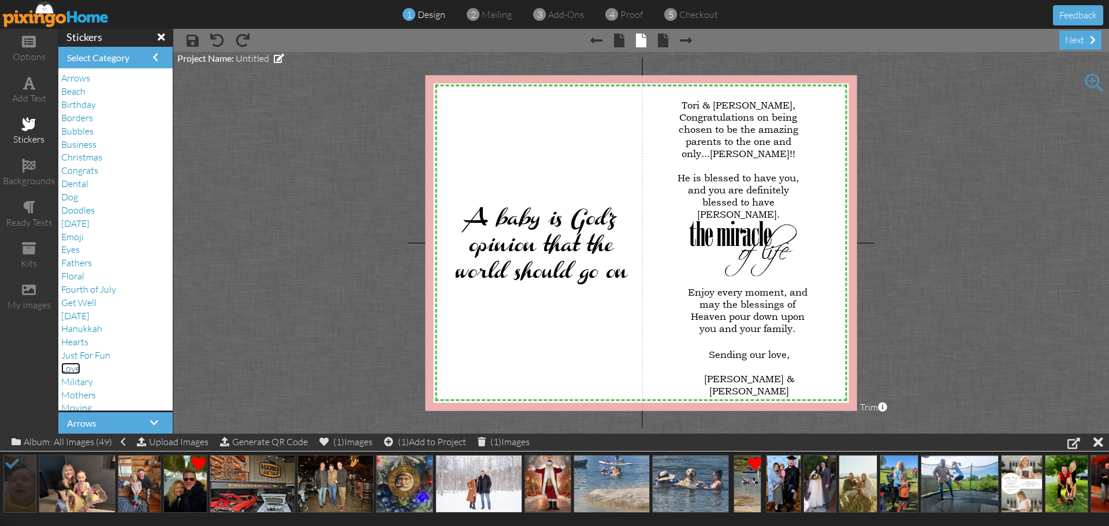
click at [75, 370] on span "Love" at bounding box center [70, 369] width 19 height 12
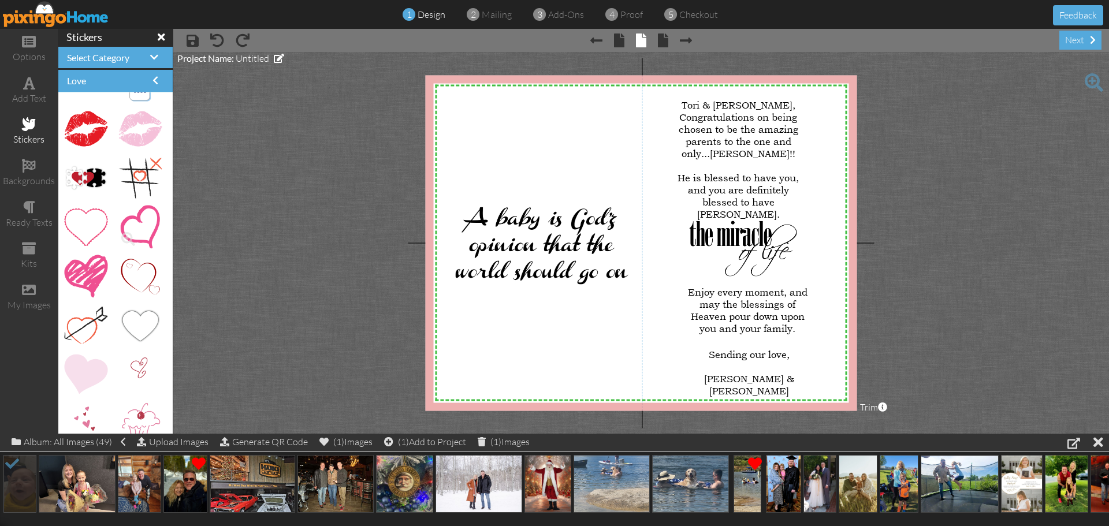
scroll to position [790, 0]
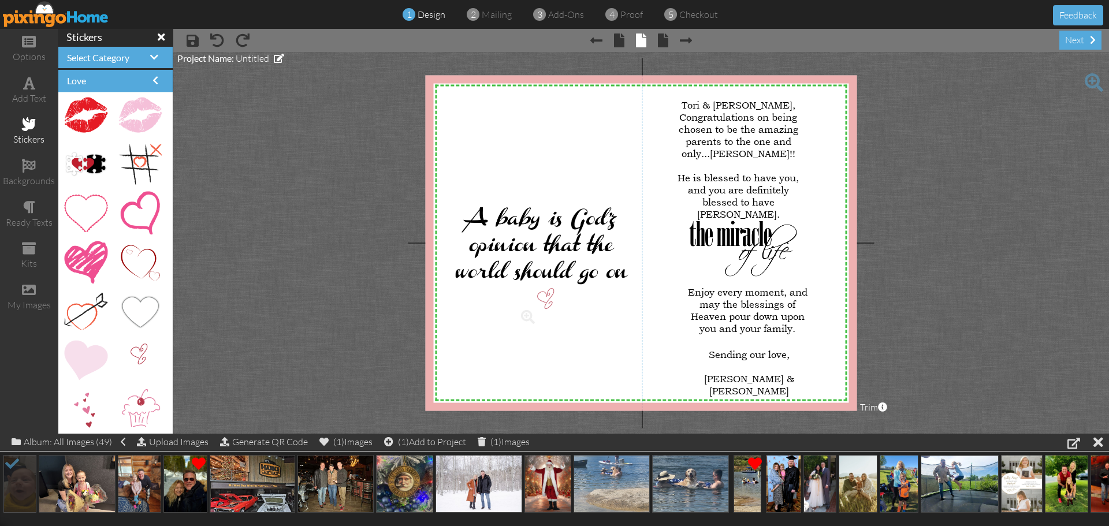
drag, startPoint x: 129, startPoint y: 352, endPoint x: 538, endPoint y: 297, distance: 412.2
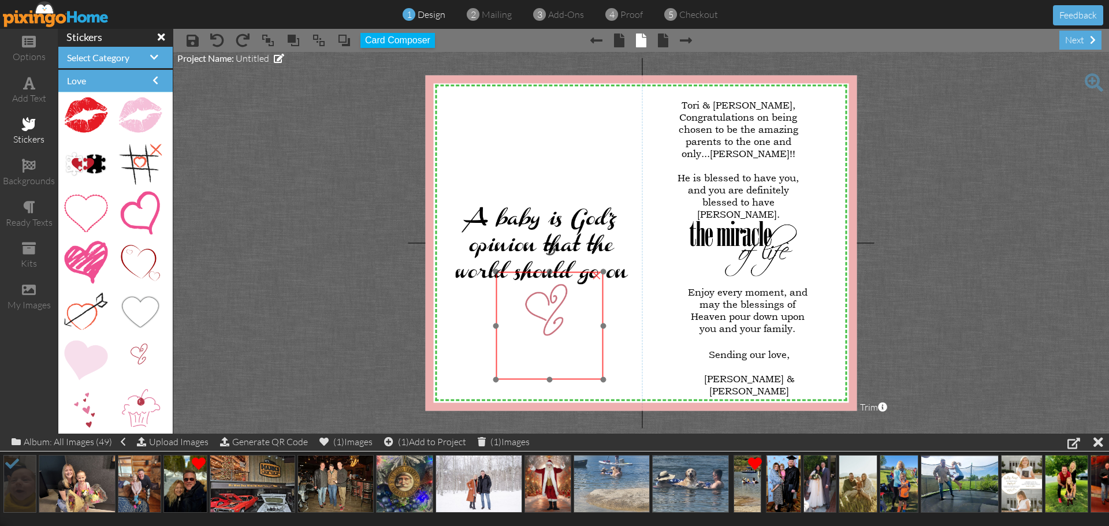
drag, startPoint x: 571, startPoint y: 332, endPoint x: 549, endPoint y: 320, distance: 25.3
click at [549, 320] on img at bounding box center [550, 326] width 108 height 108
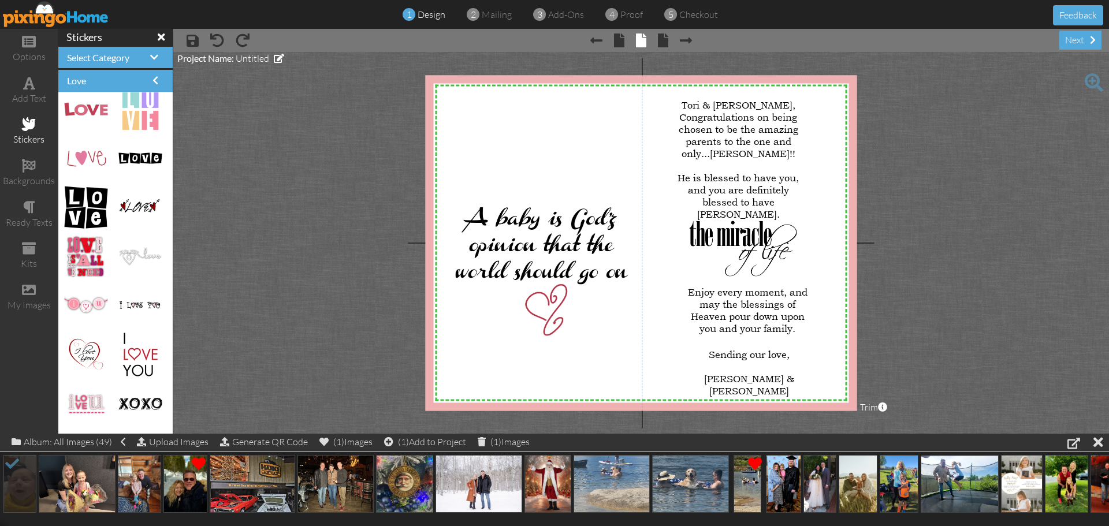
scroll to position [0, 0]
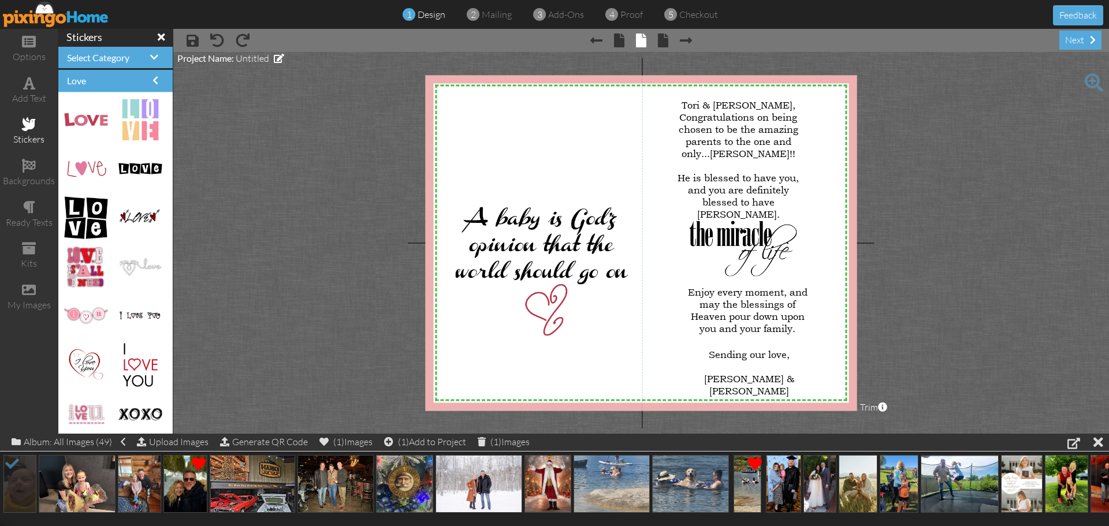
click at [28, 122] on span at bounding box center [29, 124] width 14 height 14
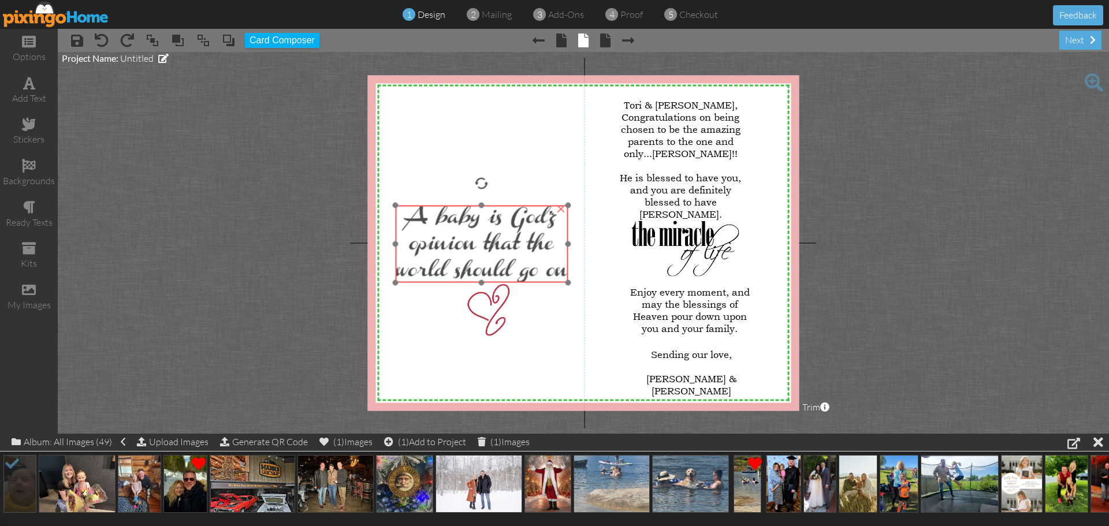
click at [477, 235] on img at bounding box center [482, 244] width 172 height 77
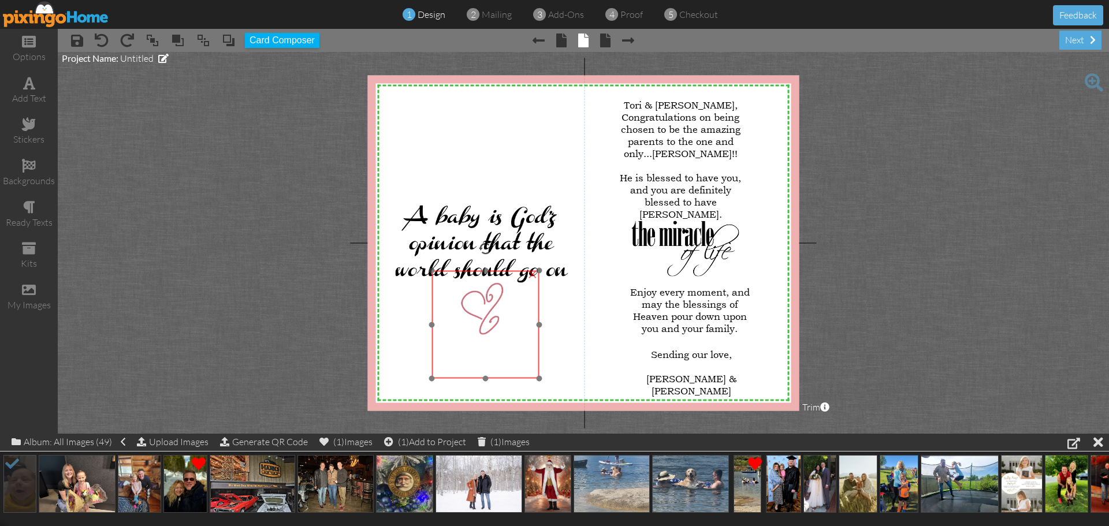
drag, startPoint x: 489, startPoint y: 313, endPoint x: 482, endPoint y: 312, distance: 6.5
click at [482, 312] on img at bounding box center [486, 325] width 108 height 108
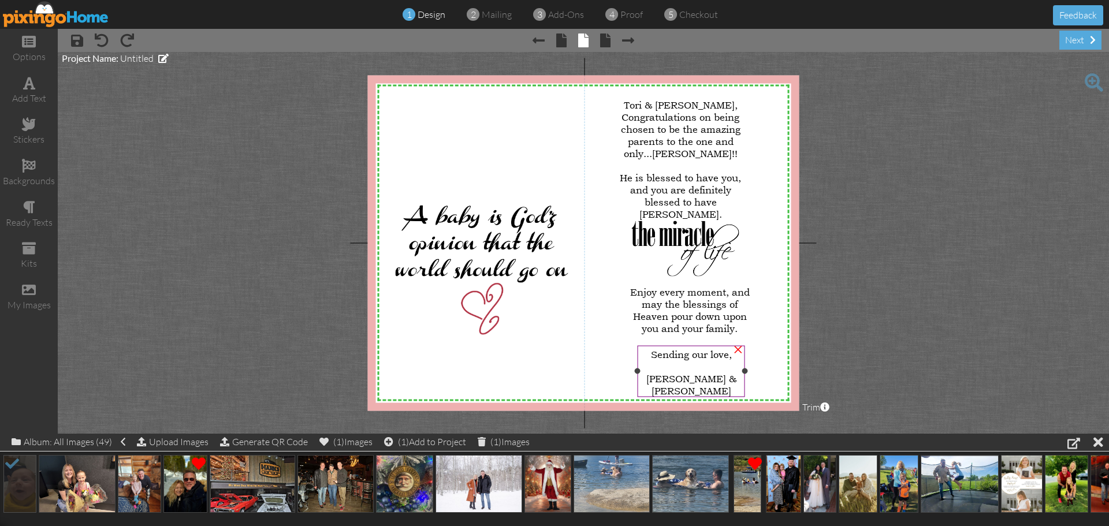
click at [722, 389] on div "[PERSON_NAME] & [PERSON_NAME]" at bounding box center [691, 385] width 103 height 24
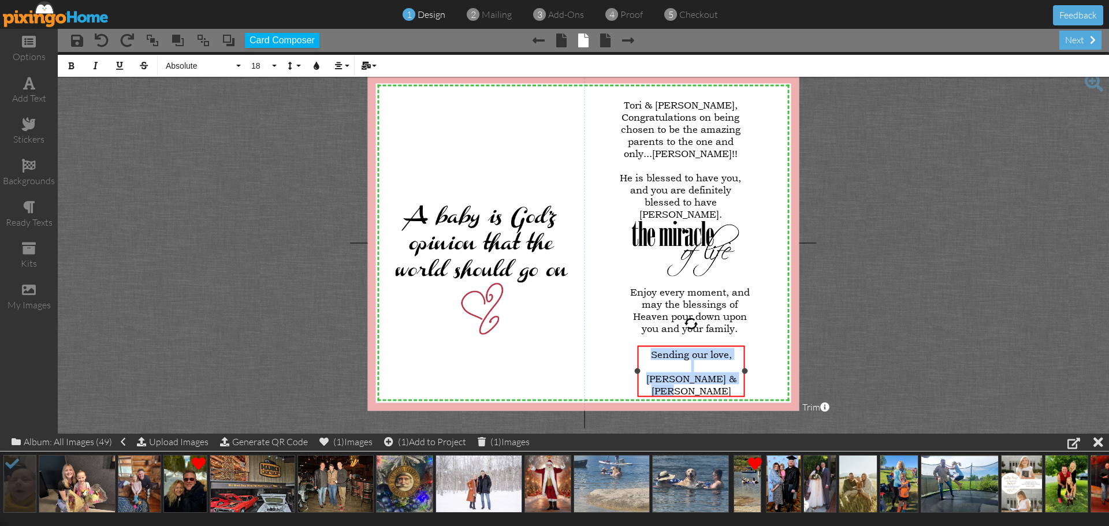
drag, startPoint x: 713, startPoint y: 389, endPoint x: 644, endPoint y: 354, distance: 77.8
click at [644, 354] on div "Sending our love, [PERSON_NAME] & [PERSON_NAME]" at bounding box center [691, 372] width 103 height 49
click at [239, 63] on button "Absolute" at bounding box center [201, 66] width 83 height 22
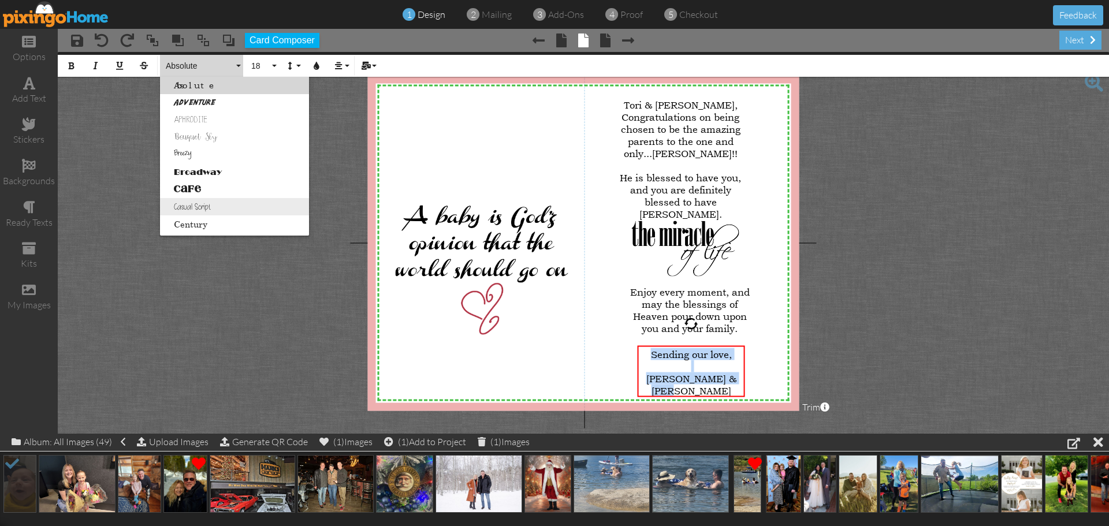
click at [191, 205] on link "Casual Script" at bounding box center [234, 206] width 149 height 17
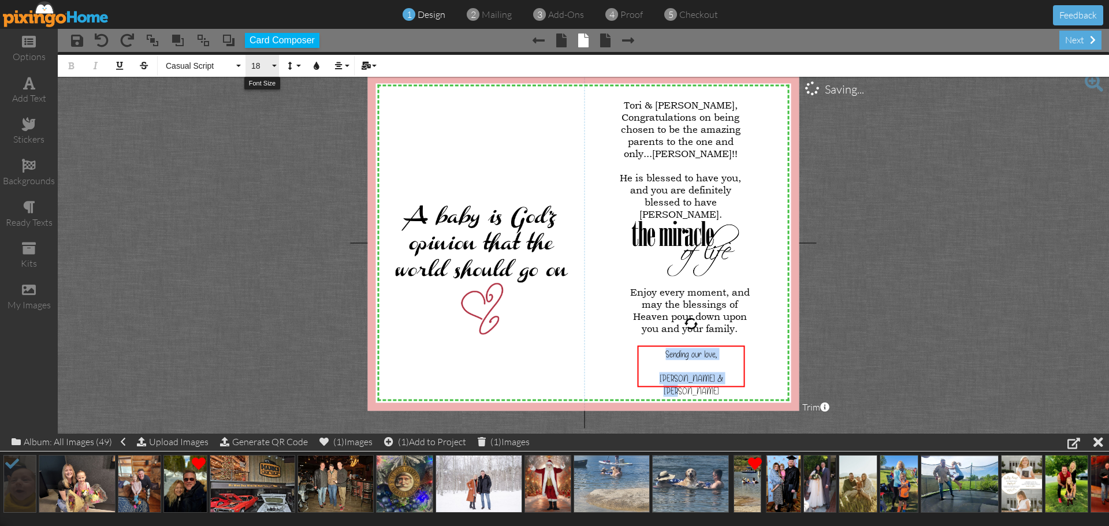
click at [273, 64] on button "18" at bounding box center [263, 66] width 34 height 22
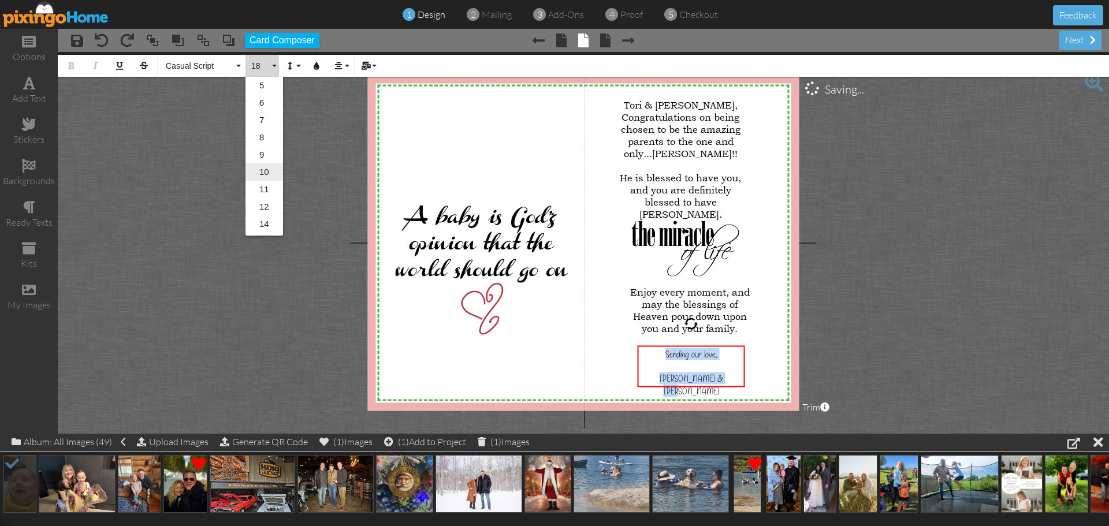
scroll to position [103, 0]
click at [262, 174] on link "20" at bounding box center [265, 173] width 38 height 17
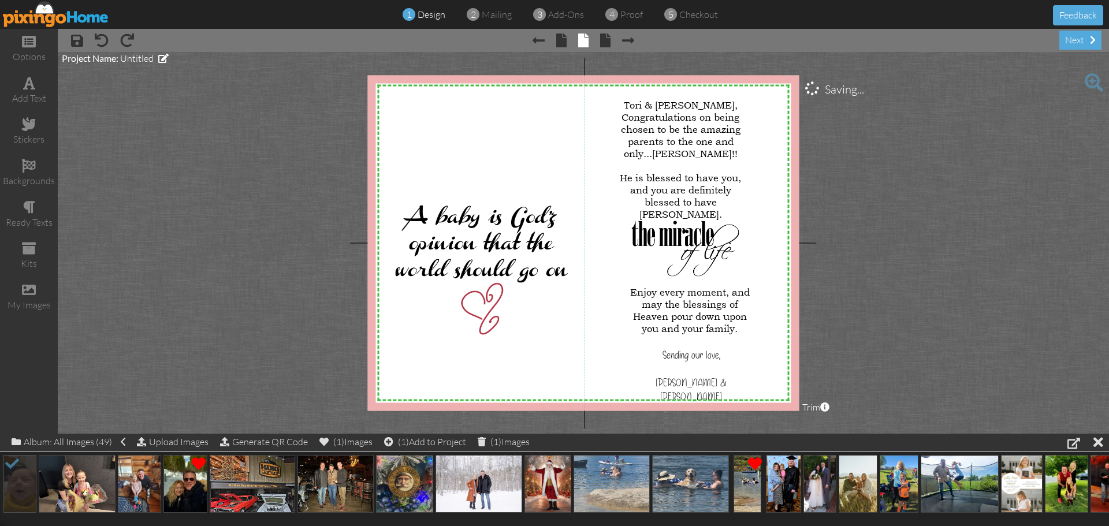
click at [919, 168] on project-studio-wrapper "X X X X X X X X X X X X X X X X X X X X X X X X X X X X X X X X X X X X X X X X…" at bounding box center [583, 243] width 1051 height 382
click at [735, 385] on div "[PERSON_NAME] & [PERSON_NAME]" at bounding box center [691, 390] width 103 height 28
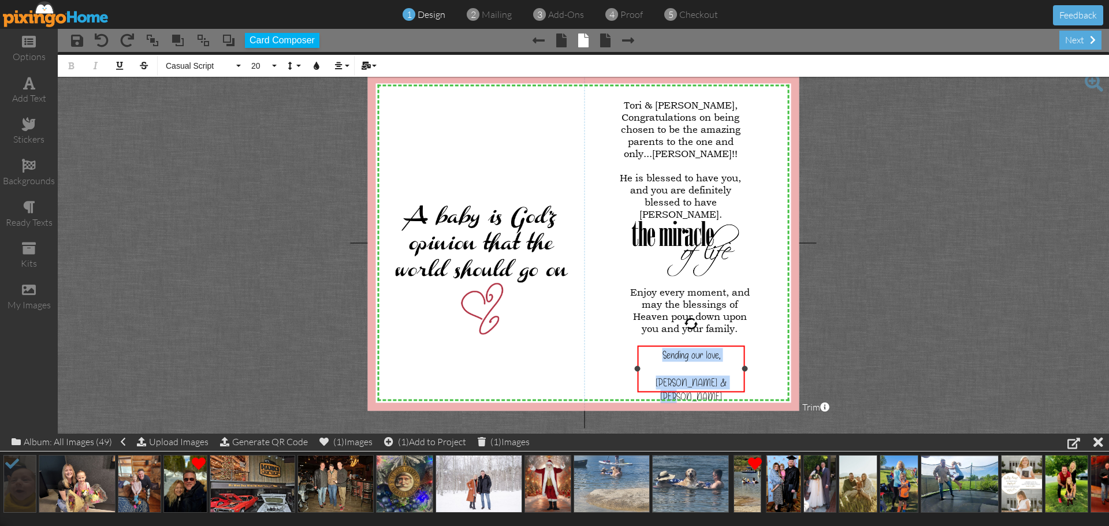
drag, startPoint x: 734, startPoint y: 382, endPoint x: 646, endPoint y: 355, distance: 91.2
click at [646, 355] on div "Sending our love, [PERSON_NAME] & [PERSON_NAME]" at bounding box center [691, 375] width 103 height 55
click at [272, 65] on button "20" at bounding box center [263, 66] width 34 height 22
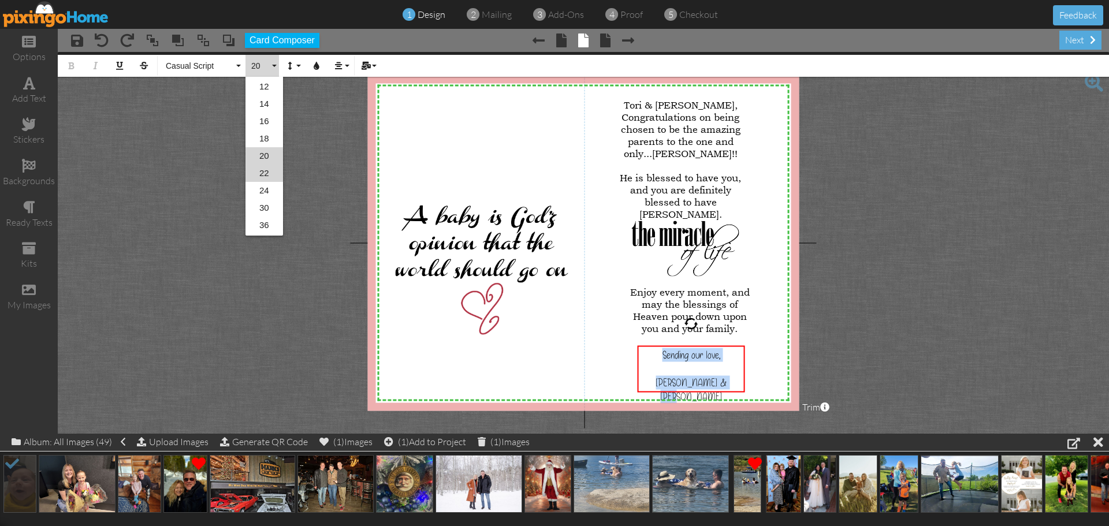
click at [261, 172] on link "22" at bounding box center [265, 173] width 38 height 17
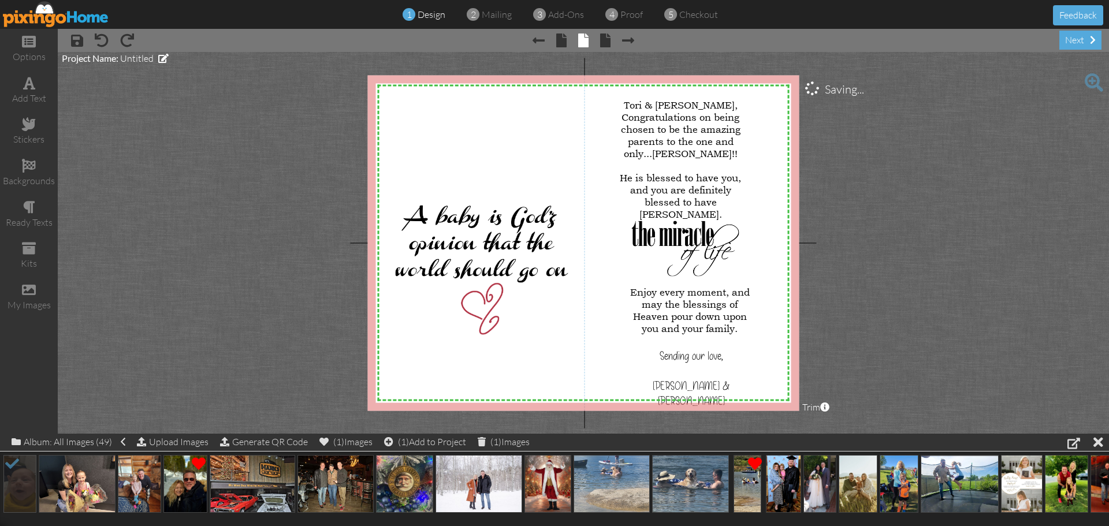
click at [879, 236] on project-studio-wrapper "X X X X X X X X X X X X X X X X X X X X X X X X X X X X X X X X X X X X X X X X…" at bounding box center [583, 243] width 1051 height 382
click at [696, 375] on div at bounding box center [694, 370] width 103 height 15
click at [901, 332] on project-studio-wrapper "X X X X X X X X X X X X X X X X X X X X X X X X X X X X X X X X X X X X X X X X…" at bounding box center [583, 243] width 1051 height 382
click at [740, 385] on div "[PERSON_NAME] & [PERSON_NAME]" at bounding box center [694, 393] width 103 height 30
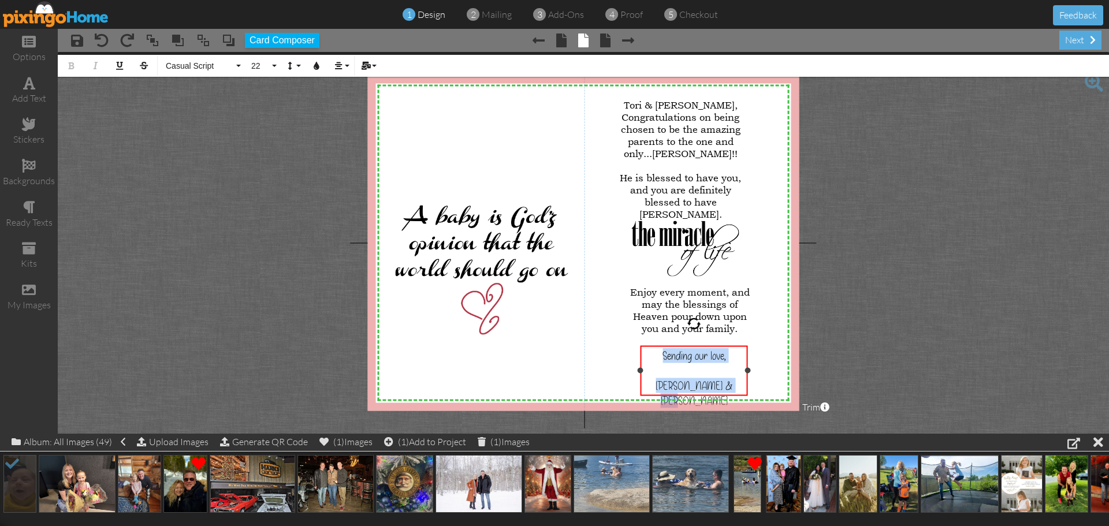
drag, startPoint x: 740, startPoint y: 385, endPoint x: 648, endPoint y: 355, distance: 96.5
click at [648, 355] on div "Sending our love, [PERSON_NAME] & [PERSON_NAME]" at bounding box center [694, 378] width 103 height 60
click at [339, 62] on icon "button" at bounding box center [338, 66] width 8 height 8
click at [351, 99] on icon at bounding box center [348, 102] width 8 height 9
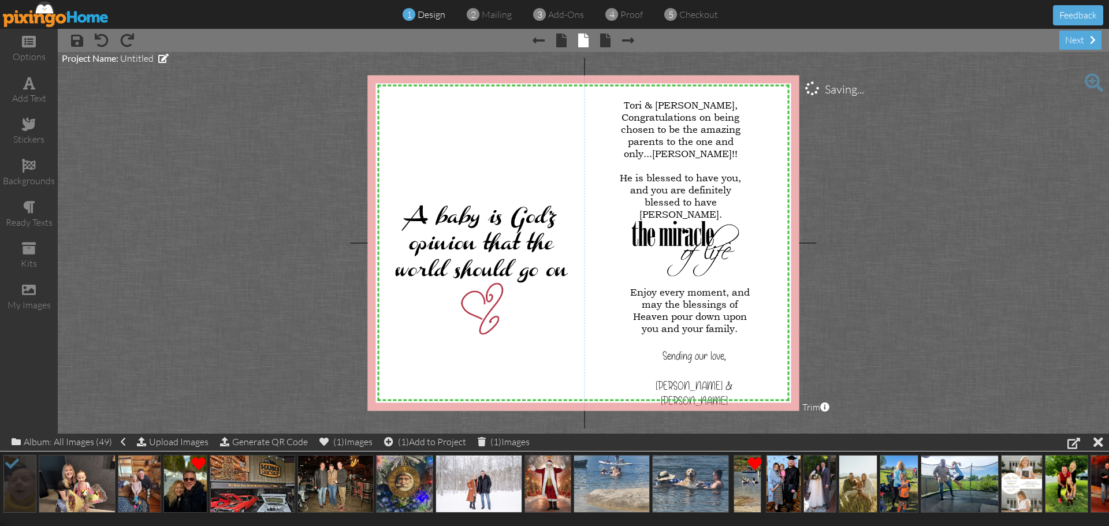
click at [953, 240] on project-studio-wrapper "X X X X X X X X X X X X X X X X X X X X X X X X X X X X X X X X X X X X X X X X…" at bounding box center [583, 243] width 1051 height 382
click at [607, 38] on span at bounding box center [605, 41] width 10 height 14
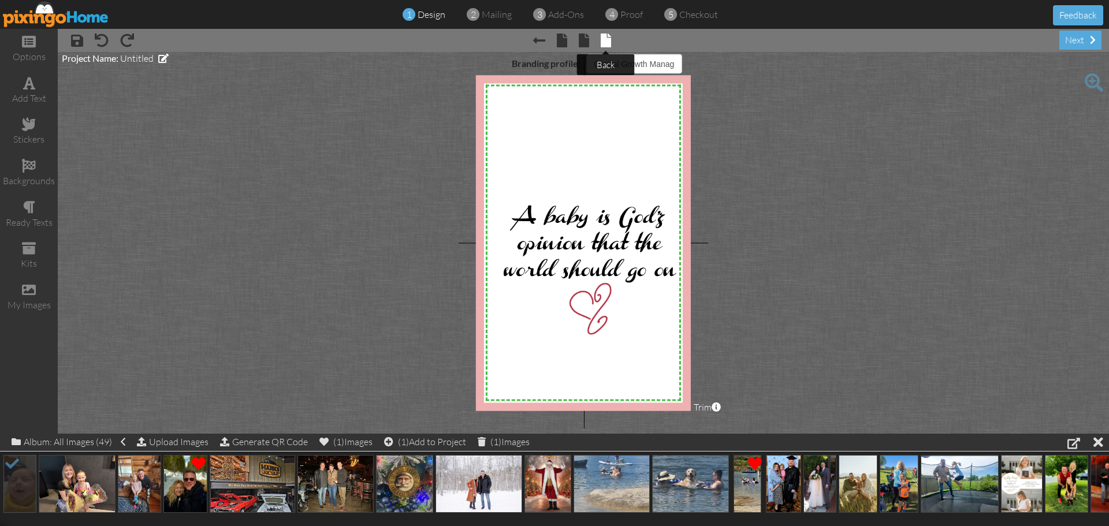
select select "object:3303"
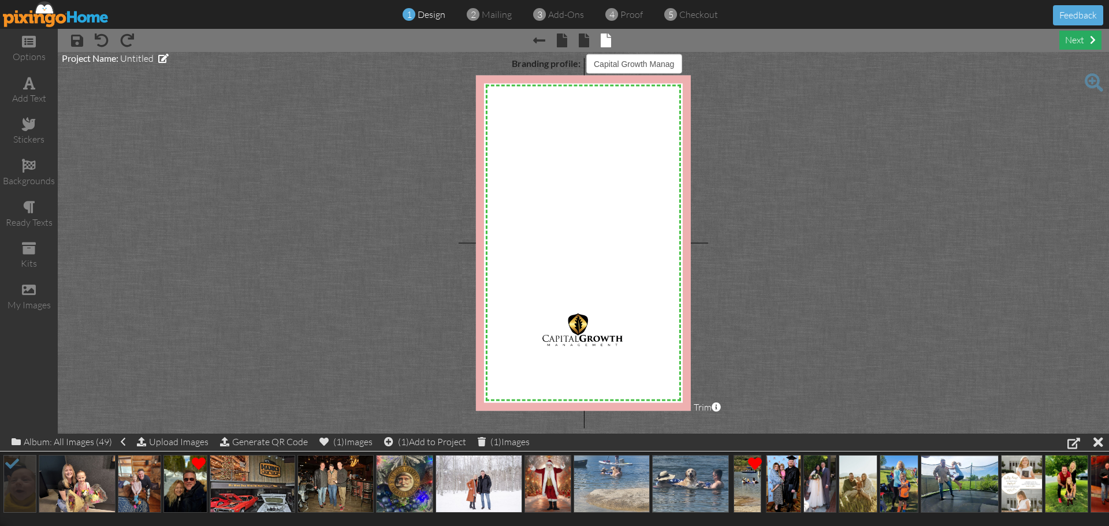
click at [1079, 40] on div "next" at bounding box center [1080, 40] width 42 height 19
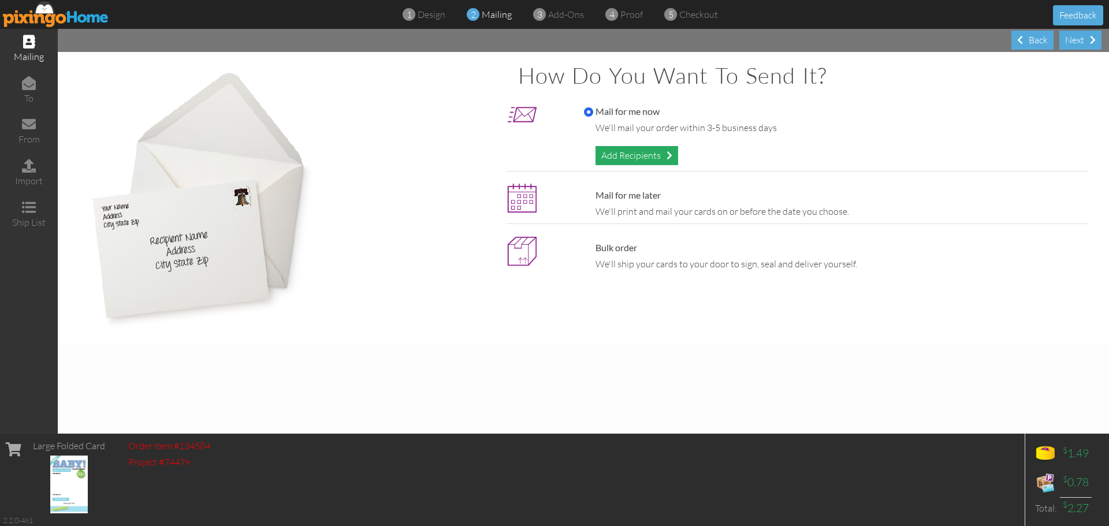
click at [635, 156] on div "Add Recipients" at bounding box center [637, 155] width 83 height 19
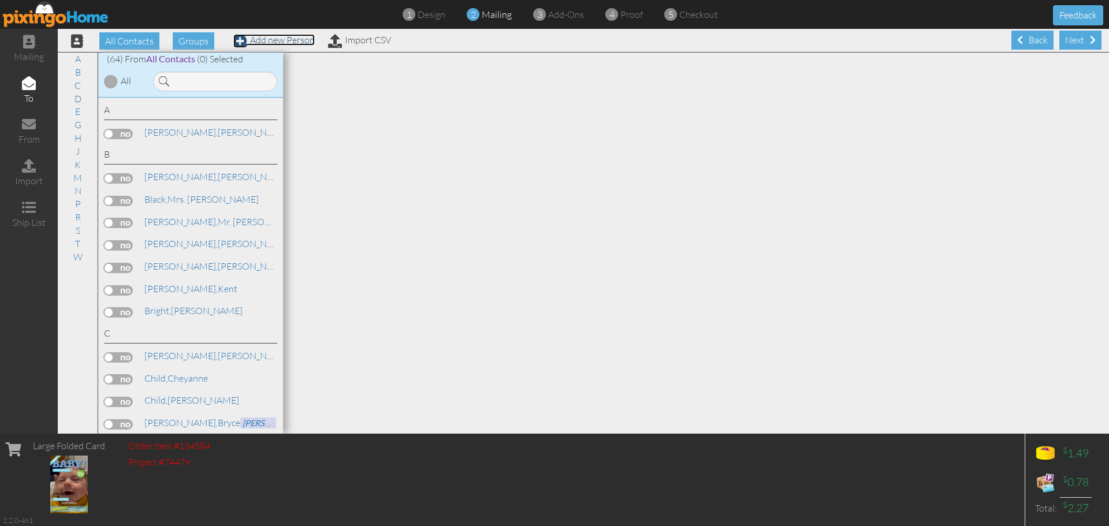
click at [283, 40] on link "Add new Person" at bounding box center [273, 40] width 81 height 12
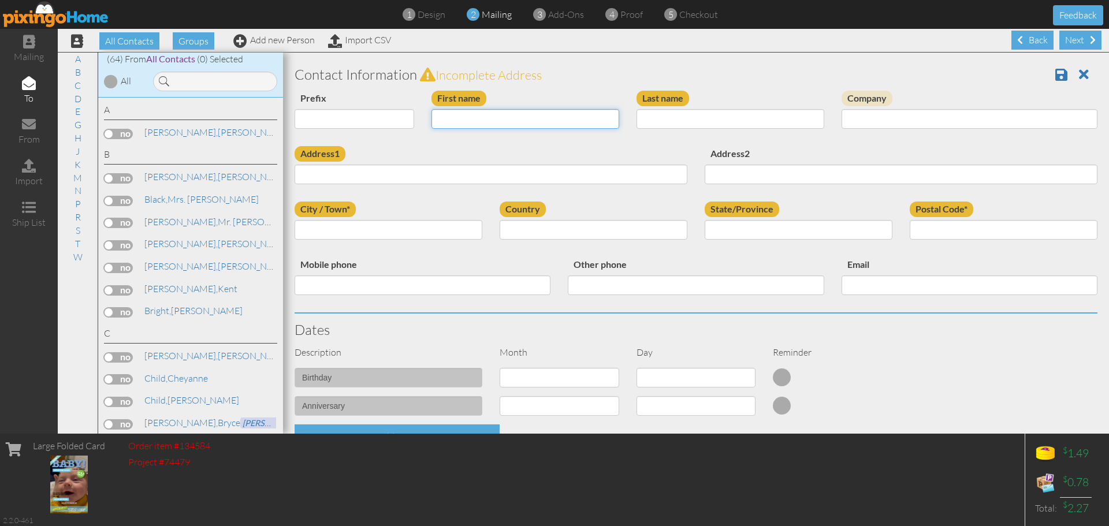
click at [474, 122] on input "First name" at bounding box center [526, 119] width 188 height 20
type input "[PERSON_NAME]"
click at [679, 116] on input "Last name" at bounding box center [731, 119] width 188 height 20
type input "[PERSON_NAME]"
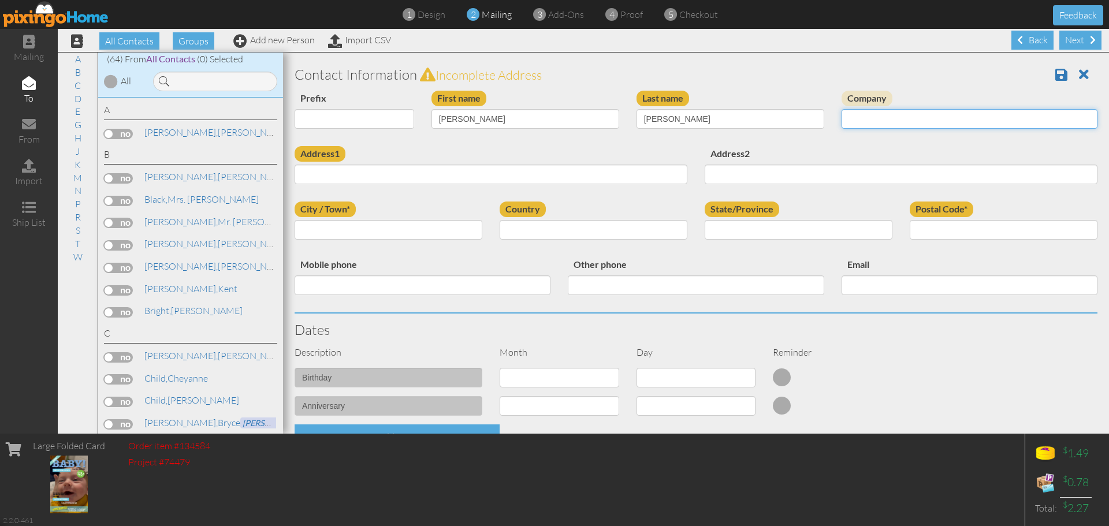
click at [943, 113] on input "Company" at bounding box center [970, 119] width 256 height 20
type input "[PERSON_NAME] University Club"
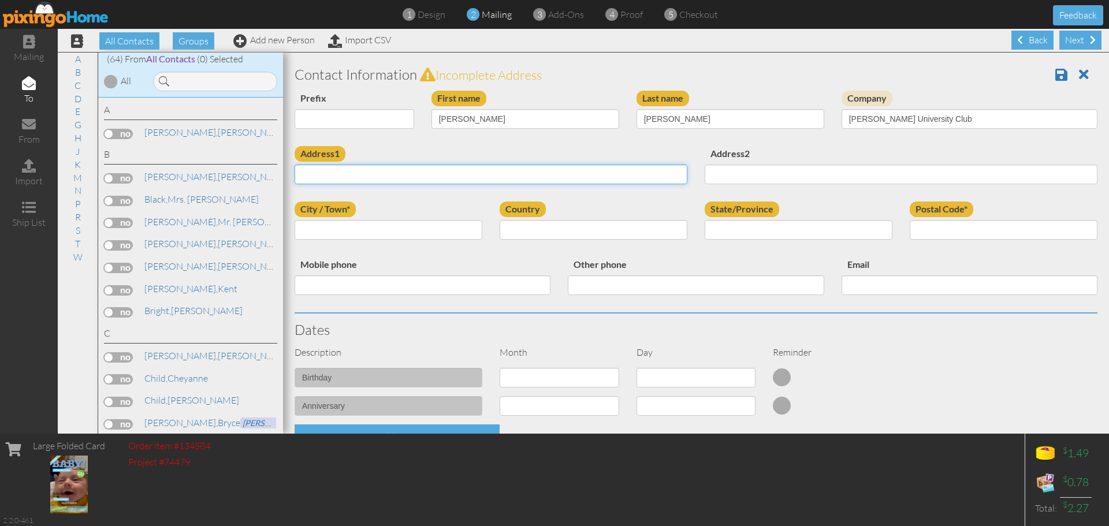
click at [396, 176] on input "Address1" at bounding box center [491, 175] width 393 height 20
type input "822 S 875 E"
click at [352, 233] on input "City / Town*" at bounding box center [389, 230] width 188 height 20
type input "[GEOGRAPHIC_DATA]"
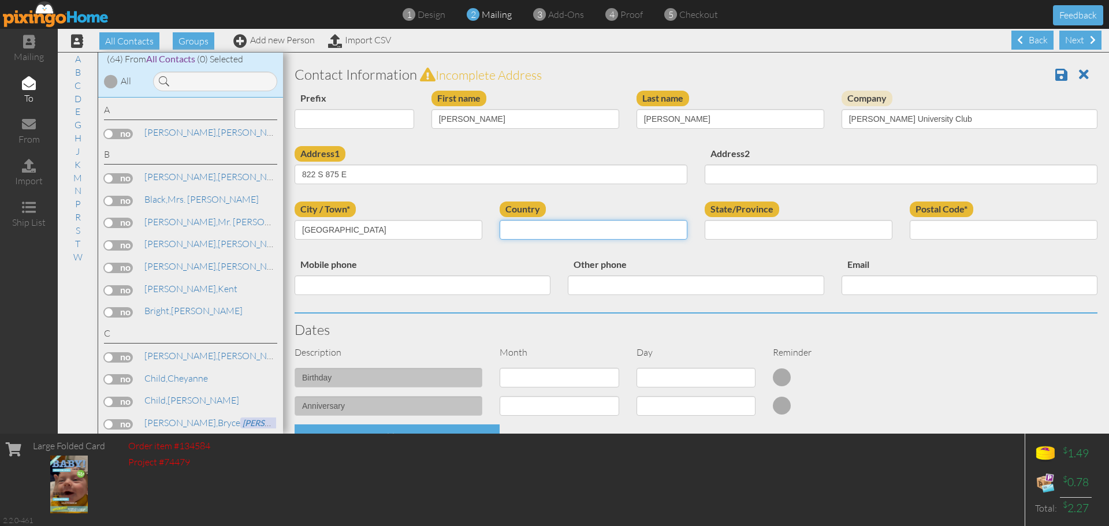
select select "object:3624"
type input "84062"
select select "object:3923"
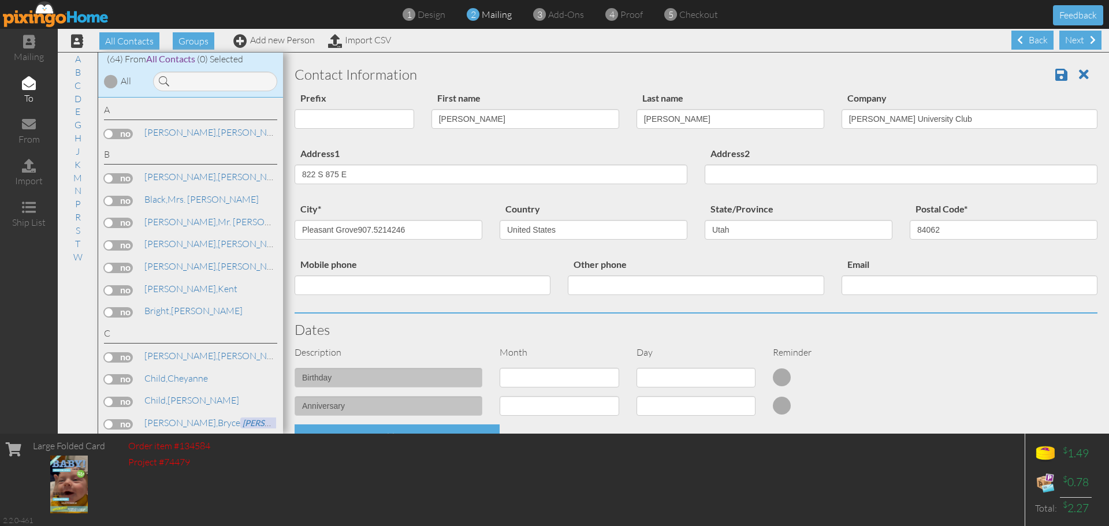
drag, startPoint x: 357, startPoint y: 227, endPoint x: 406, endPoint y: 226, distance: 48.5
click at [410, 226] on input "Pleasant Grove907.5214246" at bounding box center [389, 230] width 188 height 20
click at [388, 228] on input "Pleasant Grove907.5214246" at bounding box center [389, 230] width 188 height 20
drag, startPoint x: 360, startPoint y: 227, endPoint x: 406, endPoint y: 227, distance: 46.2
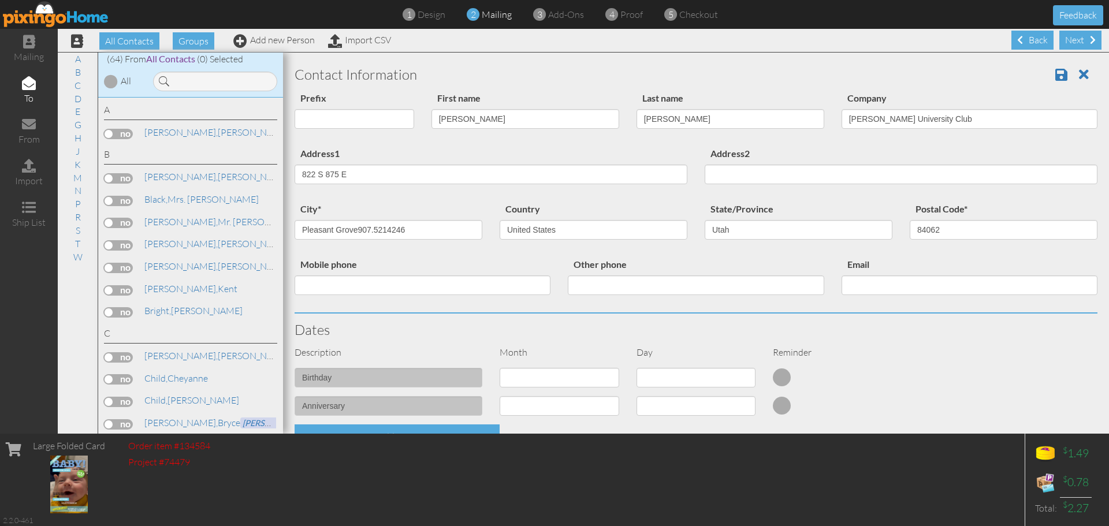
click at [406, 227] on input "Pleasant Grove907.5214246" at bounding box center [389, 230] width 188 height 20
type input "Pleasant Grove907.5214246"
click at [351, 289] on input "Mobile phone" at bounding box center [423, 286] width 256 height 20
paste input "907.5214246"
click at [332, 284] on input "907.5214246" at bounding box center [423, 286] width 256 height 20
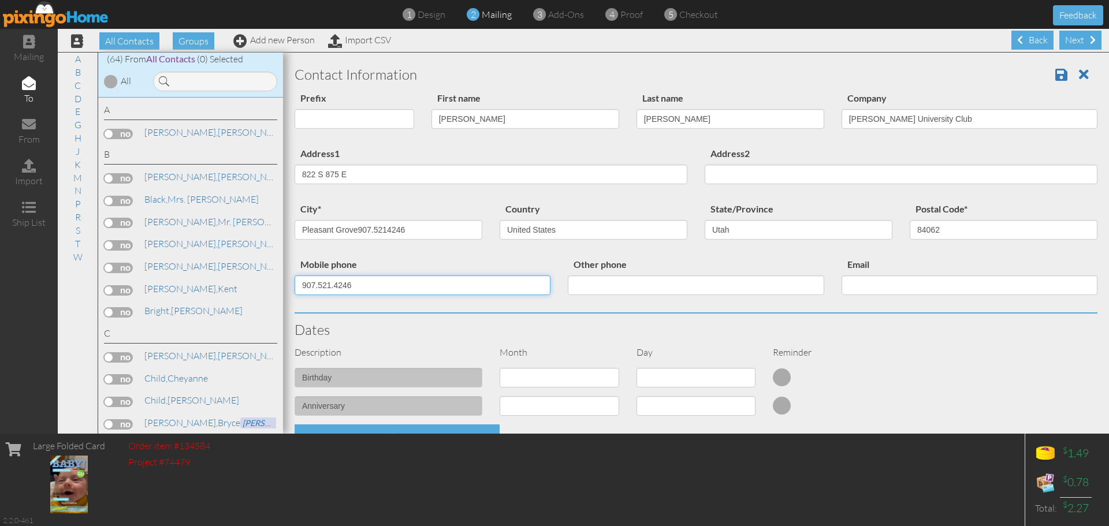
type input "907.521.4246"
click at [409, 222] on input "Pleasant Grove907.5214246" at bounding box center [389, 230] width 188 height 20
type input "[GEOGRAPHIC_DATA]"
click at [412, 201] on div "Address1 [STREET_ADDRESS] Address2" at bounding box center [696, 173] width 820 height 55
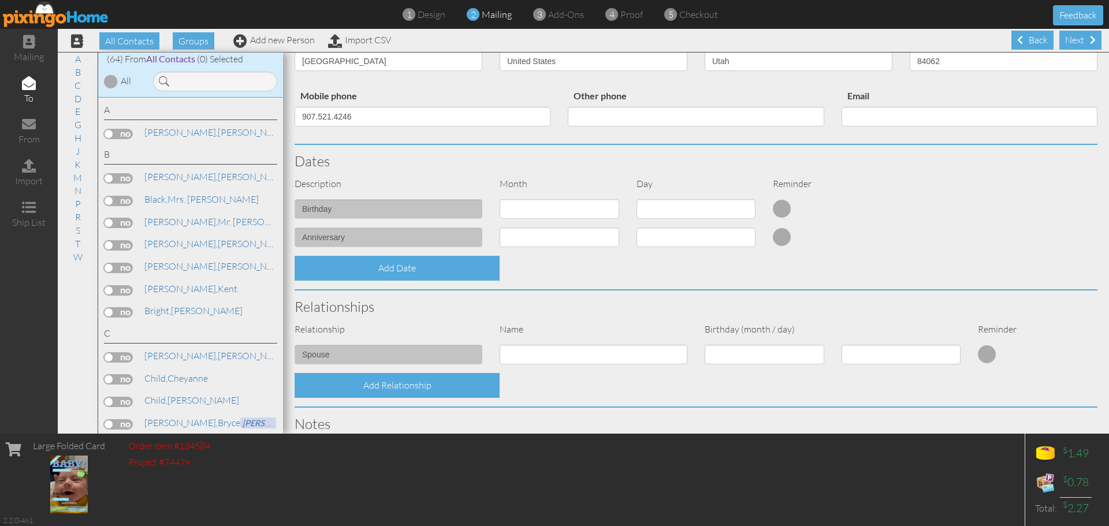
scroll to position [173, 0]
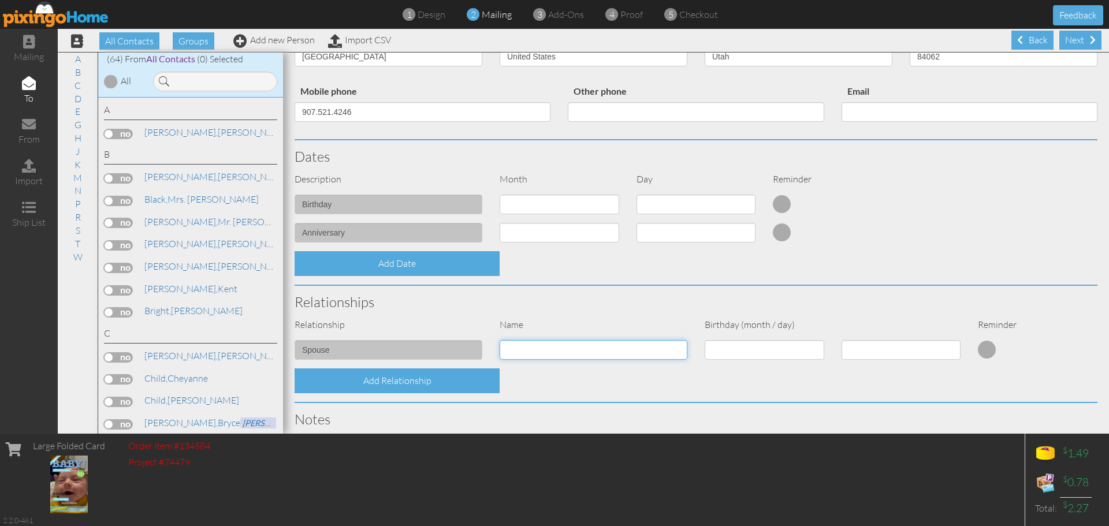
click at [526, 352] on input at bounding box center [594, 350] width 188 height 20
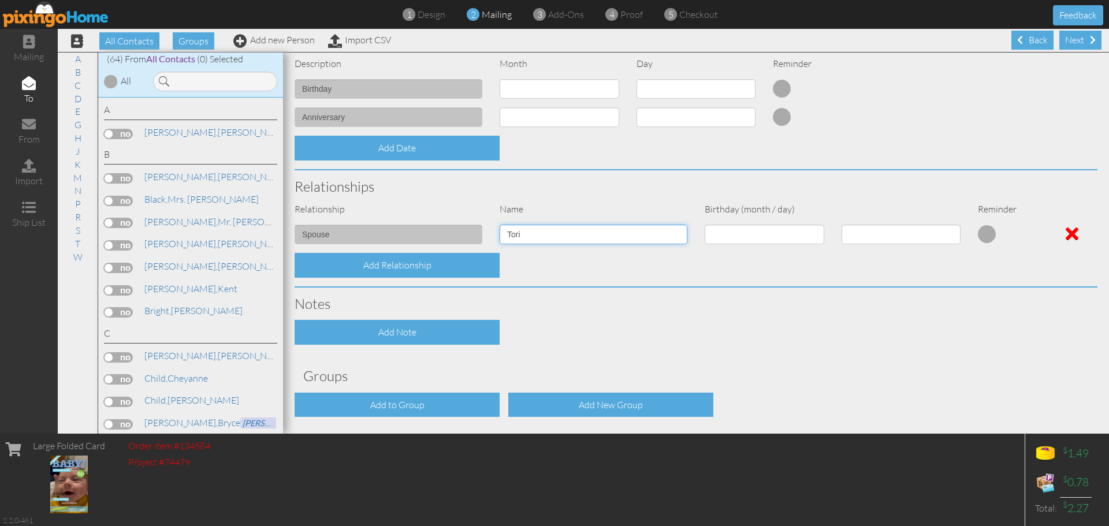
scroll to position [332, 0]
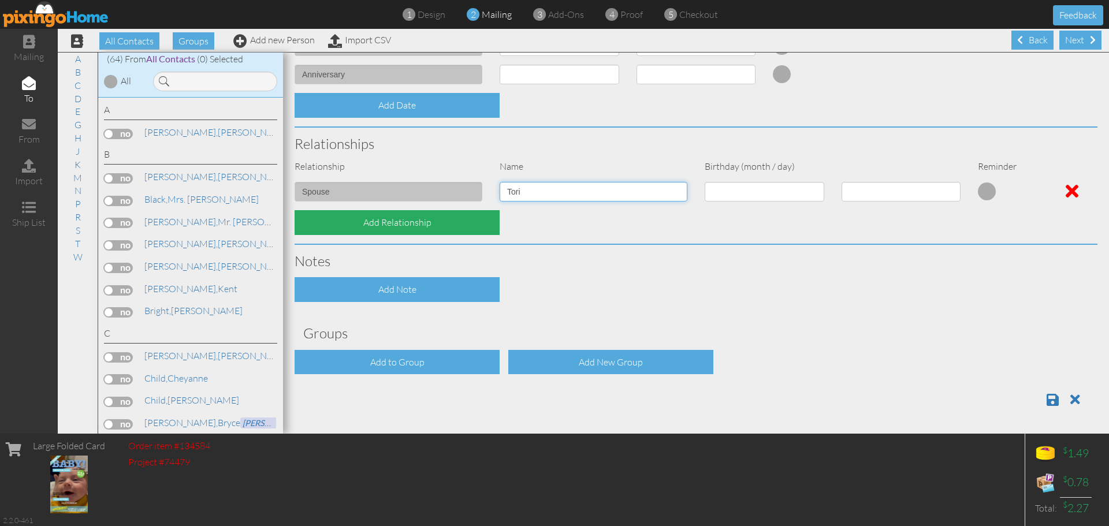
type input "Tori"
click at [401, 223] on div "Add Relationship" at bounding box center [397, 222] width 205 height 25
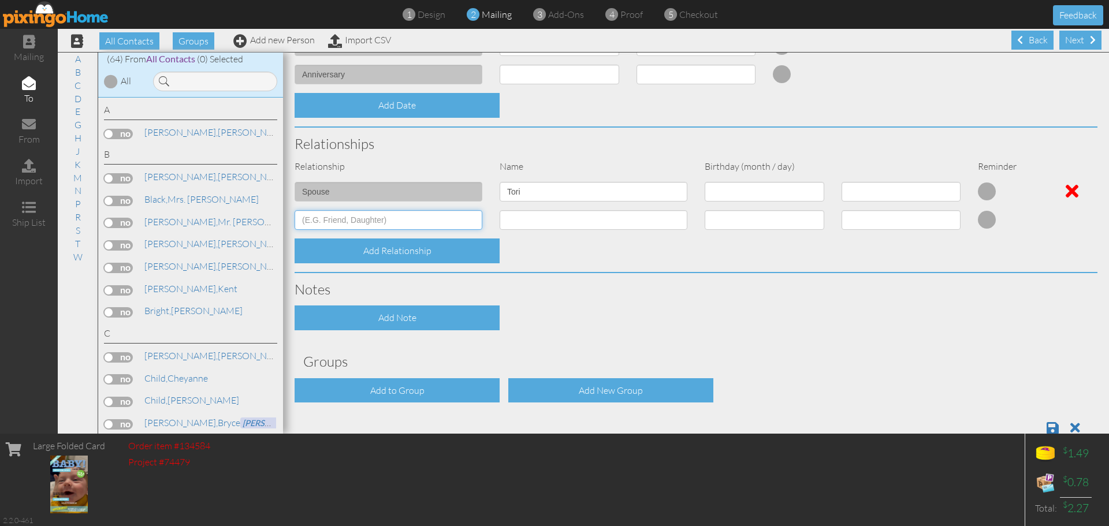
click at [400, 218] on input at bounding box center [389, 220] width 188 height 20
type input "Son"
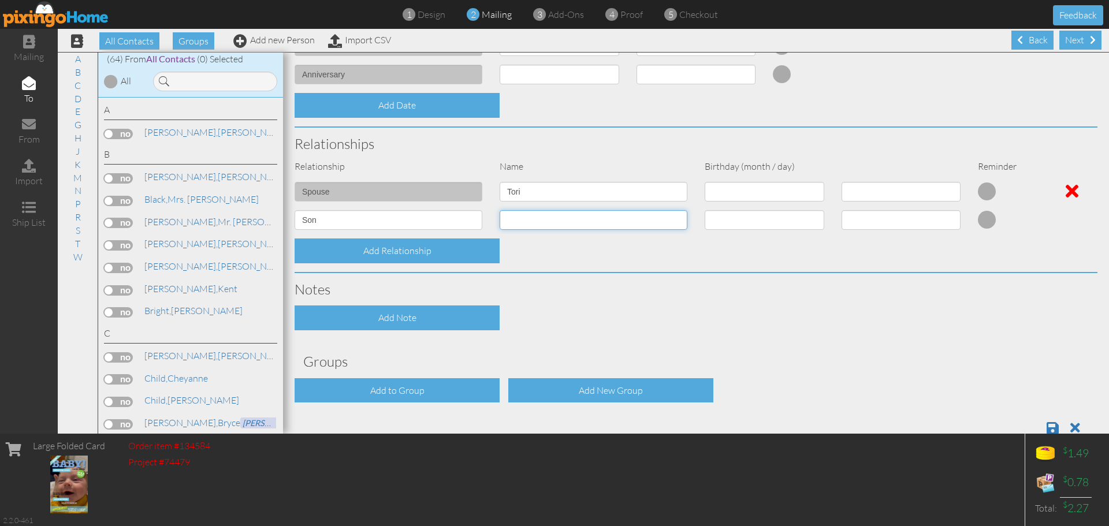
click at [572, 225] on input at bounding box center [594, 220] width 188 height 20
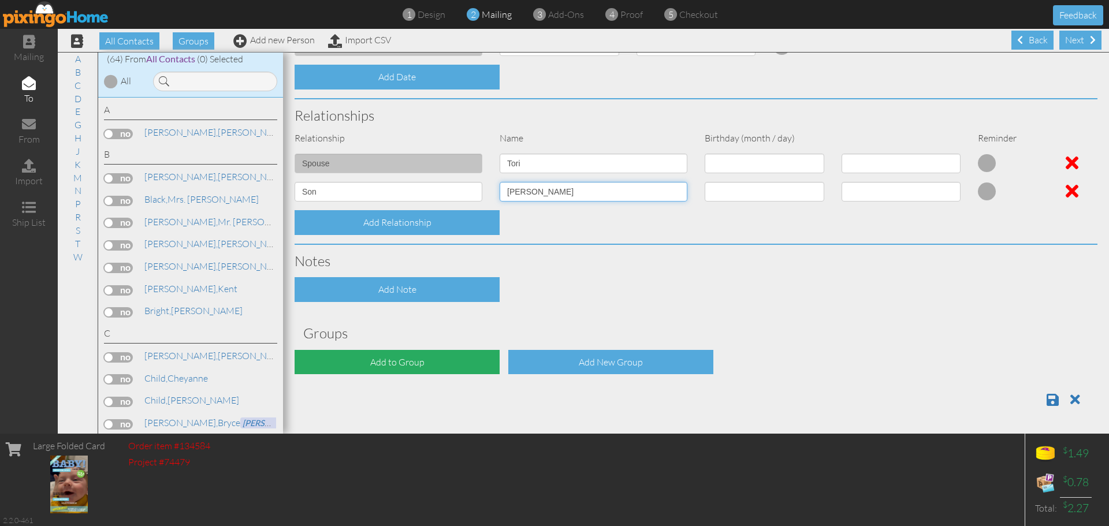
type input "[PERSON_NAME]"
click at [391, 362] on div "Add to Group" at bounding box center [397, 362] width 205 height 25
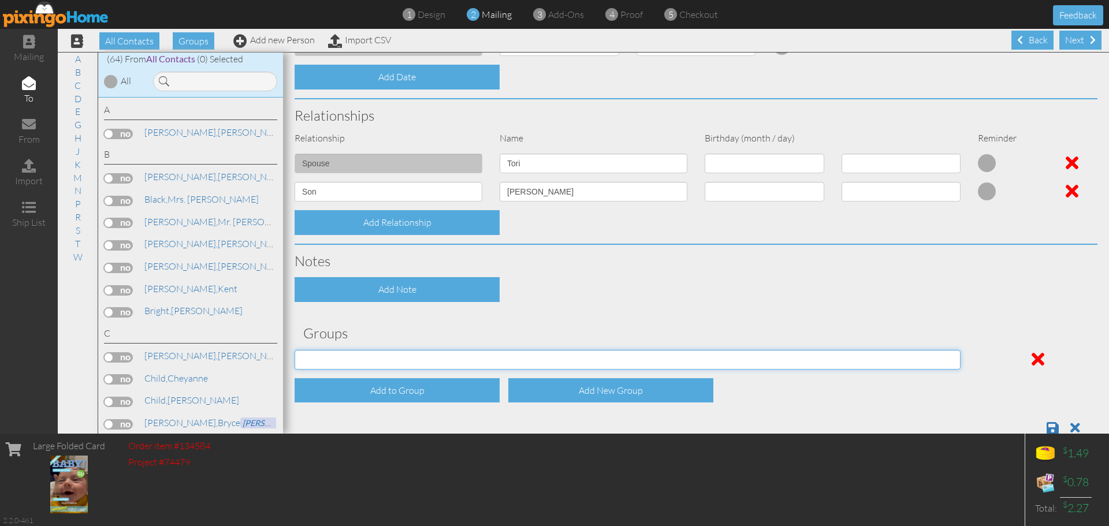
click at [942, 362] on select "CGM Clients Family Friends Other Our Wedding" at bounding box center [628, 360] width 666 height 20
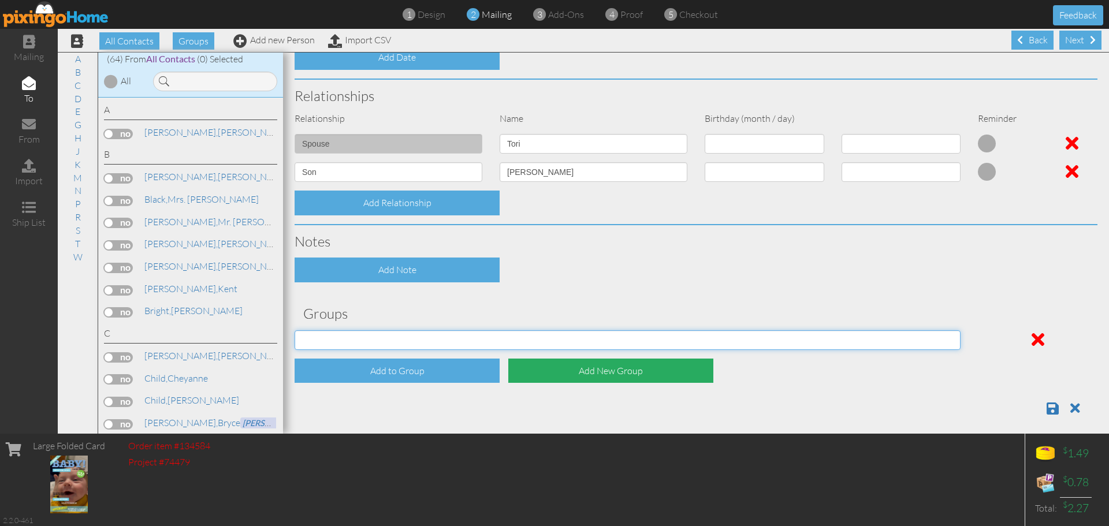
scroll to position [388, 0]
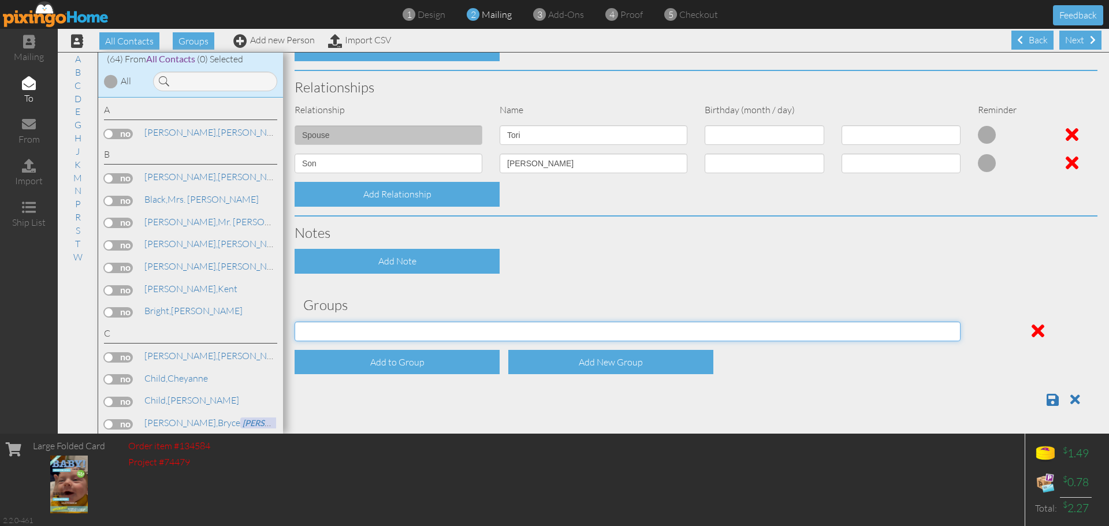
click at [488, 329] on select "CGM Clients Family Friends Other Our Wedding" at bounding box center [628, 332] width 666 height 20
select select "object:3939"
click at [295, 322] on select "CGM Clients Family Friends Other Our Wedding" at bounding box center [628, 332] width 666 height 20
click at [1047, 400] on span at bounding box center [1053, 400] width 12 height 14
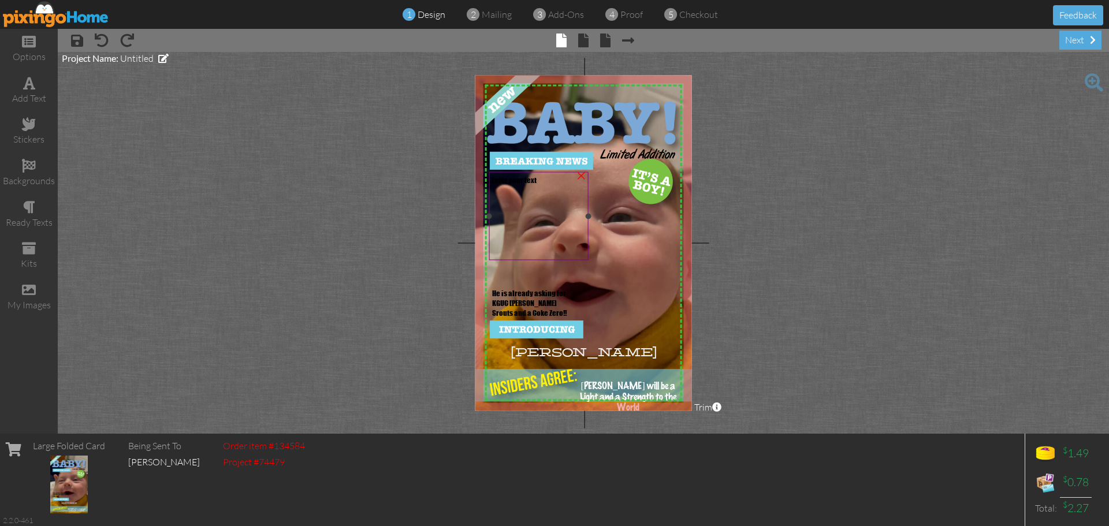
click at [582, 174] on div "×" at bounding box center [581, 174] width 18 height 18
click at [544, 313] on div "He is already asking for KGUC [PERSON_NAME] Srouts and a Coke Zero!!" at bounding box center [535, 302] width 86 height 29
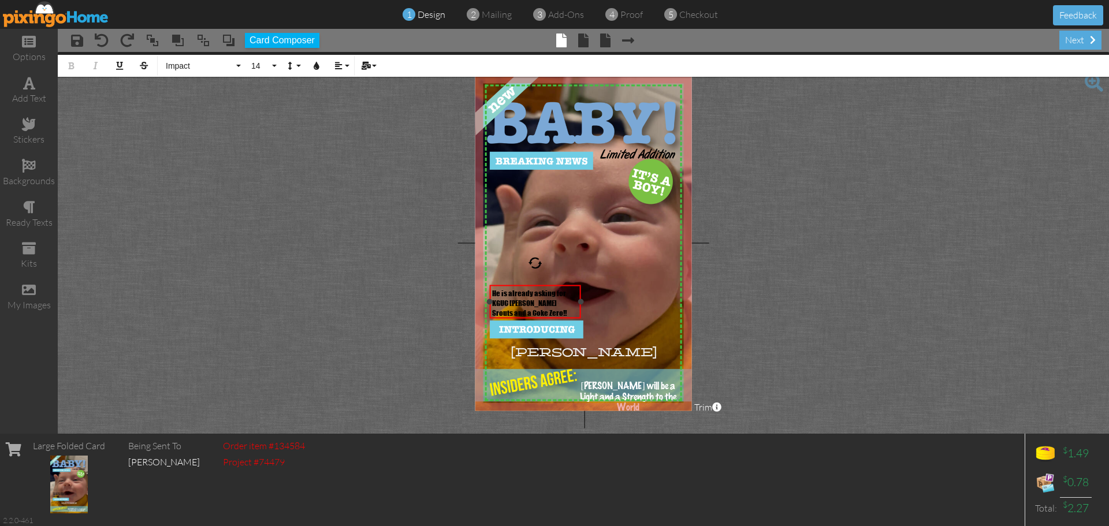
click at [533, 311] on div "He is already asking for KGUC [PERSON_NAME] Srouts and a Coke Zero!!" at bounding box center [535, 302] width 86 height 29
drag, startPoint x: 533, startPoint y: 311, endPoint x: 490, endPoint y: 288, distance: 48.1
click at [490, 288] on div "He is already asking for KGUC [PERSON_NAME] Srouts and a Coke Zero!!" at bounding box center [535, 302] width 92 height 35
click at [541, 301] on span "He is already asking for KGUC [PERSON_NAME] Srouts and a Coke Zero!!" at bounding box center [529, 302] width 75 height 29
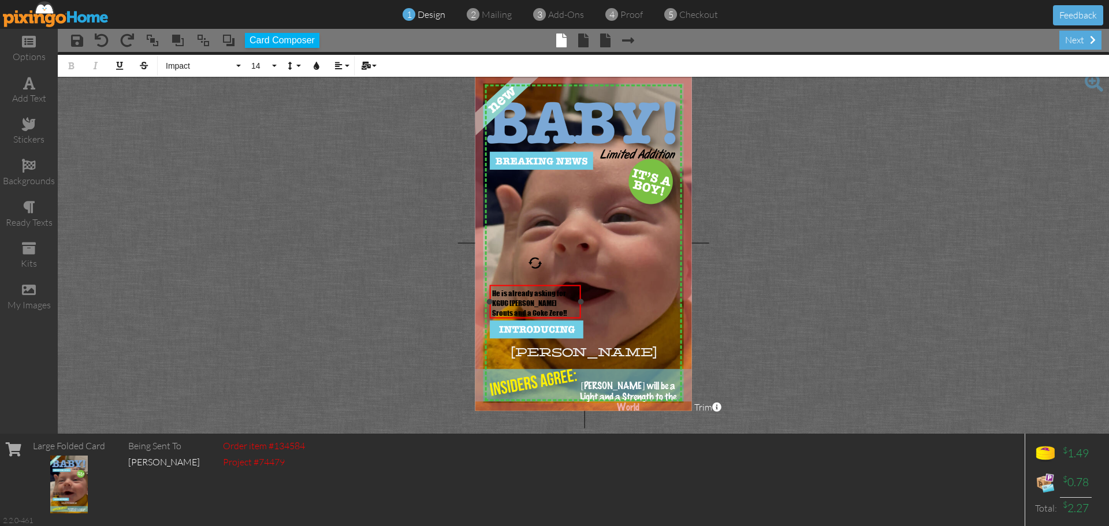
click at [541, 301] on span "He is already asking for KGUC [PERSON_NAME] Srouts and a Coke Zero!!" at bounding box center [529, 302] width 75 height 29
click at [537, 293] on div "​" at bounding box center [535, 293] width 86 height 10
drag, startPoint x: 549, startPoint y: 303, endPoint x: 836, endPoint y: 251, distance: 291.7
click at [836, 251] on project-studio-wrapper "X X X X X X X X X X X X X X X X X X X X X X X X X X X X X X X X X X X X X X X X…" at bounding box center [583, 243] width 1051 height 382
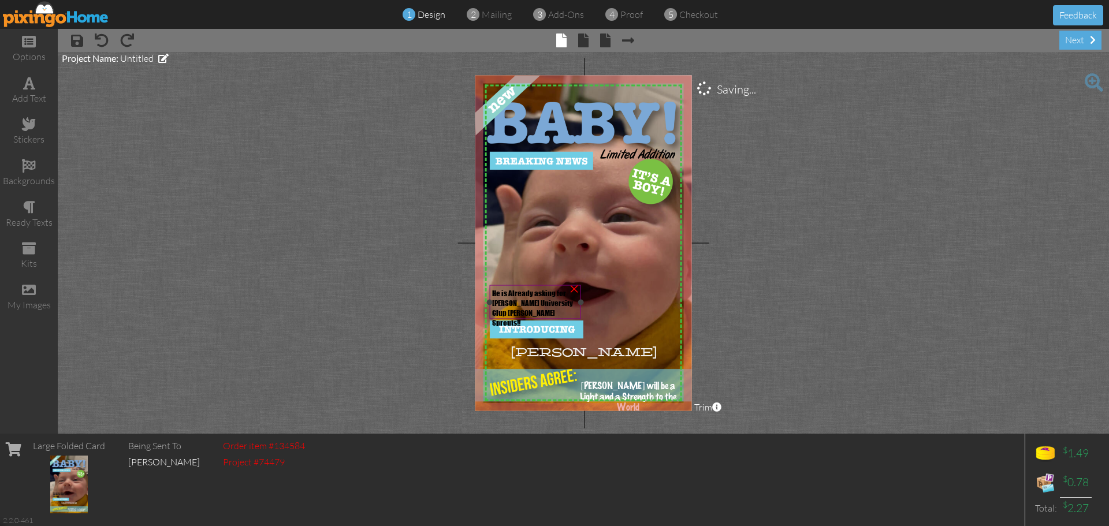
click at [551, 306] on span "He is Already asking for Ken Garff University Clup Brussell Sprouts!!" at bounding box center [532, 307] width 81 height 39
drag, startPoint x: 579, startPoint y: 300, endPoint x: 666, endPoint y: 311, distance: 87.3
click at [666, 310] on div "He is Already asking for Ken Garff University Clup Brussell Sprouts!! ×" at bounding box center [577, 297] width 179 height 24
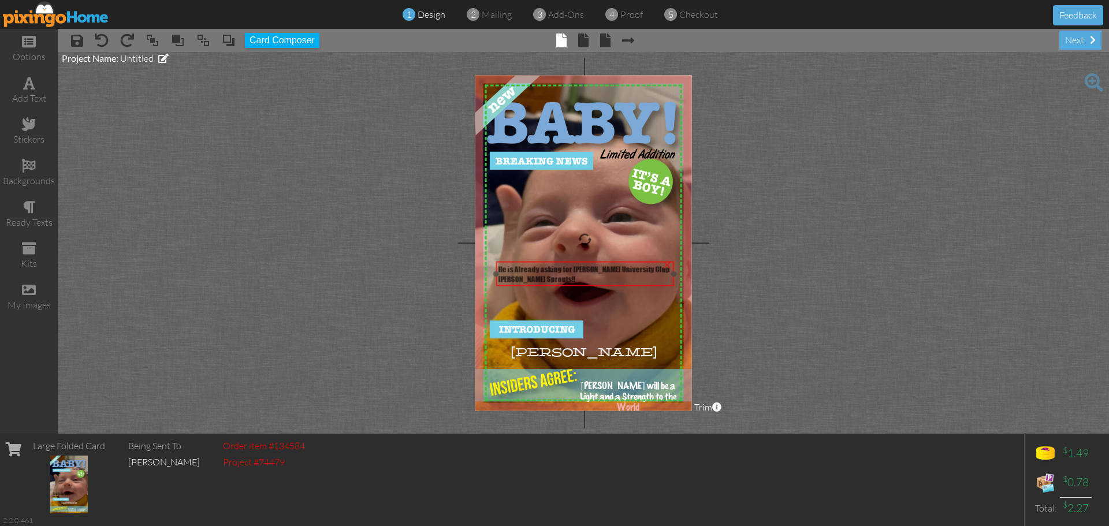
drag, startPoint x: 490, startPoint y: 284, endPoint x: 498, endPoint y: 261, distance: 24.8
click at [498, 261] on div at bounding box center [585, 274] width 184 height 30
click at [519, 267] on span "He is Already asking for Ken Garff University Clup Brussell Sprouts!!" at bounding box center [585, 275] width 172 height 20
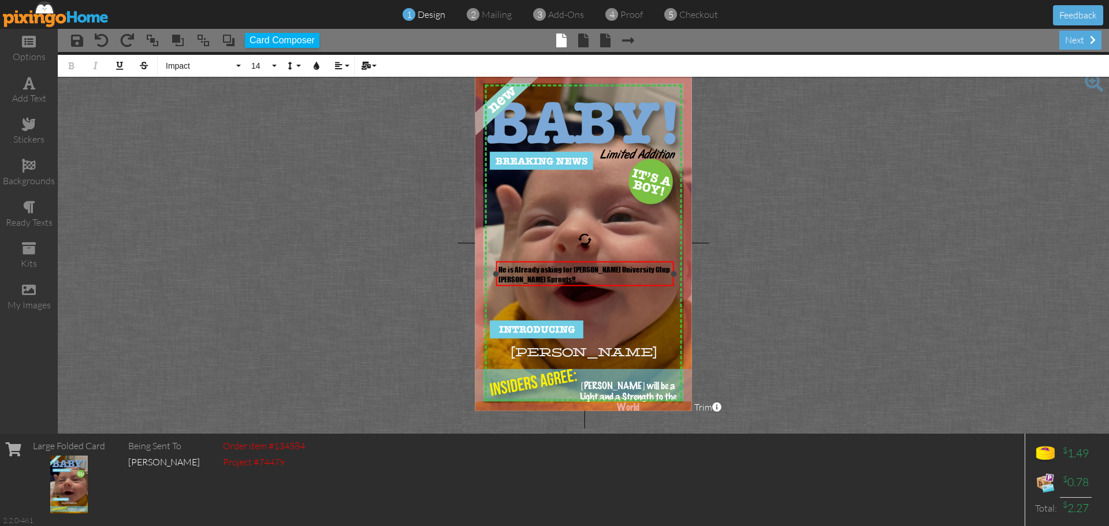
click at [517, 268] on span "He is Already asking for Ken Garff University Clup Brussell Sprouts!!" at bounding box center [585, 275] width 172 height 20
drag, startPoint x: 559, startPoint y: 276, endPoint x: 499, endPoint y: 265, distance: 60.6
click at [499, 265] on div "He is already asking for Ken Garff University Clup Brussell Sprouts!!" at bounding box center [585, 275] width 173 height 20
click at [239, 65] on button "Impact" at bounding box center [201, 66] width 83 height 22
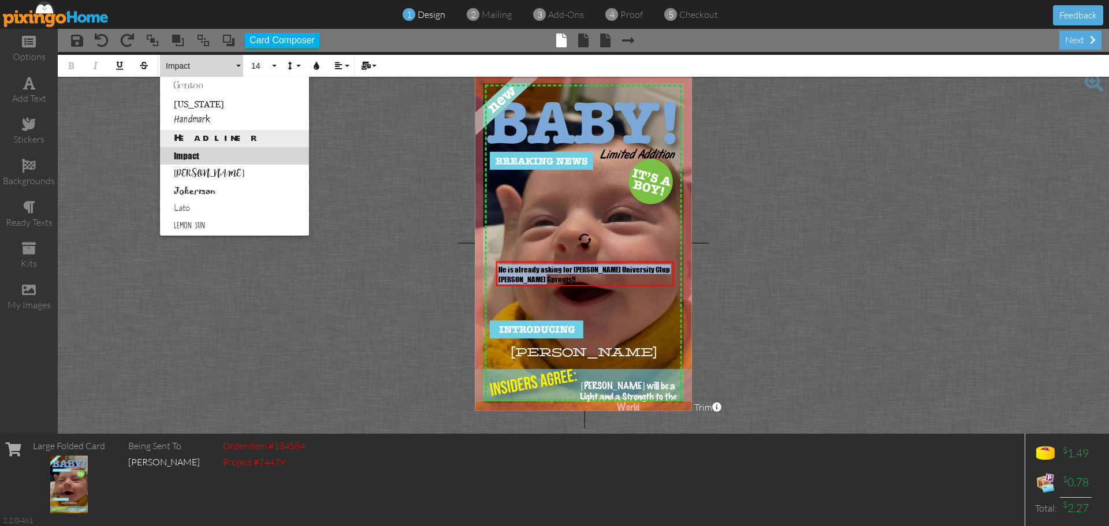
click at [210, 136] on link "Headliner" at bounding box center [234, 138] width 149 height 17
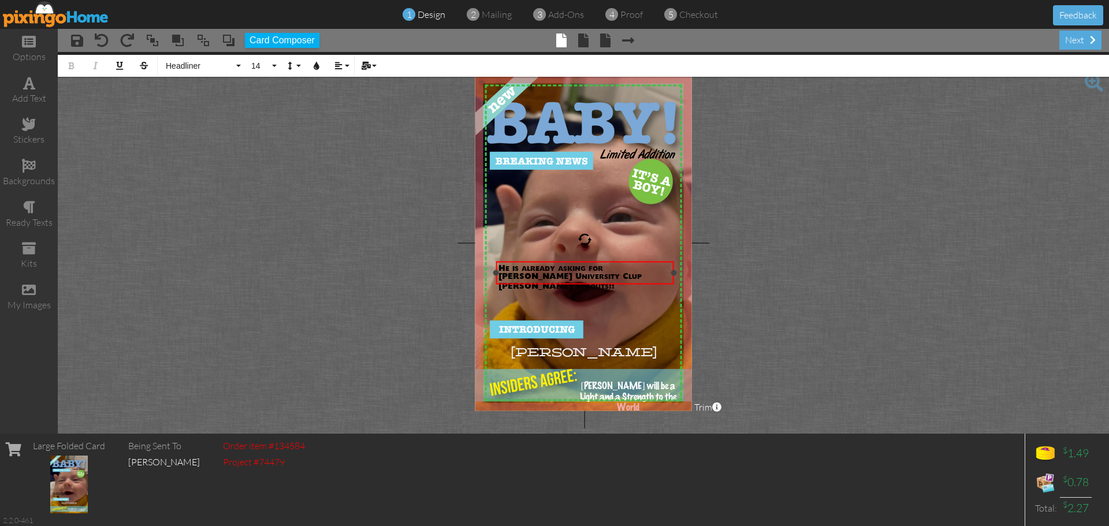
click at [564, 277] on span "He is already asking for Ken Garff University Clup Brussell Sprouts!!" at bounding box center [570, 278] width 143 height 26
click at [649, 277] on div "He is already asking for Ken Garff University Clup Brussell Sprouts!!" at bounding box center [585, 278] width 173 height 27
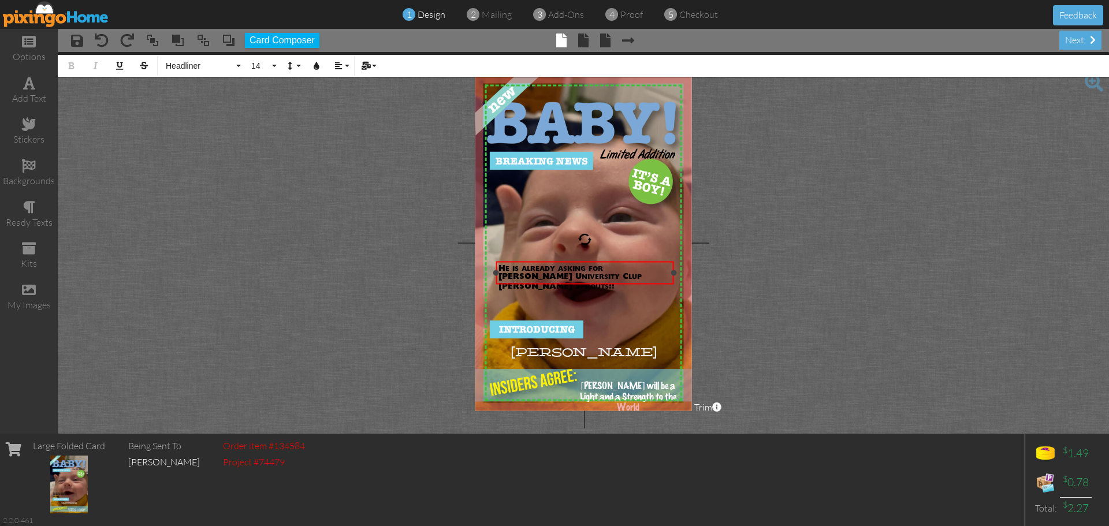
click at [659, 280] on div "He is already asking for Ken Garff University Clup Brussell Sprouts!!" at bounding box center [585, 278] width 173 height 27
click at [566, 276] on span "He is already asking for Ken Garff University Clup Brussell Sprouts!!" at bounding box center [570, 278] width 143 height 26
click at [565, 276] on span "He is already asking for Ken Garff University Clup Brussell Sprouts!!" at bounding box center [570, 278] width 143 height 26
click at [574, 276] on span "He is already asking for Ken Garff University Clup Brussell Sprouts!!" at bounding box center [570, 278] width 143 height 26
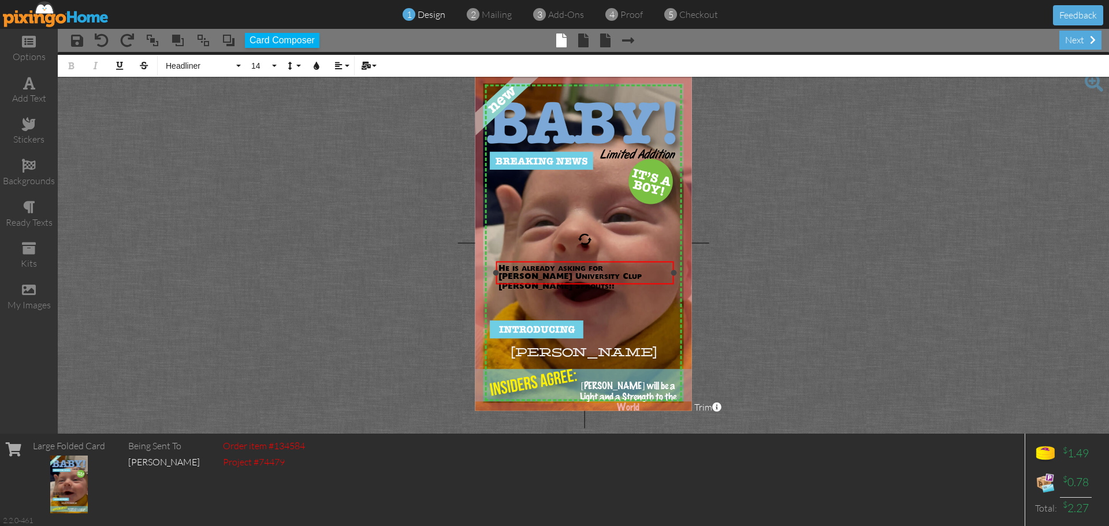
click at [564, 276] on span "He is already asking for Ken Garff University Clup Brussell Sprouts!!" at bounding box center [570, 278] width 143 height 26
click at [656, 277] on div "He is already asking for Ken Garff University Clup Brussell Sprouts!!" at bounding box center [585, 278] width 173 height 27
click at [566, 278] on span "He is already asking for Ken Garff University Clup Brussell Sprouts!!" at bounding box center [570, 278] width 143 height 26
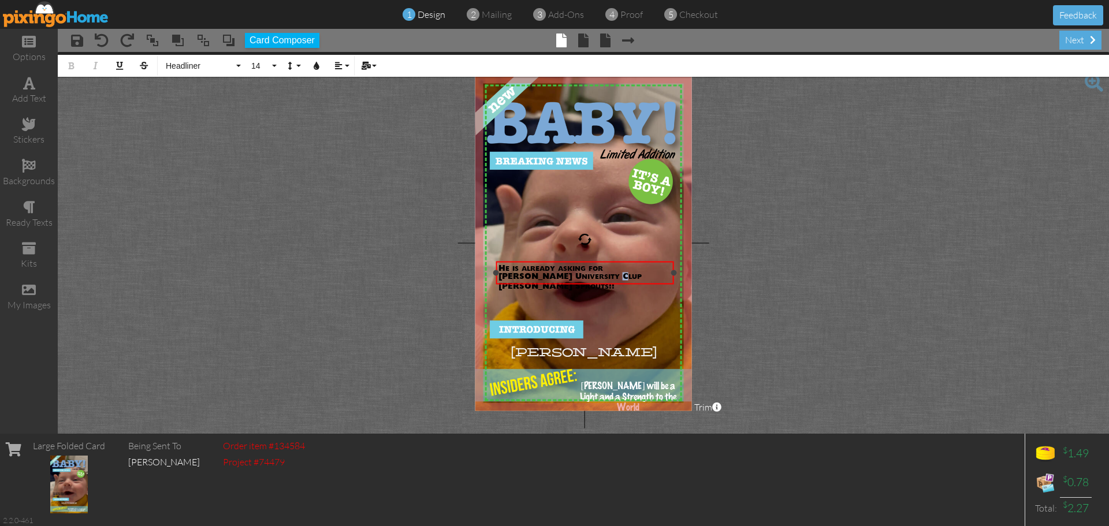
click at [566, 278] on span "He is already asking for Ken Garff University Clup Brussell Sprouts!!" at bounding box center [570, 278] width 143 height 26
click at [604, 276] on span "He is already asking for Ken Garff University Club Brussell Sprouts!!" at bounding box center [571, 278] width 144 height 26
click at [603, 276] on span "He is already asking for Ken Garff University Club Brussel Sprouts!!" at bounding box center [571, 278] width 144 height 26
click at [601, 276] on span "He is already asking for Ken Garff University Club Brussel Sprouts!!" at bounding box center [571, 278] width 144 height 26
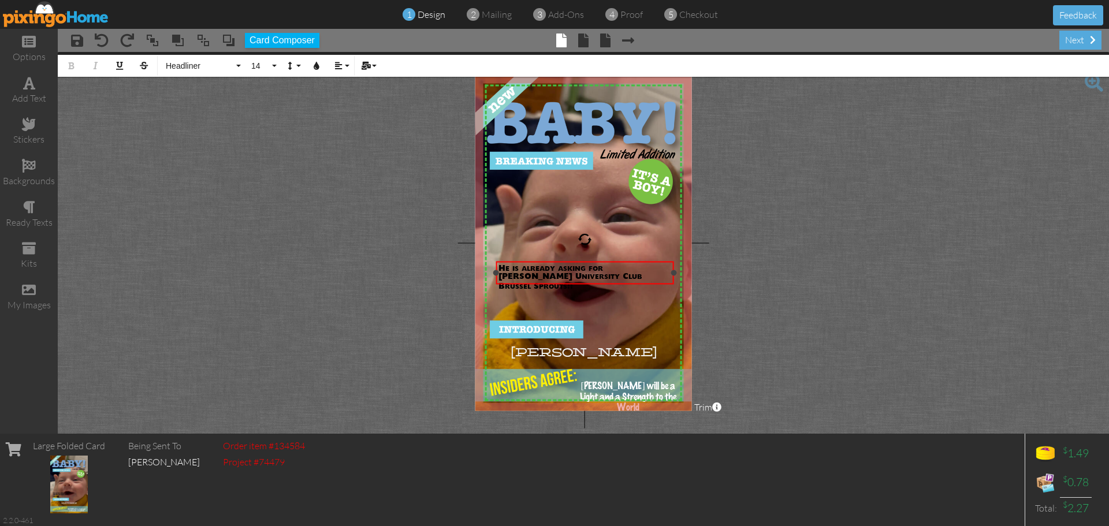
click at [600, 278] on span "He is already asking for Ken Garff University Club Brussel Sprouts!!" at bounding box center [571, 278] width 144 height 26
drag, startPoint x: 584, startPoint y: 260, endPoint x: 578, endPoint y: 295, distance: 35.2
click at [578, 295] on div at bounding box center [578, 307] width 184 height 28
click at [666, 298] on div "He is already asking for Ken Garff University Club Brussels ​ ​ Sprouts!!" at bounding box center [577, 313] width 179 height 32
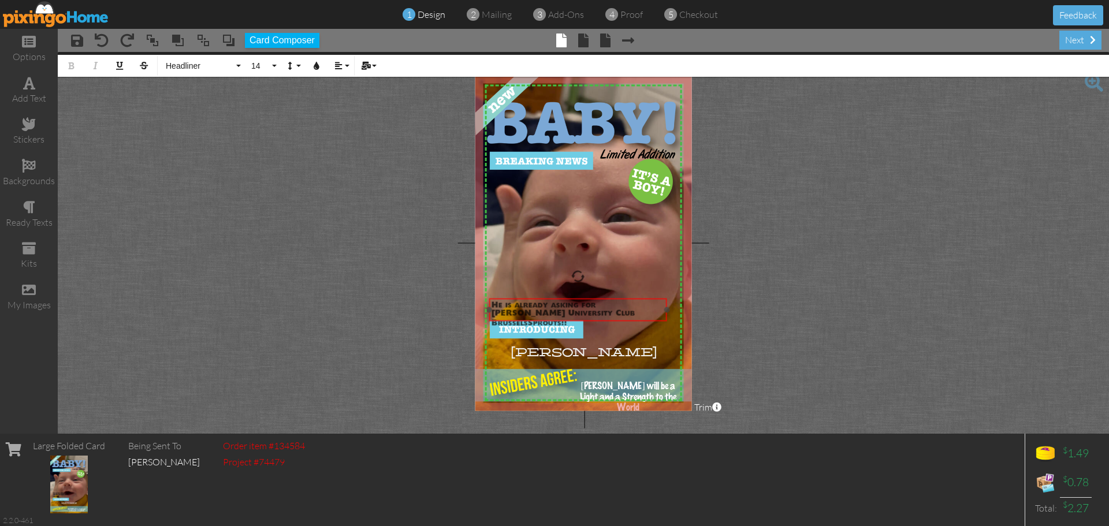
click at [665, 320] on div "He is already asking for Ken Garff University Club Brussels ​ ​ Sprouts!!" at bounding box center [578, 315] width 179 height 32
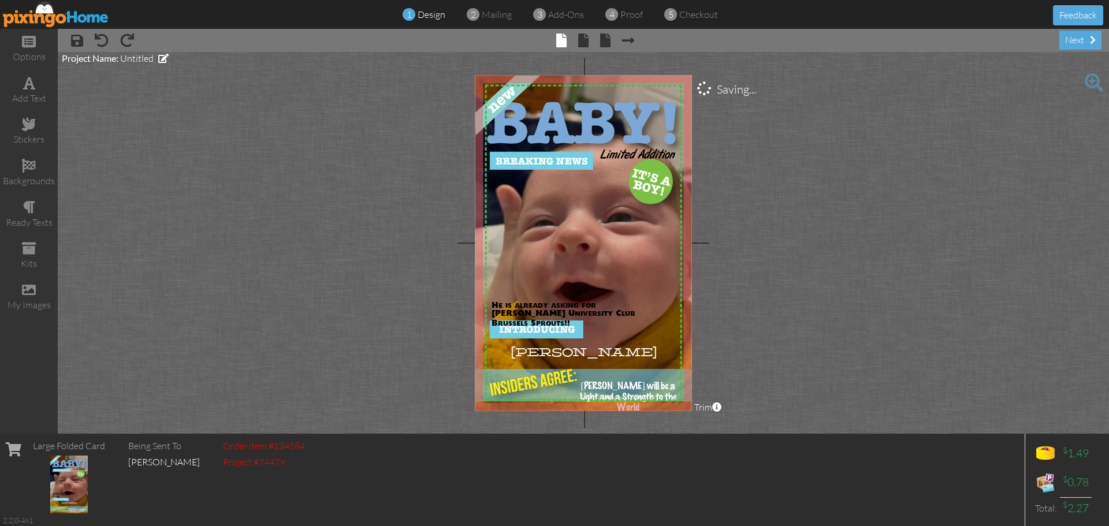
click at [760, 312] on project-studio-wrapper "X X X X X X X X X X X X X X X X X X X X X X X X X X X X X X X X X X X X X X X X…" at bounding box center [583, 243] width 1051 height 382
click at [132, 58] on span "Untitled" at bounding box center [137, 59] width 34 height 12
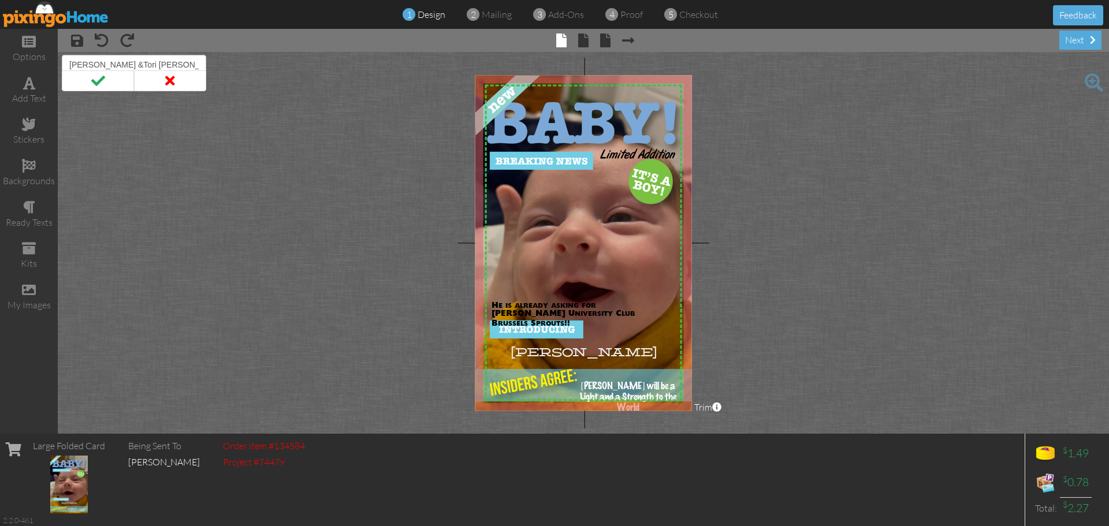
type input "Porter &Tori Reynolds HATCHER"
click at [97, 80] on span at bounding box center [98, 80] width 72 height 21
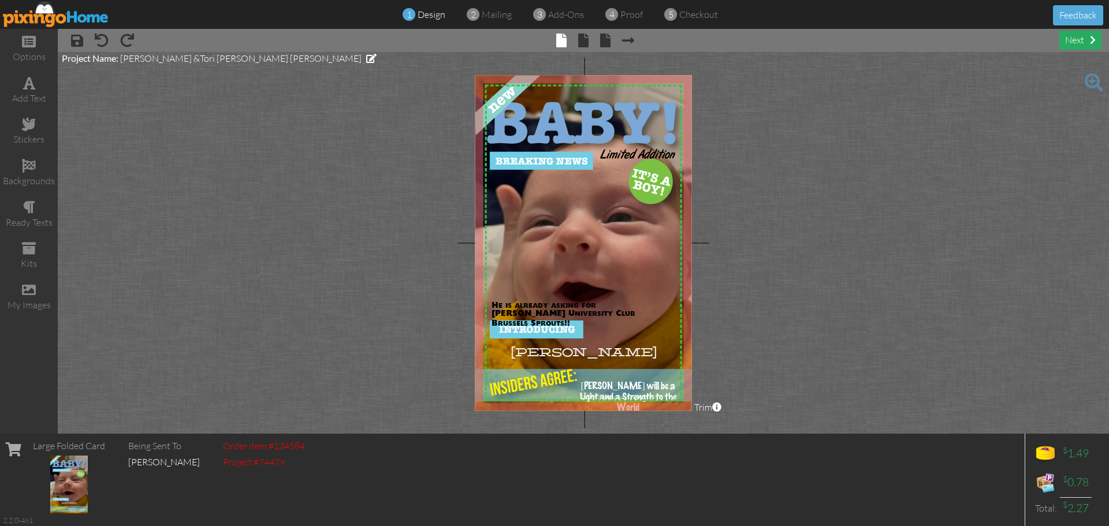
click at [1084, 39] on div "next" at bounding box center [1080, 40] width 42 height 19
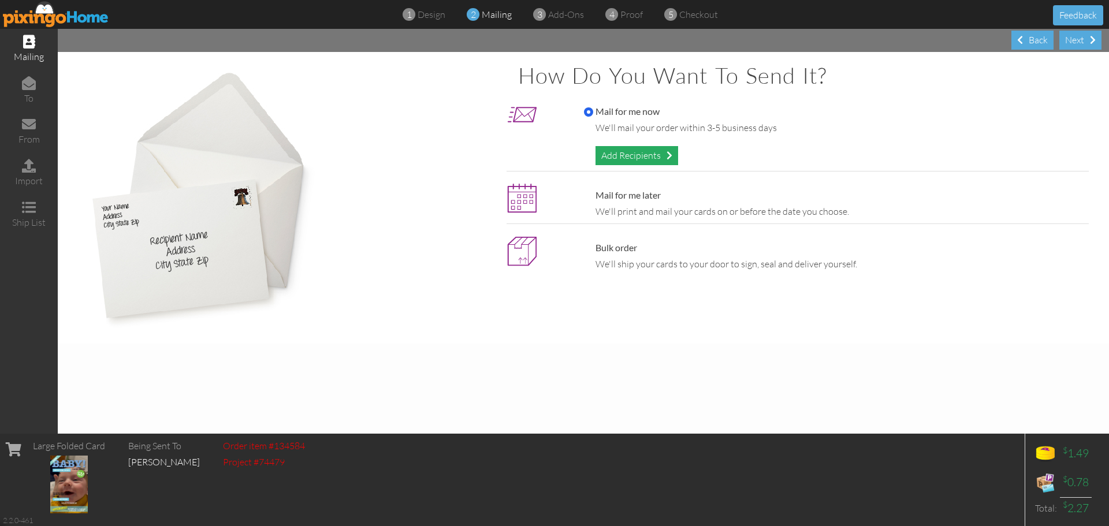
click at [640, 156] on div "Add Recipients" at bounding box center [637, 155] width 83 height 19
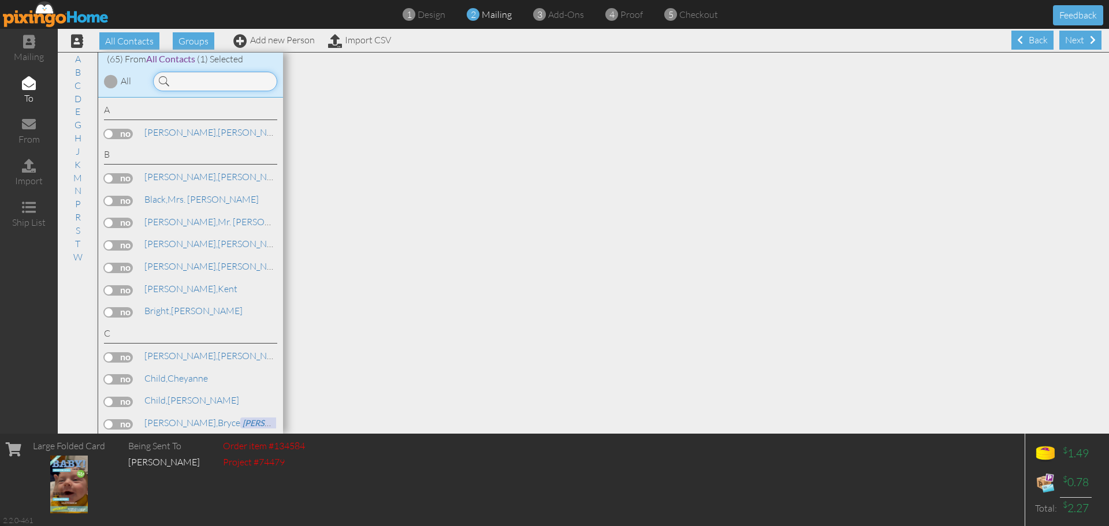
click at [197, 77] on input at bounding box center [215, 82] width 124 height 20
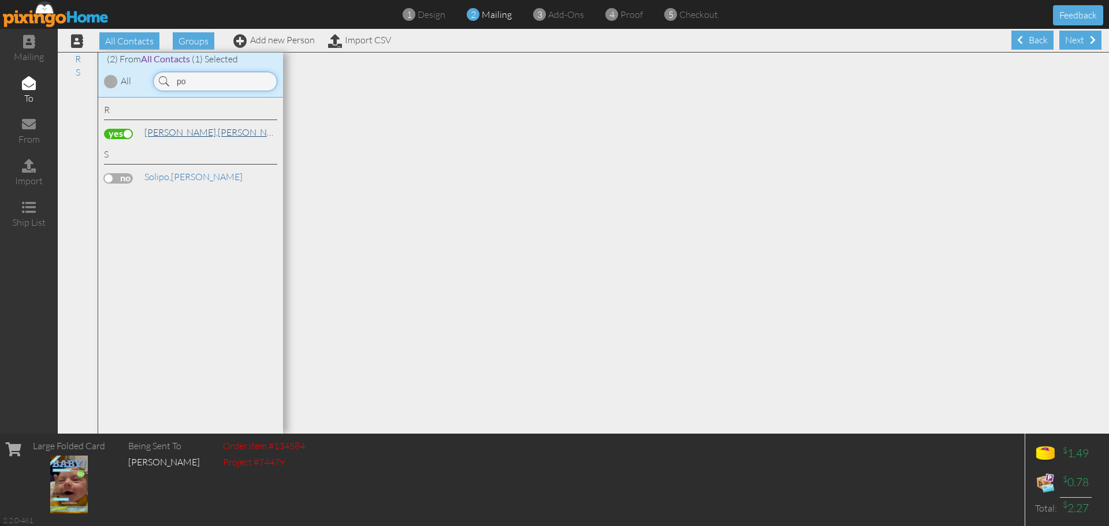
type input "po"
click at [195, 132] on link "Reynolds, Porter Ken Garff University Club" at bounding box center [281, 132] width 276 height 14
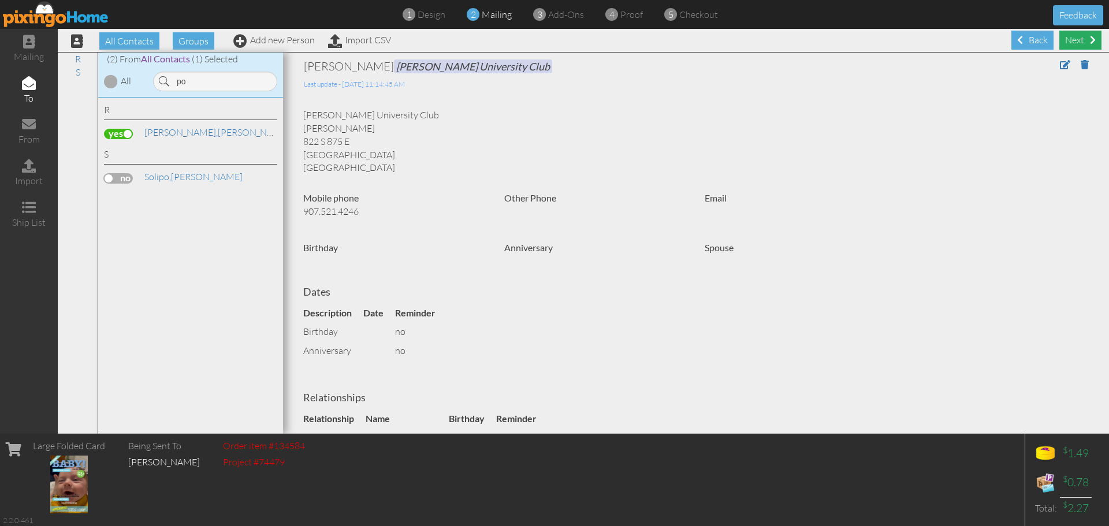
click at [1076, 41] on div "Next" at bounding box center [1080, 40] width 42 height 19
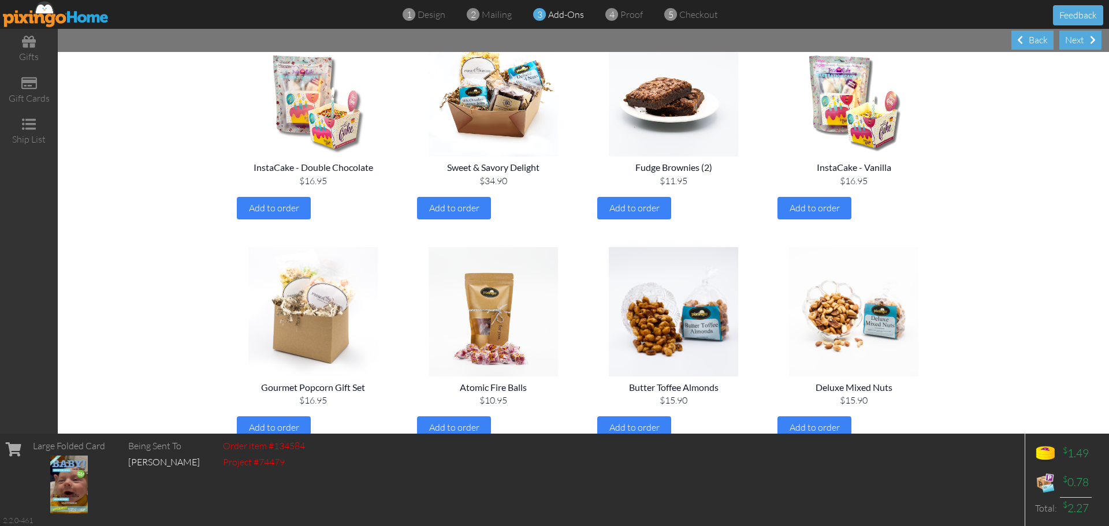
scroll to position [115, 0]
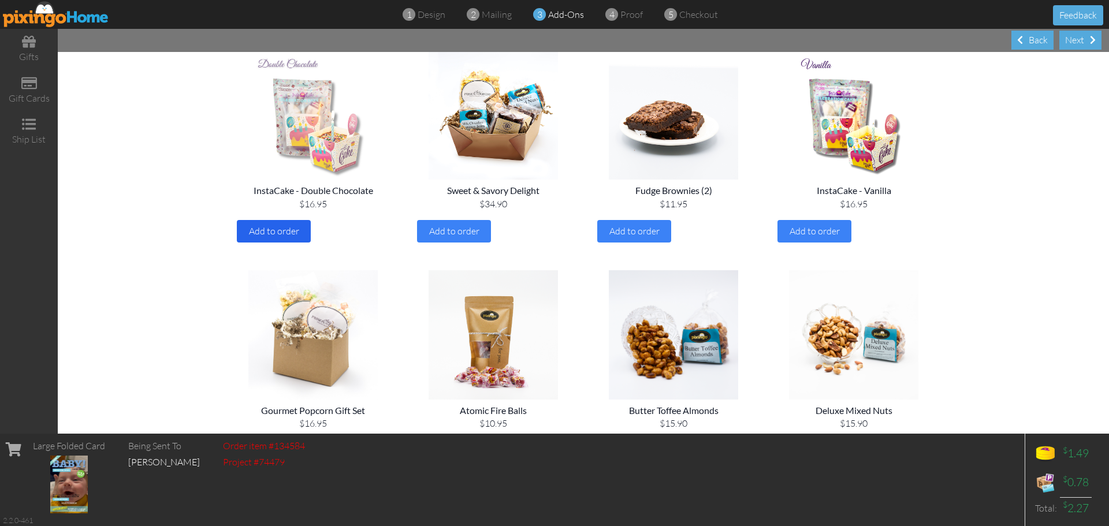
click at [278, 230] on span "Add to order" at bounding box center [274, 231] width 50 height 12
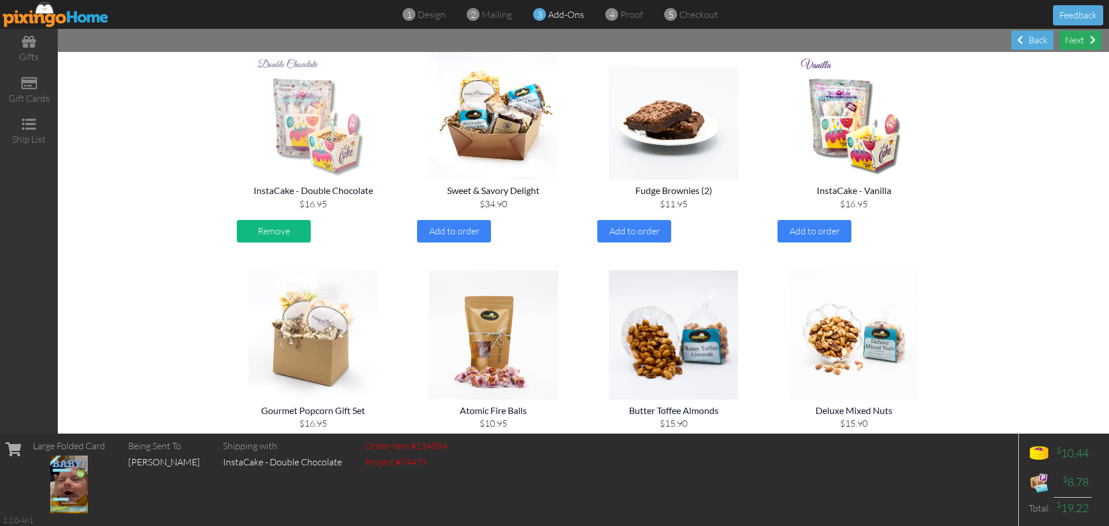
click at [1081, 40] on div "Next" at bounding box center [1080, 40] width 42 height 19
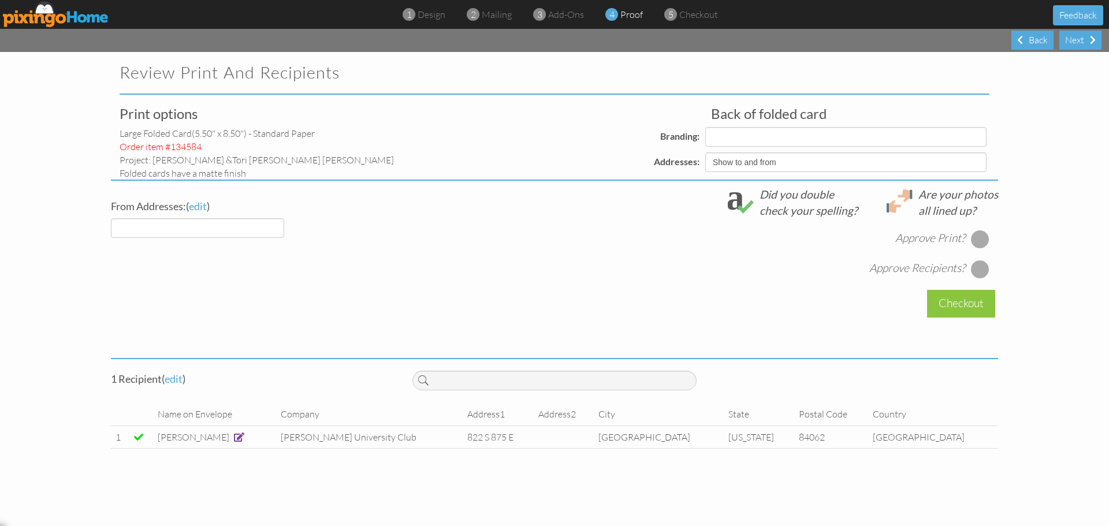
select select "object:618"
select select "object:615"
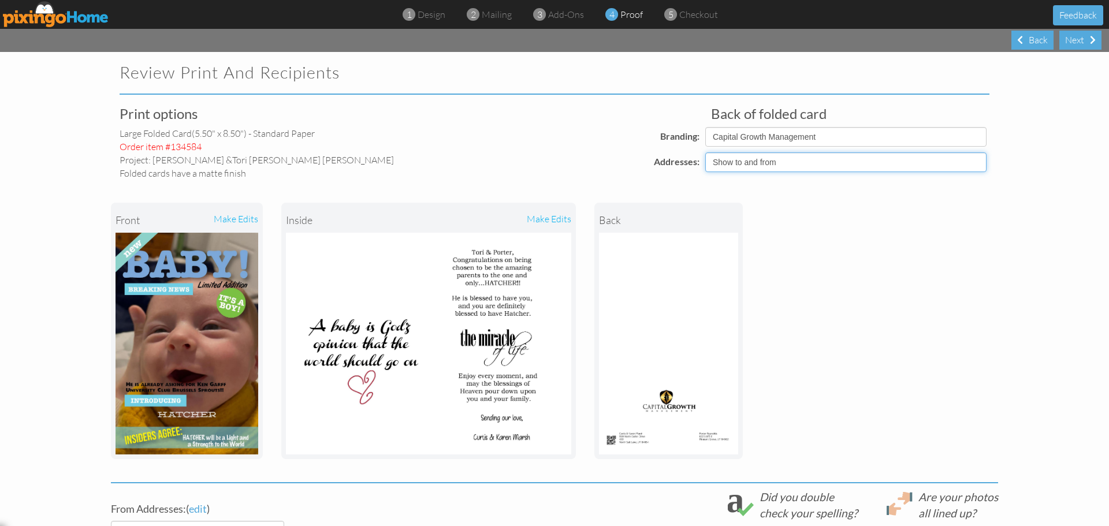
click at [801, 161] on select "Show to and from Show from only Hide to and from" at bounding box center [845, 163] width 281 height 20
select select "object:613"
click at [705, 153] on select "Show to and from Show from only Hide to and from" at bounding box center [845, 163] width 281 height 20
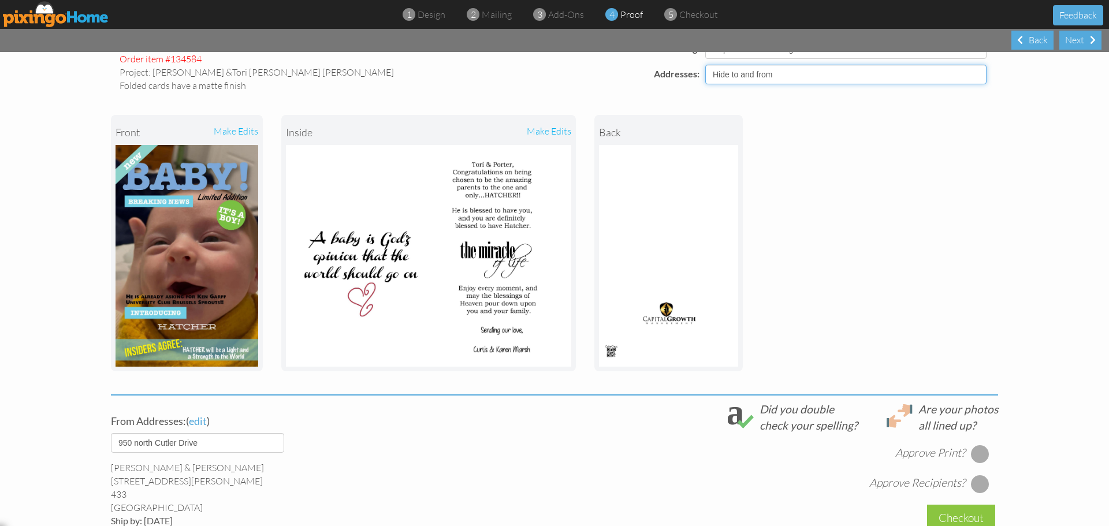
scroll to position [116, 0]
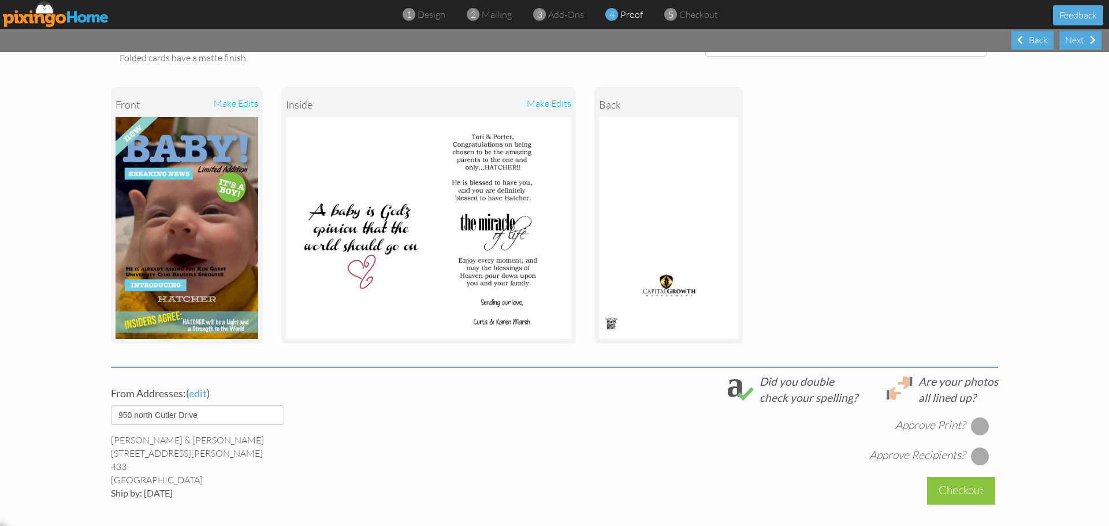
click at [977, 427] on div at bounding box center [980, 426] width 18 height 18
click at [975, 456] on div at bounding box center [980, 456] width 18 height 18
click at [277, 415] on select "default 950 north Cutler Drive" at bounding box center [197, 416] width 173 height 20
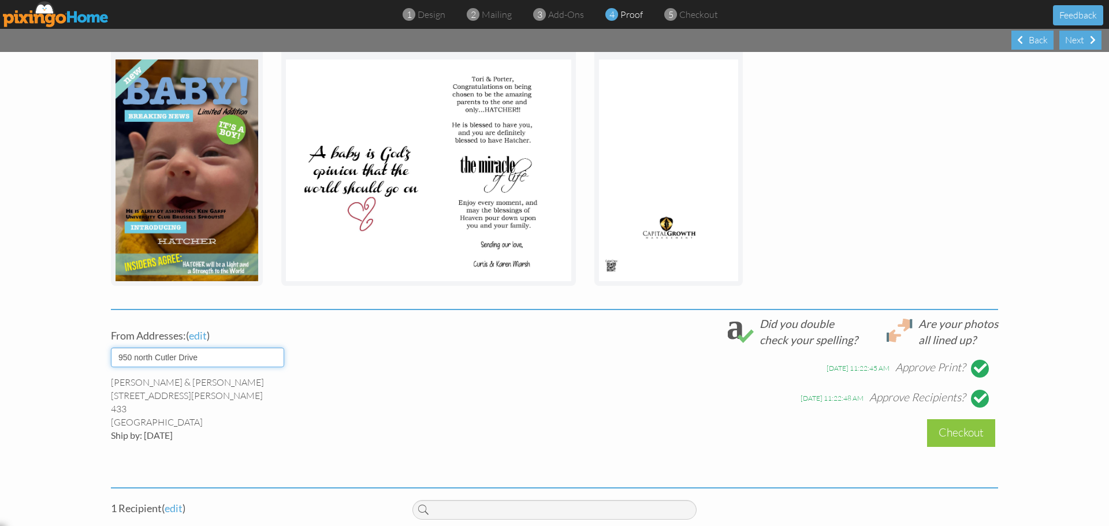
scroll to position [191, 0]
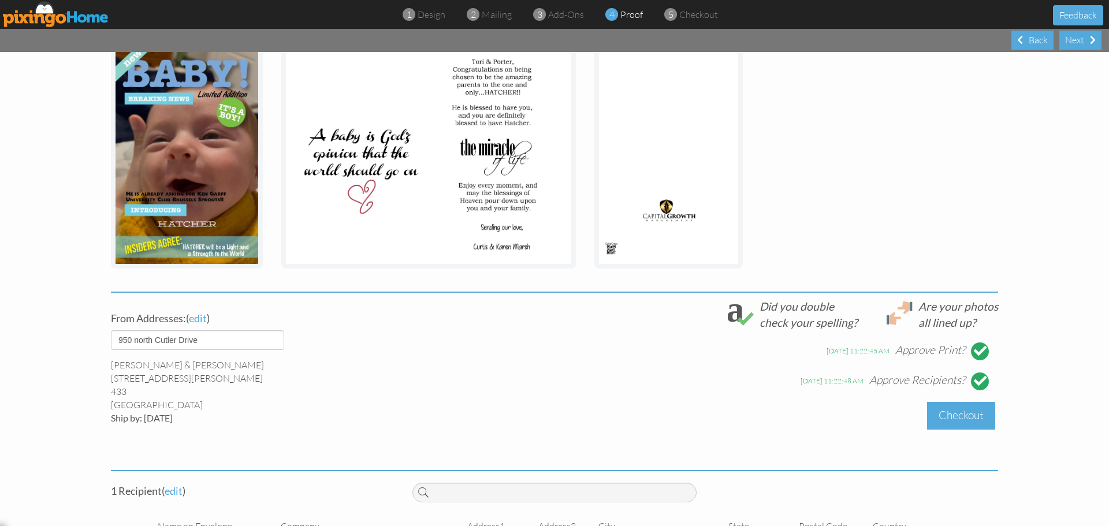
click at [959, 417] on div "Checkout" at bounding box center [961, 415] width 68 height 27
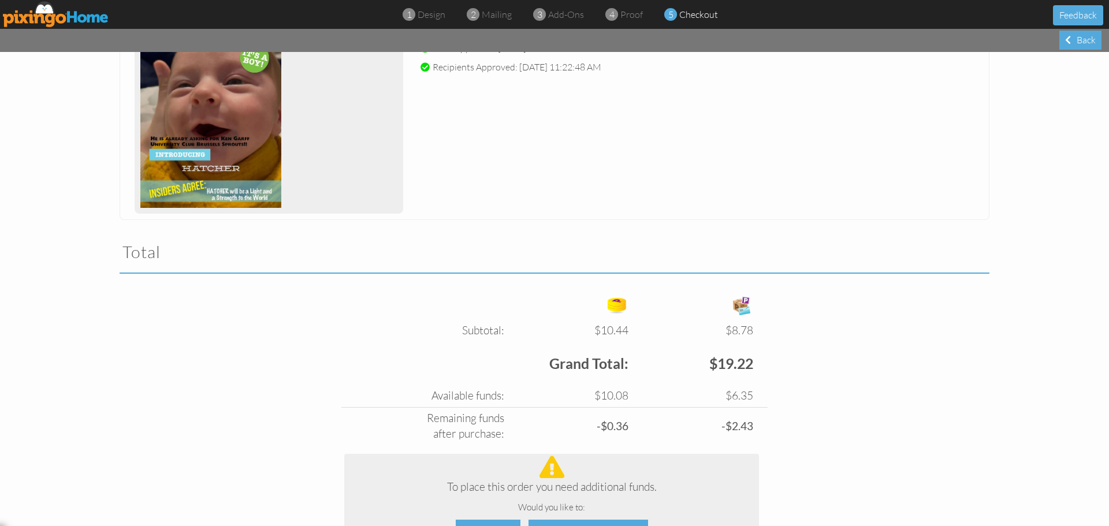
scroll to position [289, 0]
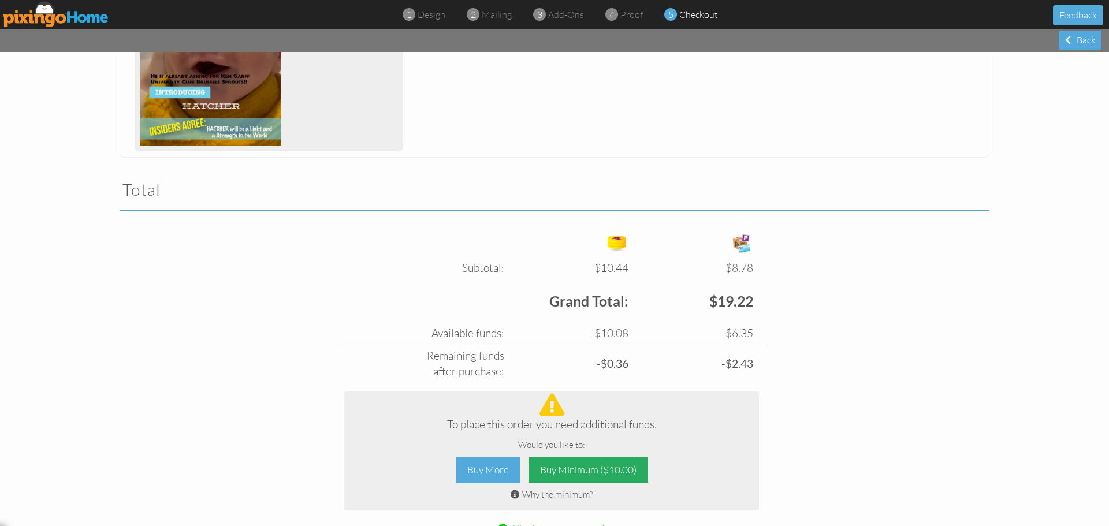
click at [574, 458] on div "Buy Minimum ($10.00)" at bounding box center [589, 471] width 120 height 26
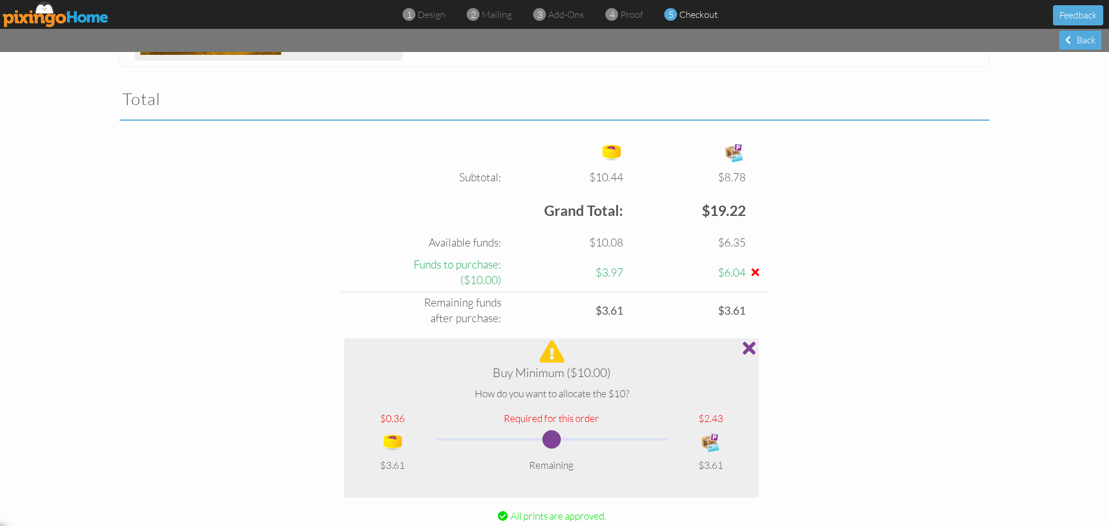
scroll to position [404, 0]
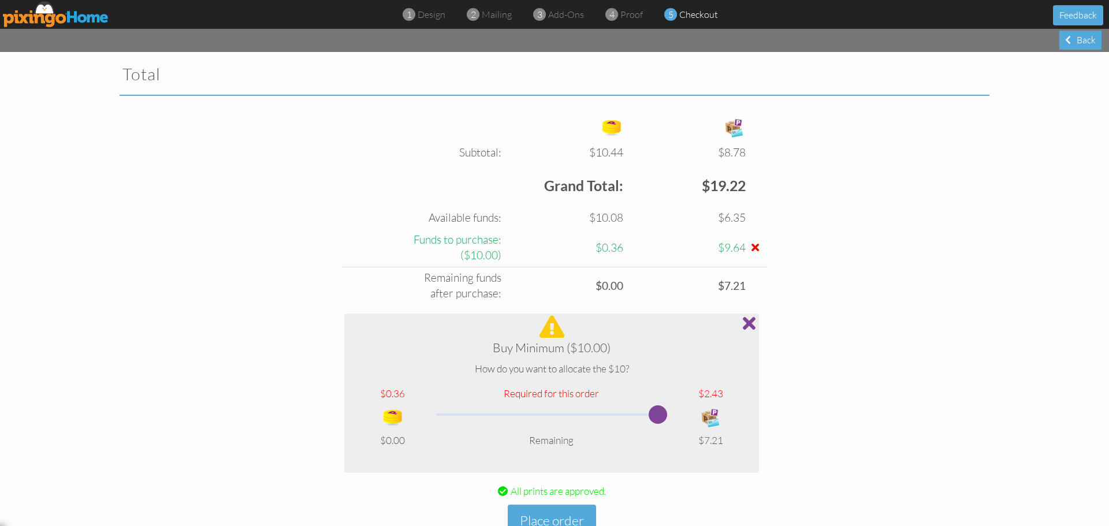
drag, startPoint x: 544, startPoint y: 400, endPoint x: 684, endPoint y: 410, distance: 140.7
click at [684, 410] on tr at bounding box center [552, 417] width 396 height 32
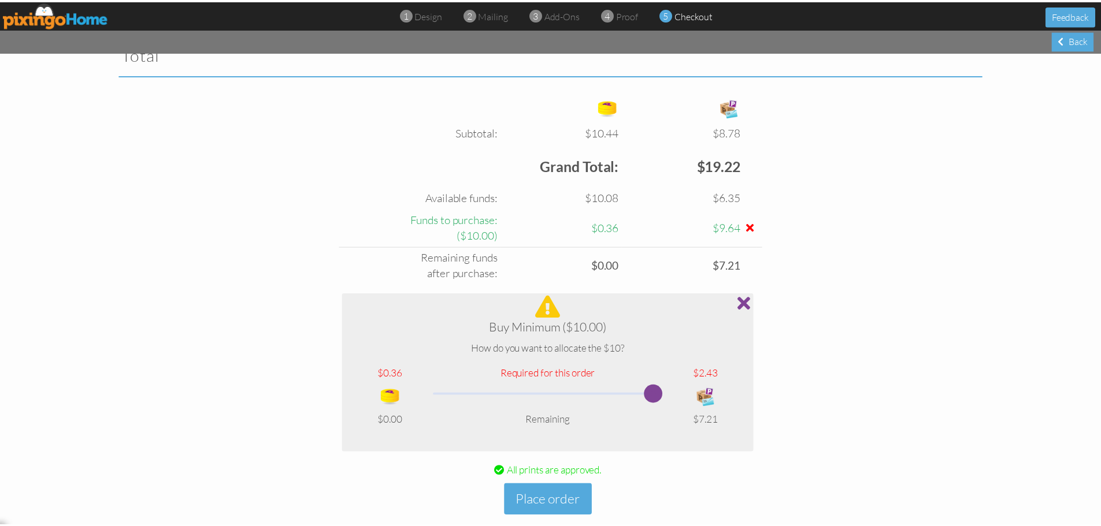
scroll to position [433, 0]
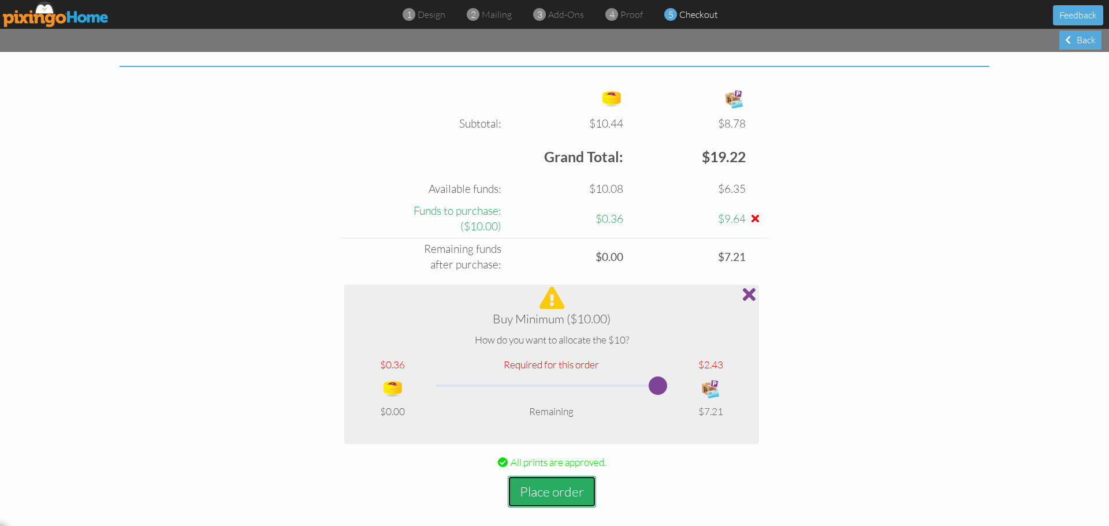
click at [549, 478] on button "Place order" at bounding box center [552, 492] width 88 height 32
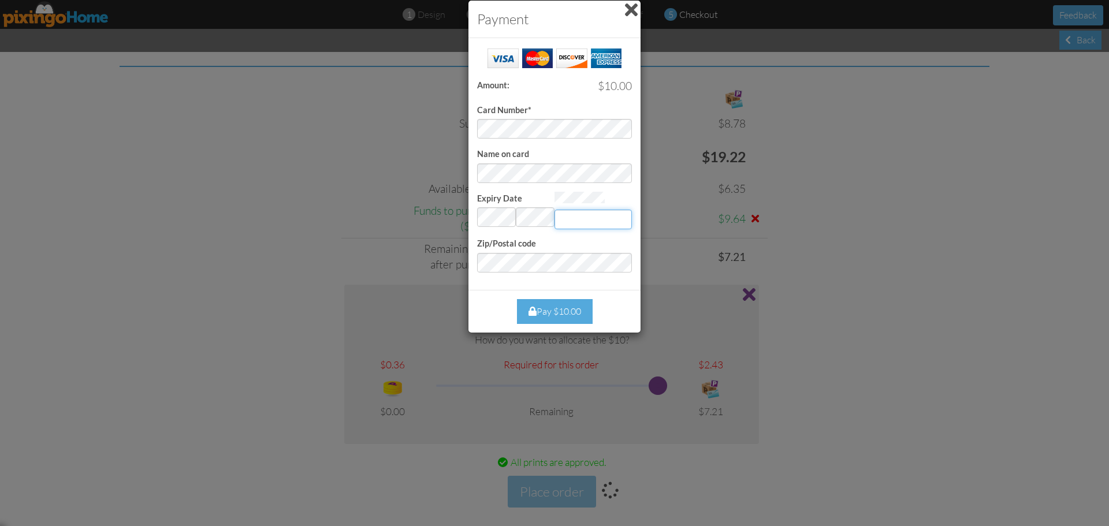
type input "292"
click at [559, 310] on div "Pay $10.00" at bounding box center [555, 311] width 76 height 25
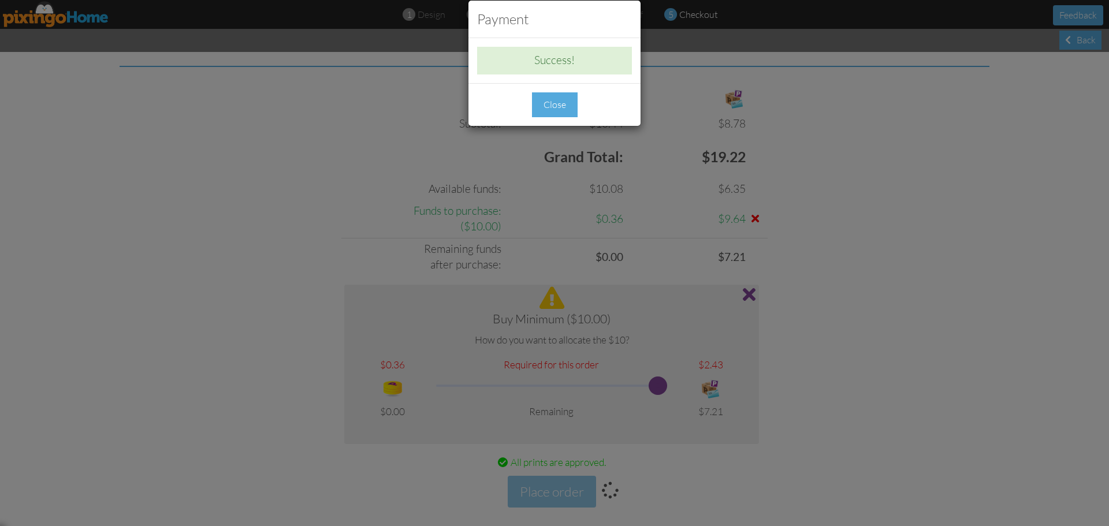
click at [557, 105] on div "Close" at bounding box center [555, 104] width 46 height 25
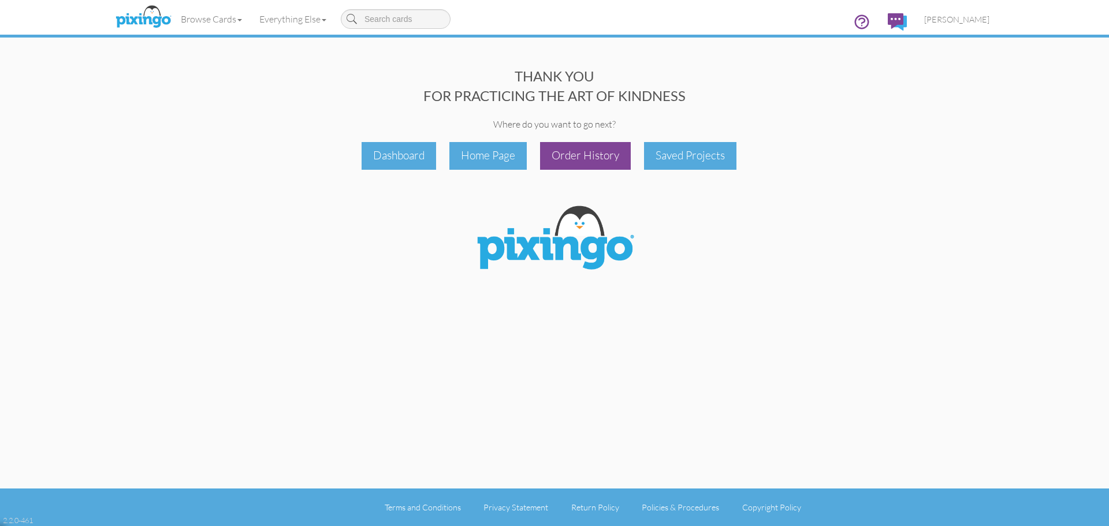
click at [590, 156] on div "Order History" at bounding box center [585, 155] width 91 height 27
